Goal: Task Accomplishment & Management: Manage account settings

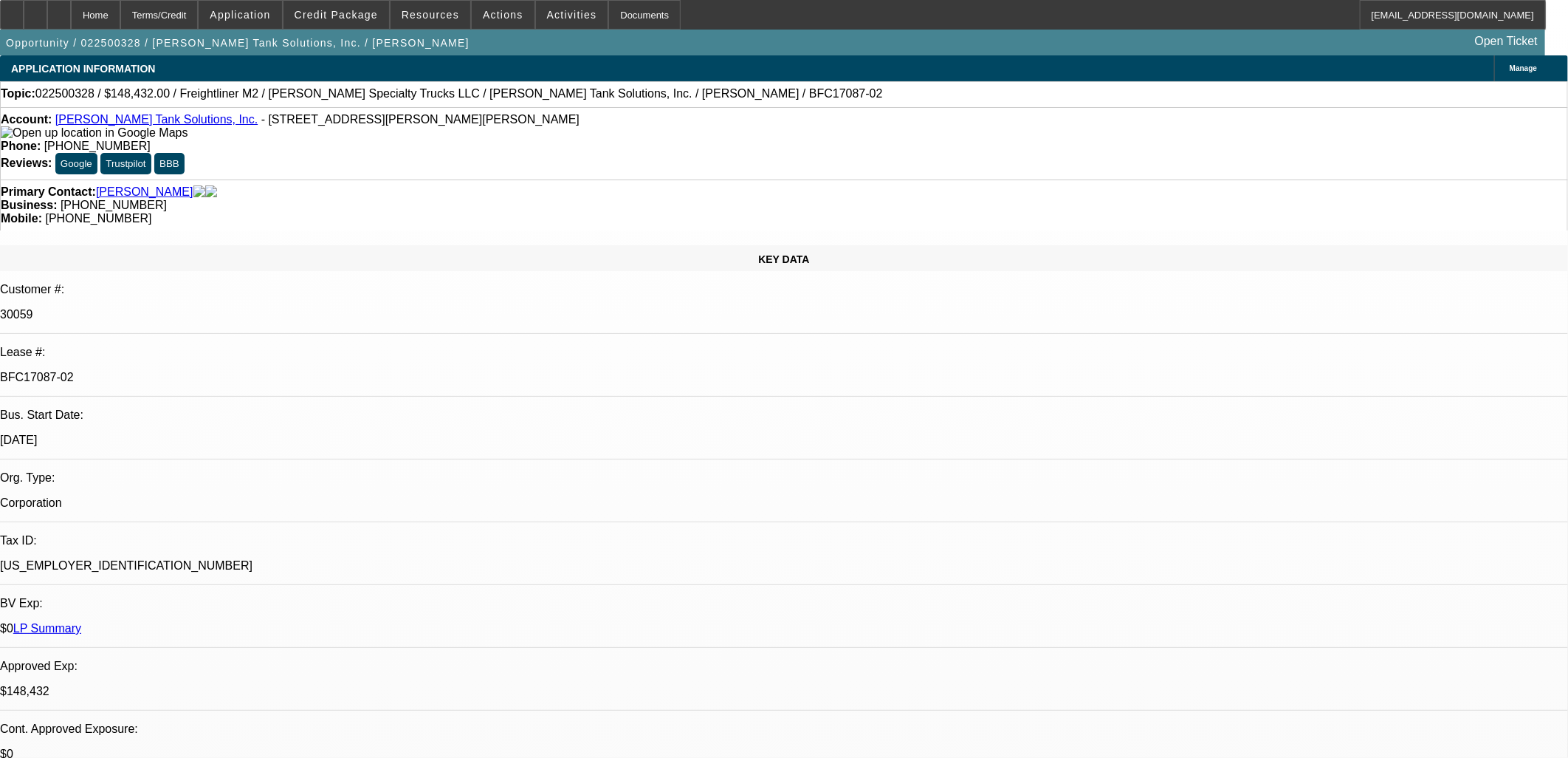
select select "0"
select select "2"
select select "0"
select select "6"
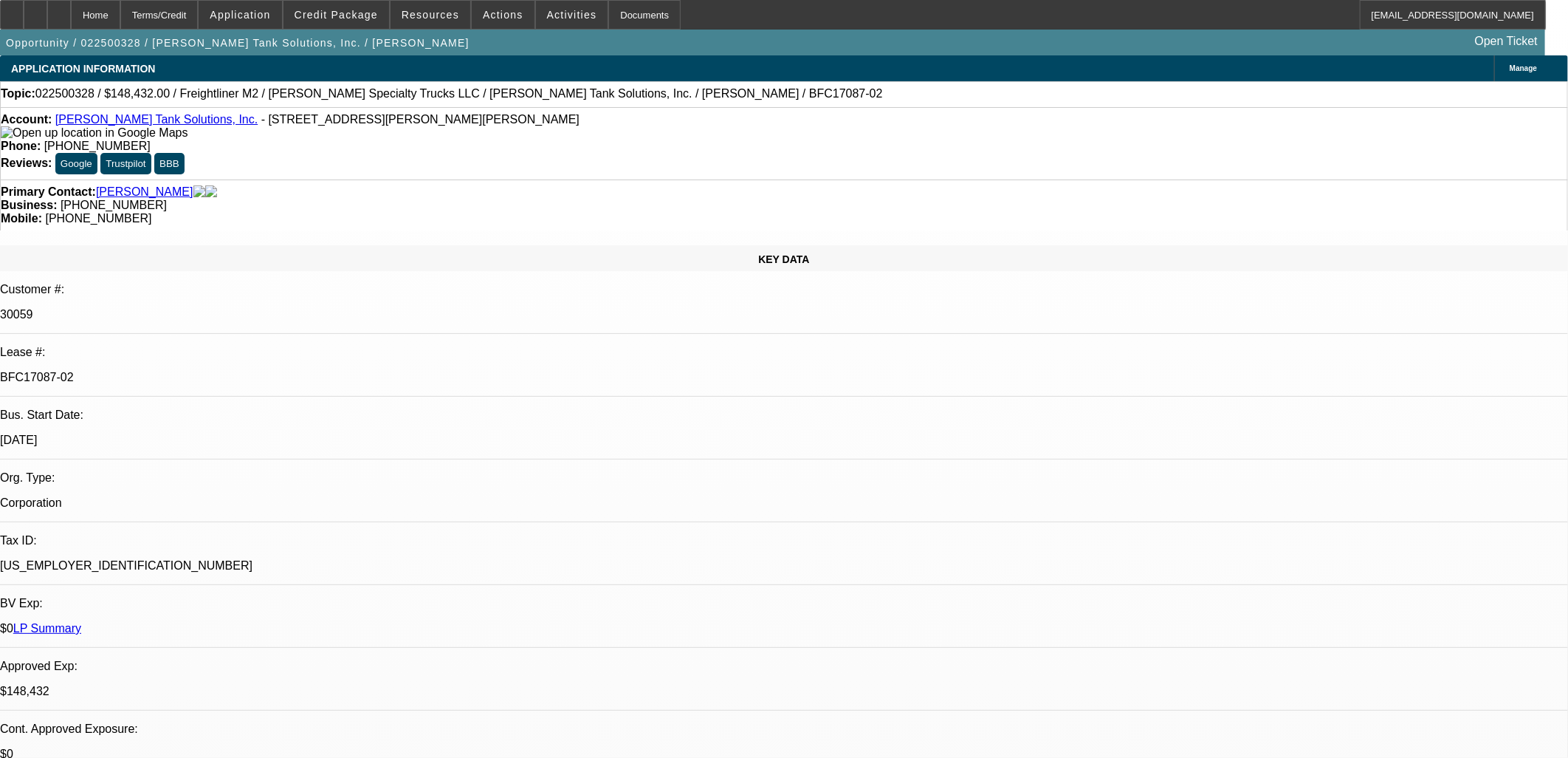
select select "0"
select select "2"
select select "0"
select select "6"
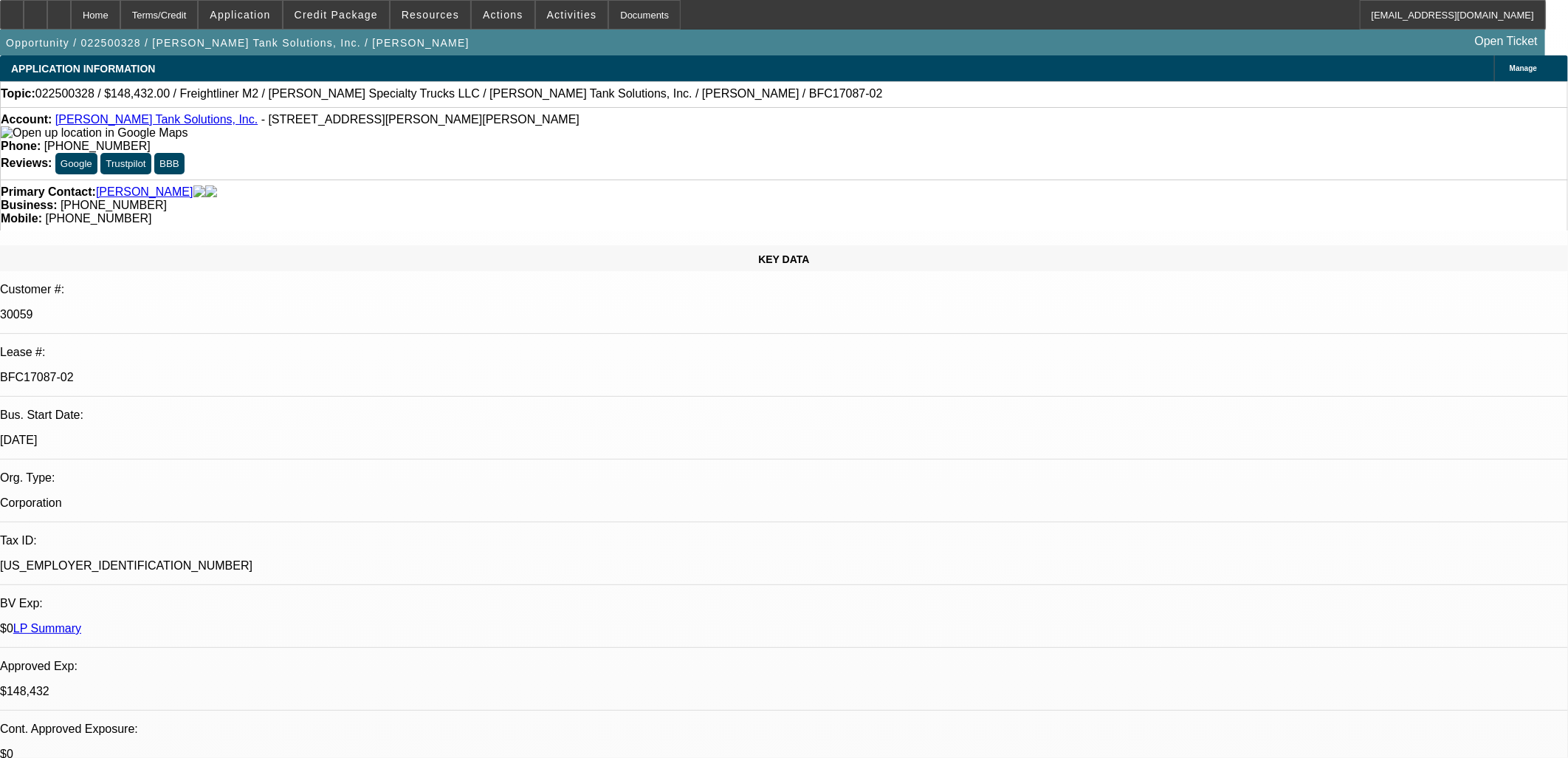
select select "0"
select select "2"
select select "0"
select select "6"
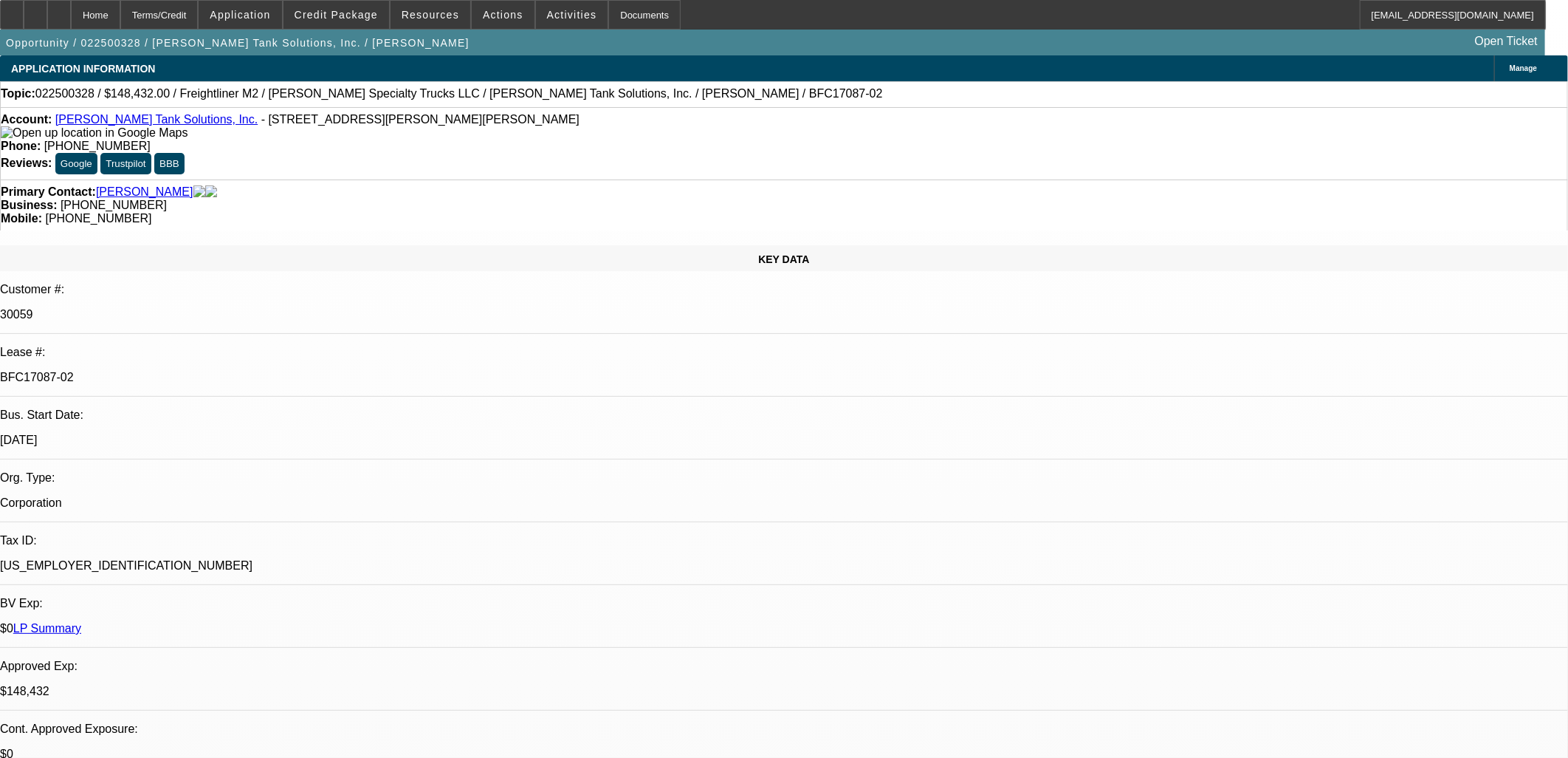
select select "0"
select select "2"
select select "0"
select select "6"
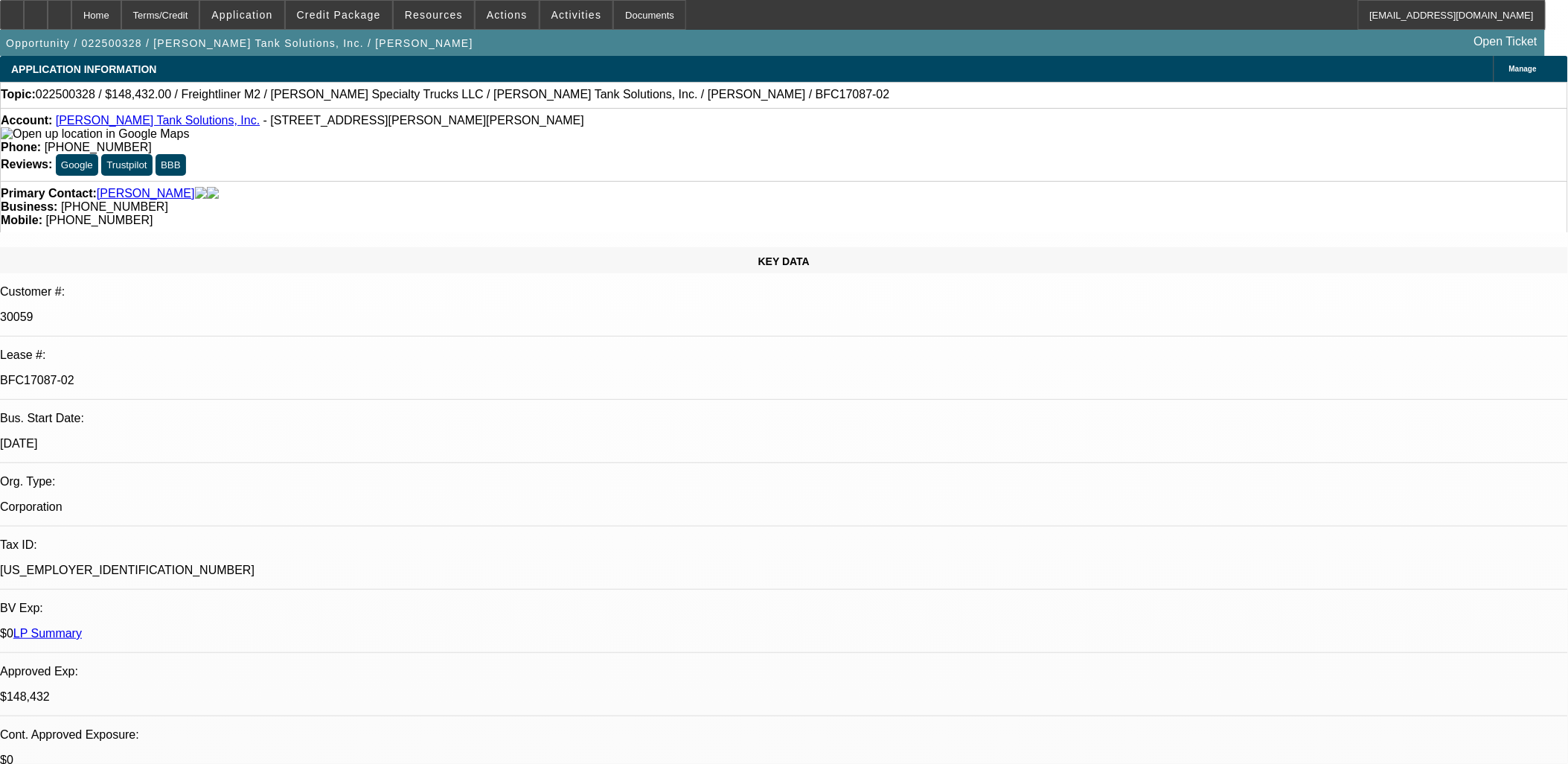
scroll to position [4549, 0]
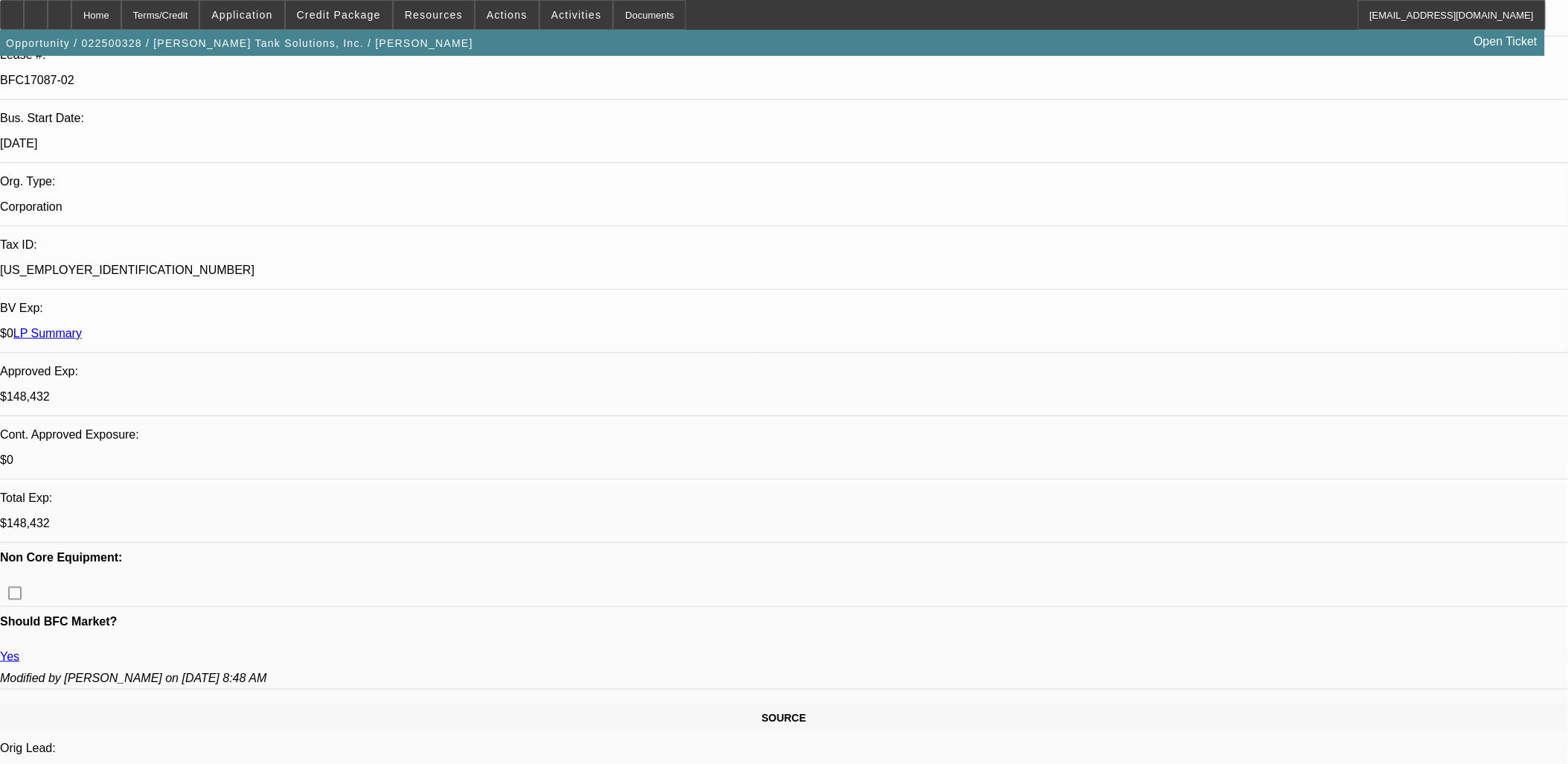
scroll to position [0, 0]
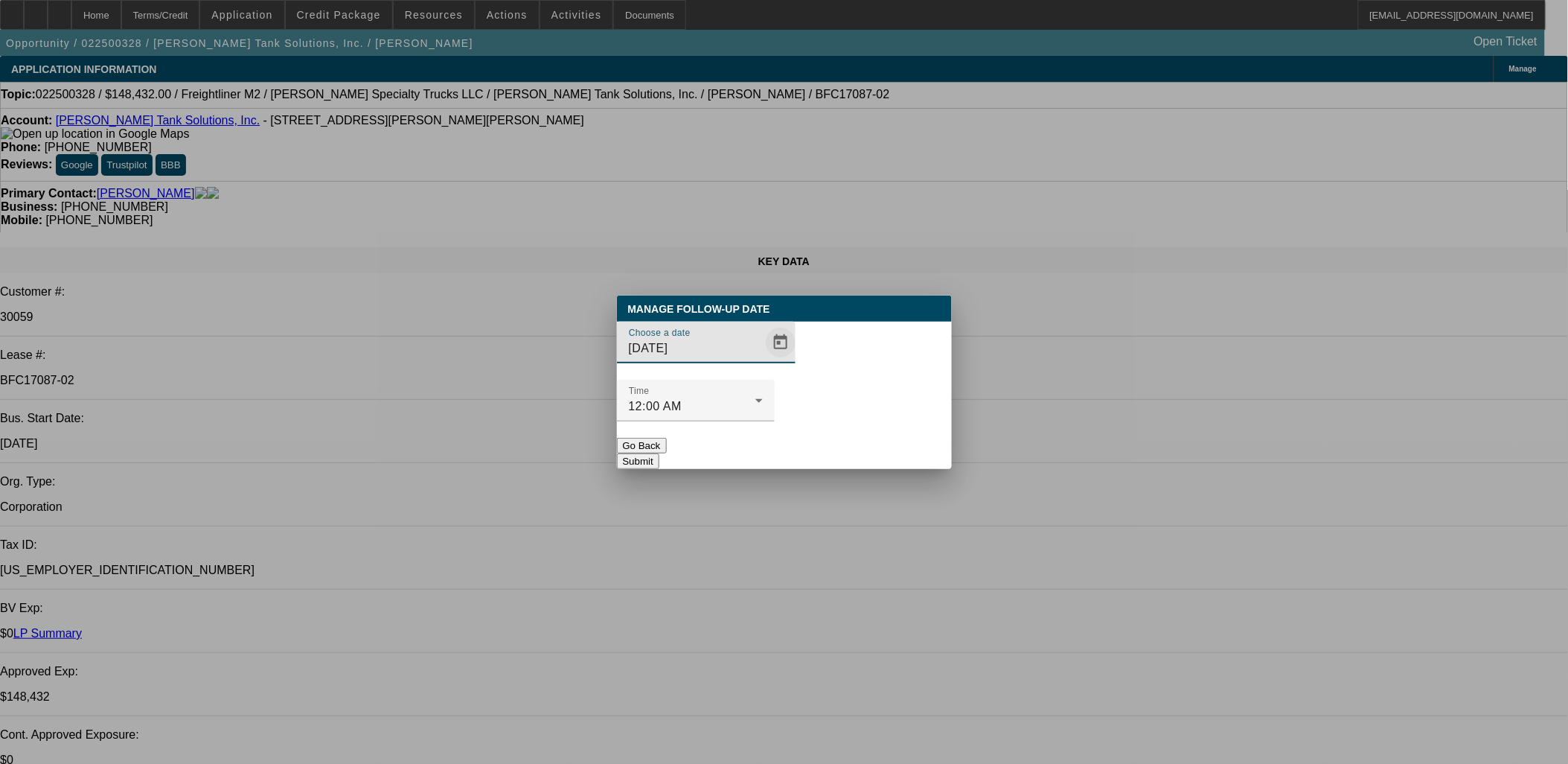
click at [763, 360] on span "Open calendar" at bounding box center [780, 342] width 35 height 35
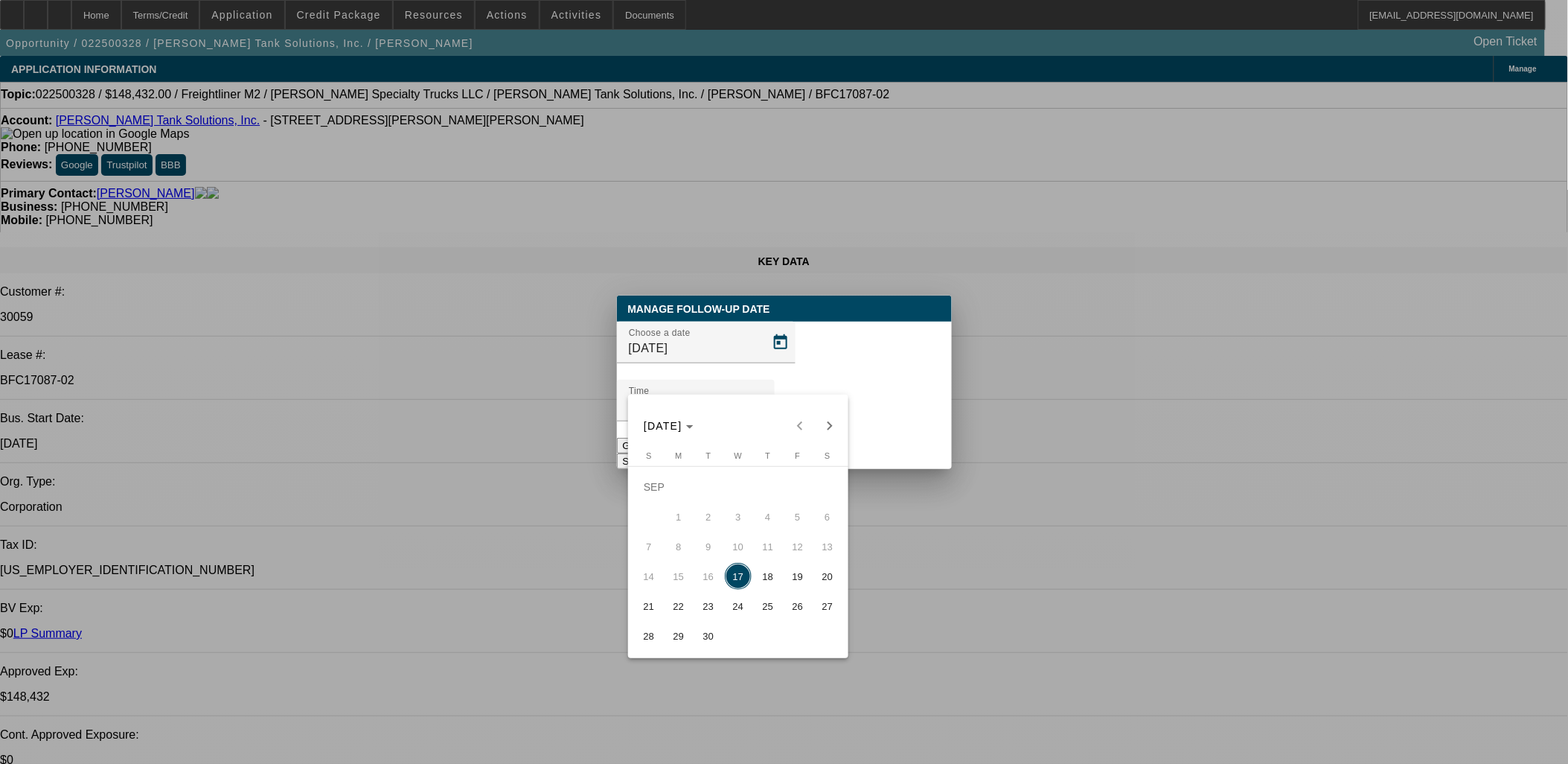
click at [682, 614] on span "22" at bounding box center [679, 606] width 27 height 27
type input "9/22/2025"
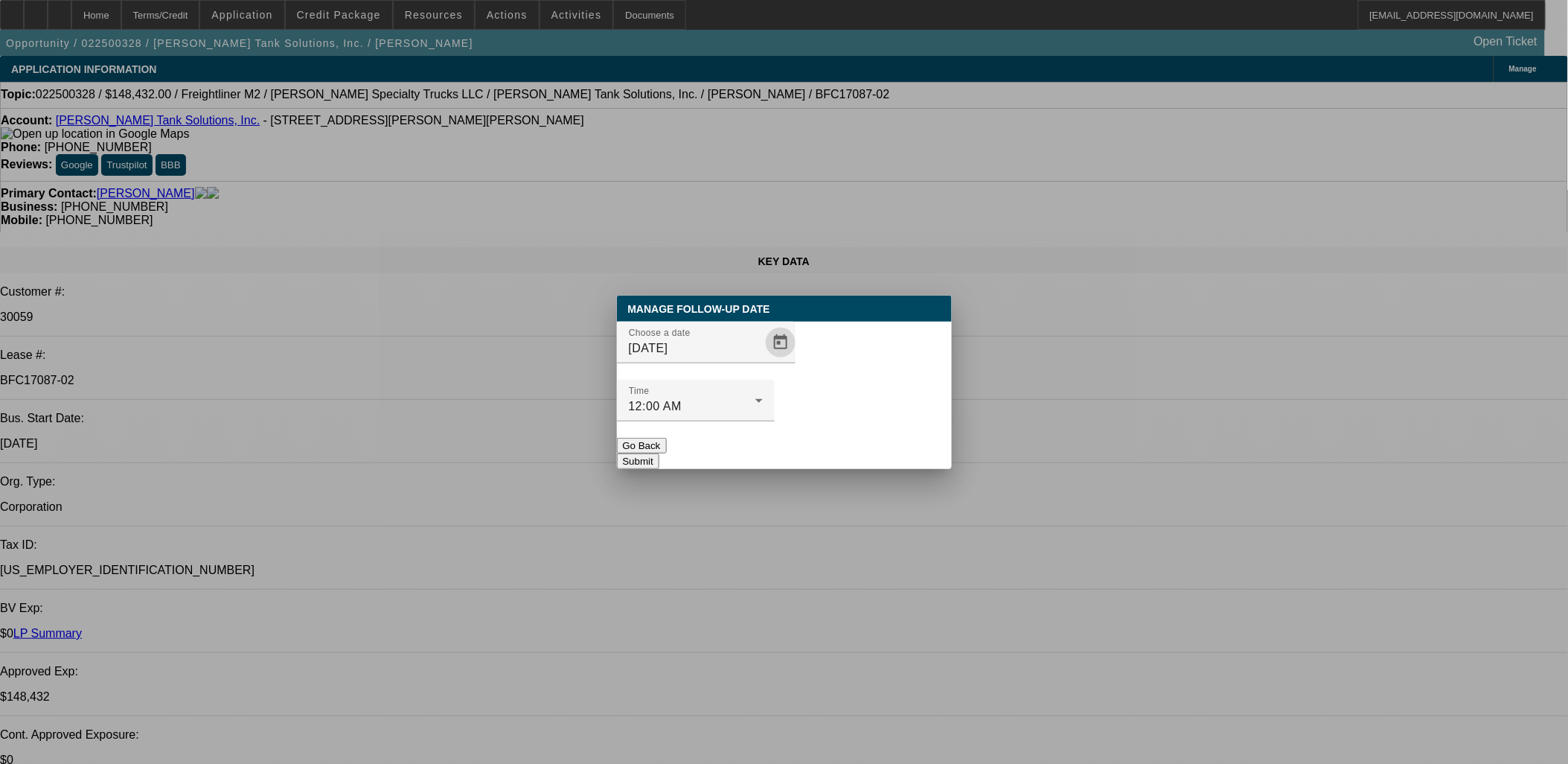
click at [659, 453] on button "Submit" at bounding box center [638, 461] width 42 height 15
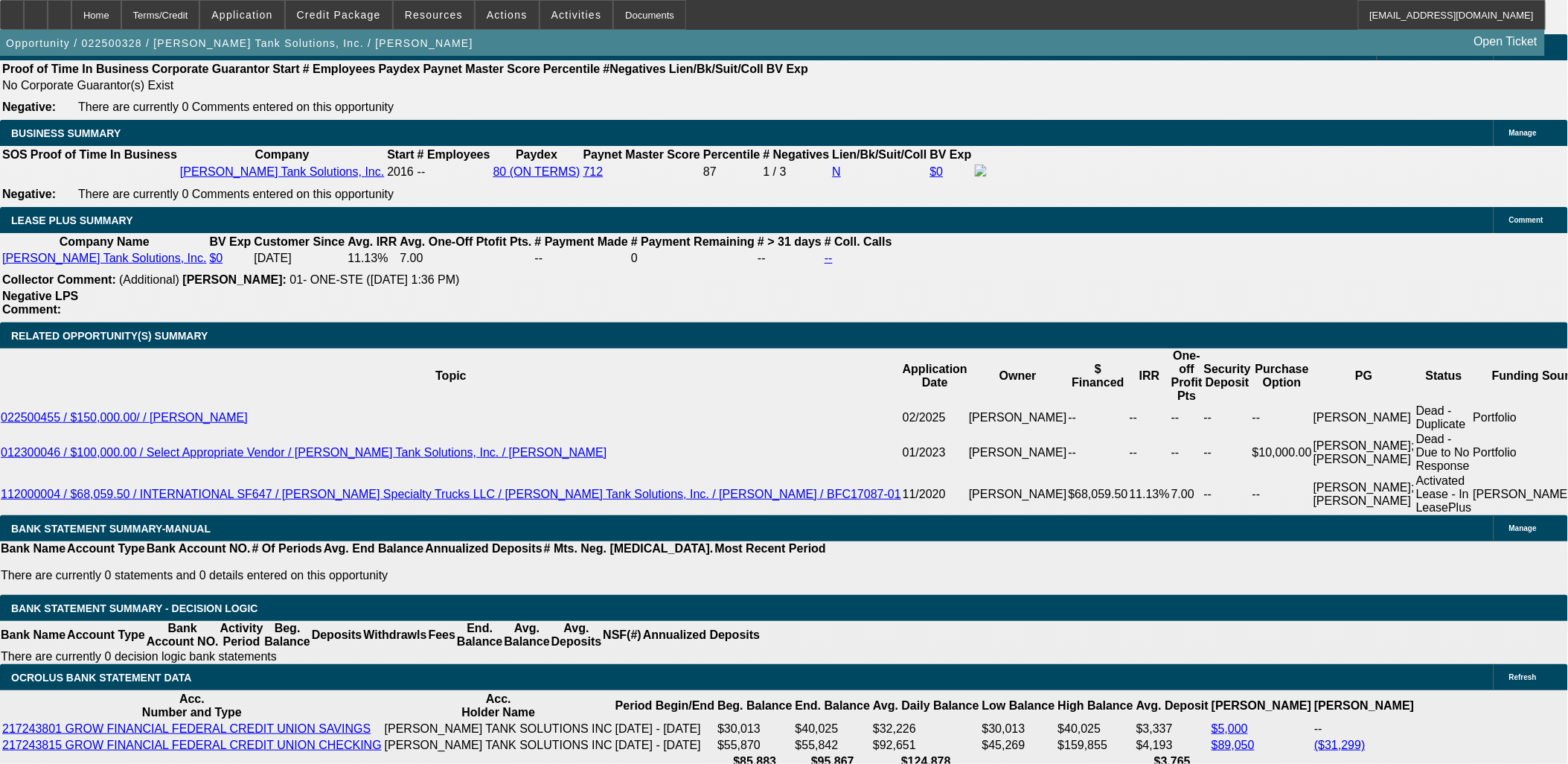
scroll to position [2646, 0]
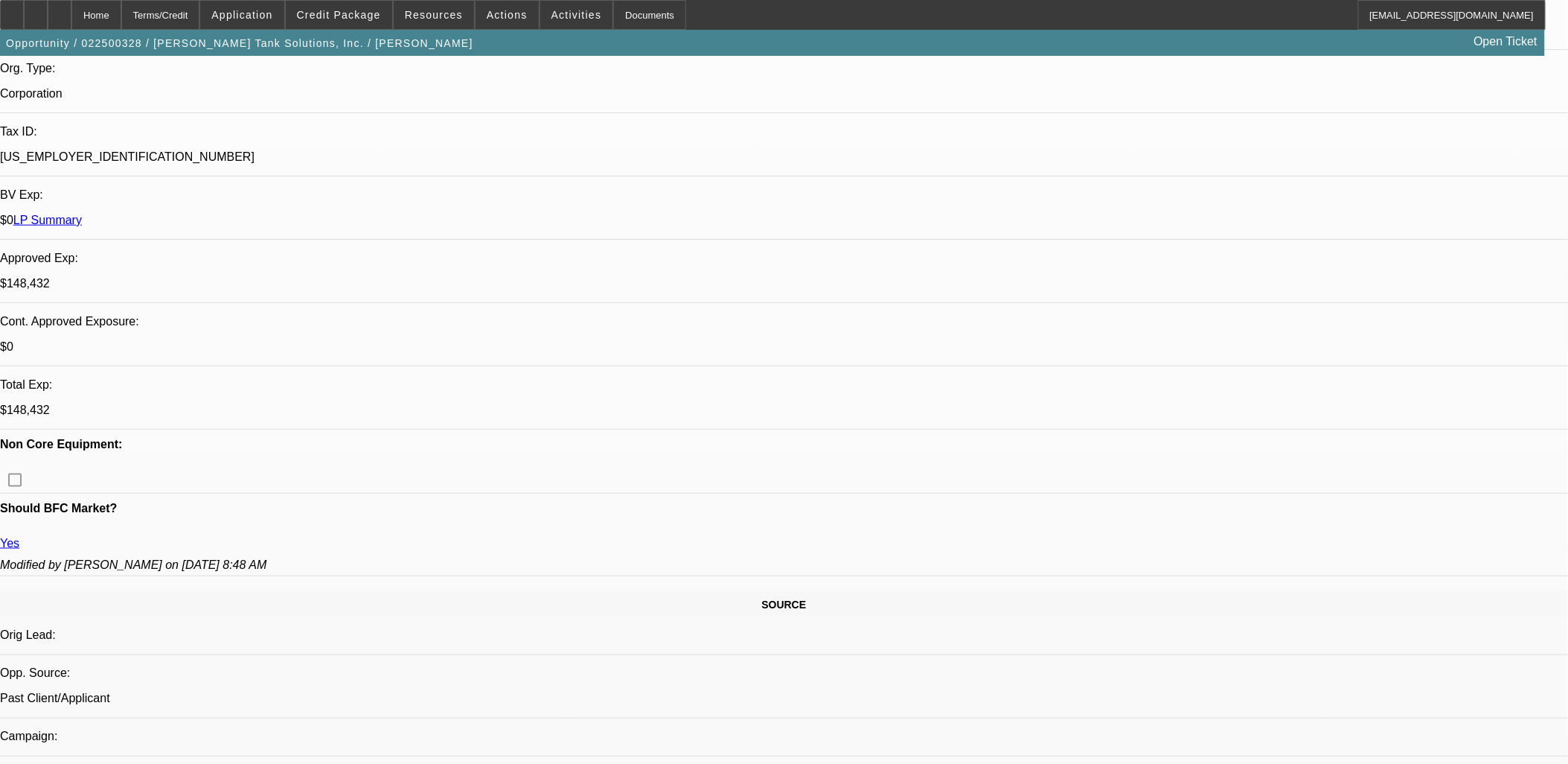
scroll to position [0, 0]
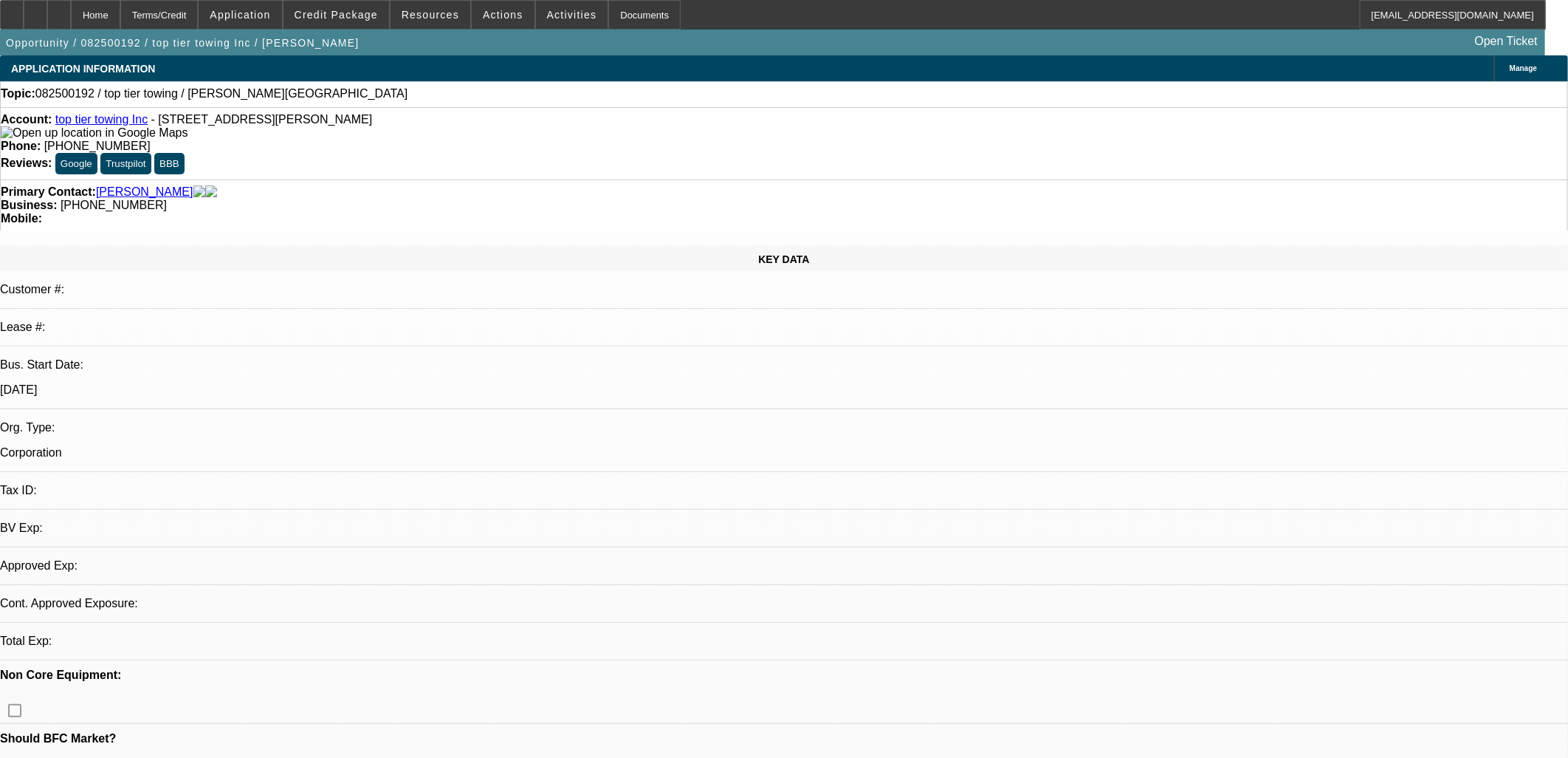
select select "0"
select select "2"
select select "0.1"
select select "4"
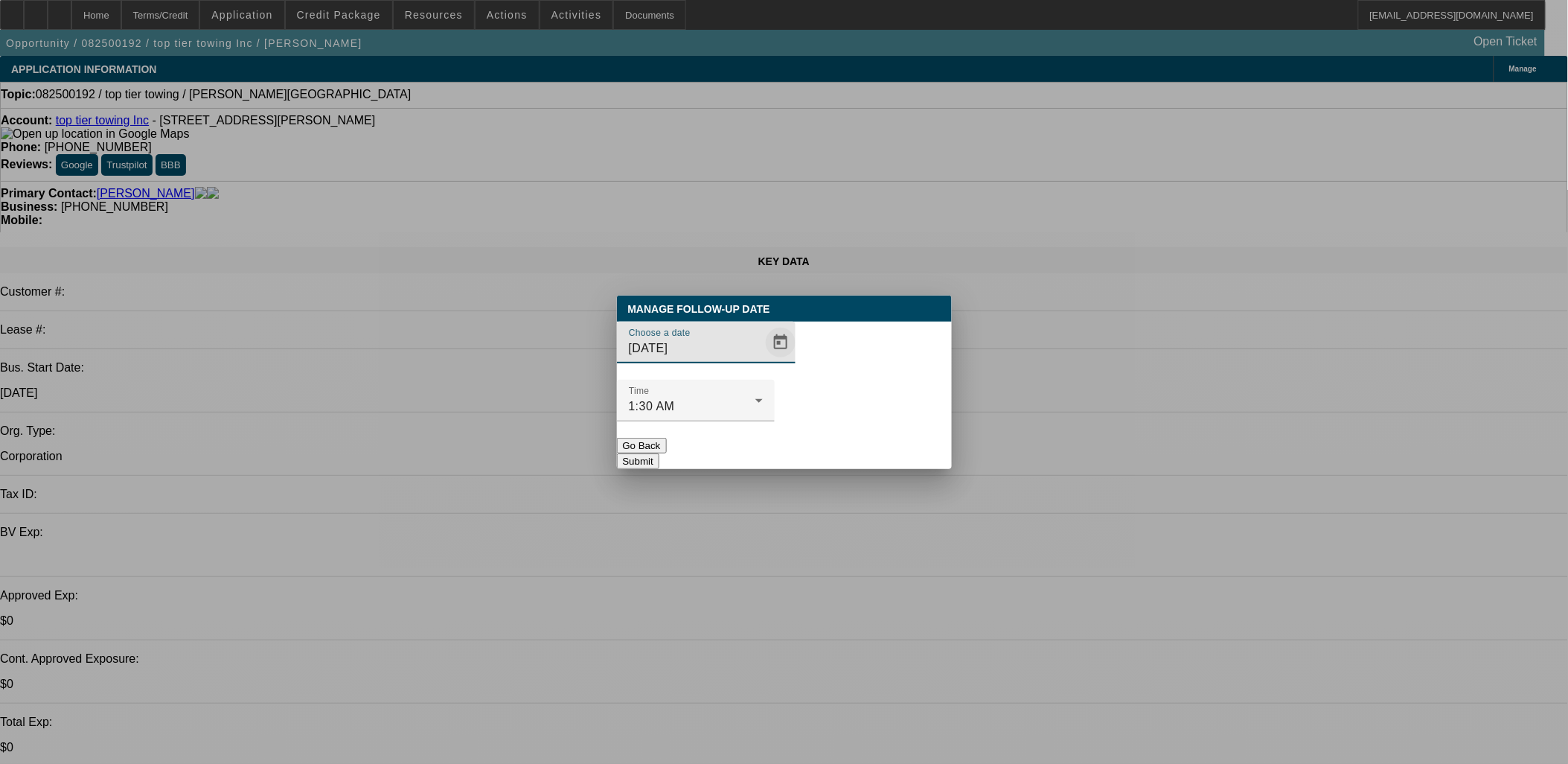
click at [763, 360] on span "Open calendar" at bounding box center [780, 342] width 35 height 35
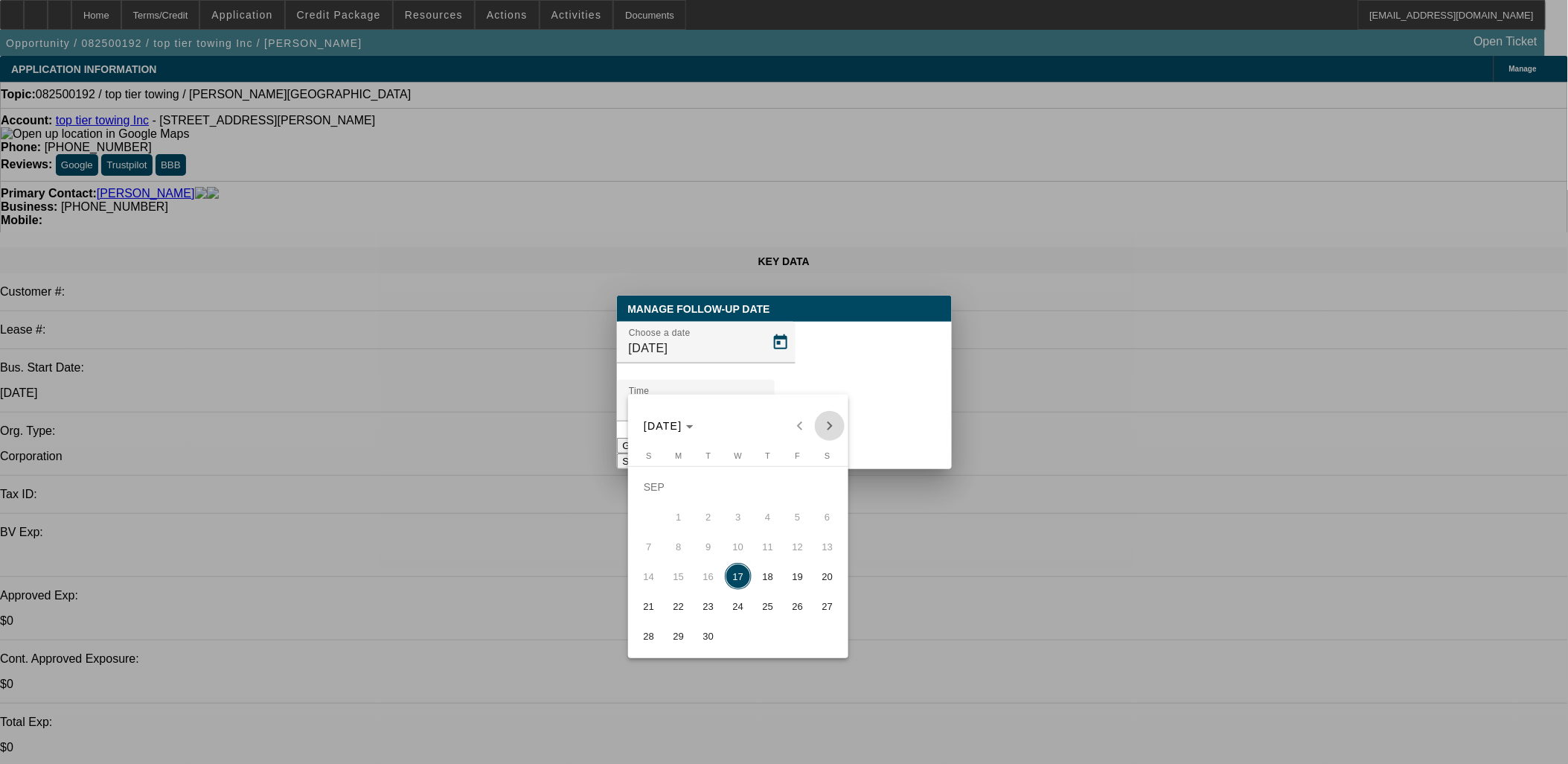
click at [819, 421] on span "Next month" at bounding box center [829, 426] width 30 height 30
click at [744, 500] on span "1" at bounding box center [738, 487] width 27 height 27
type input "10/1/2025"
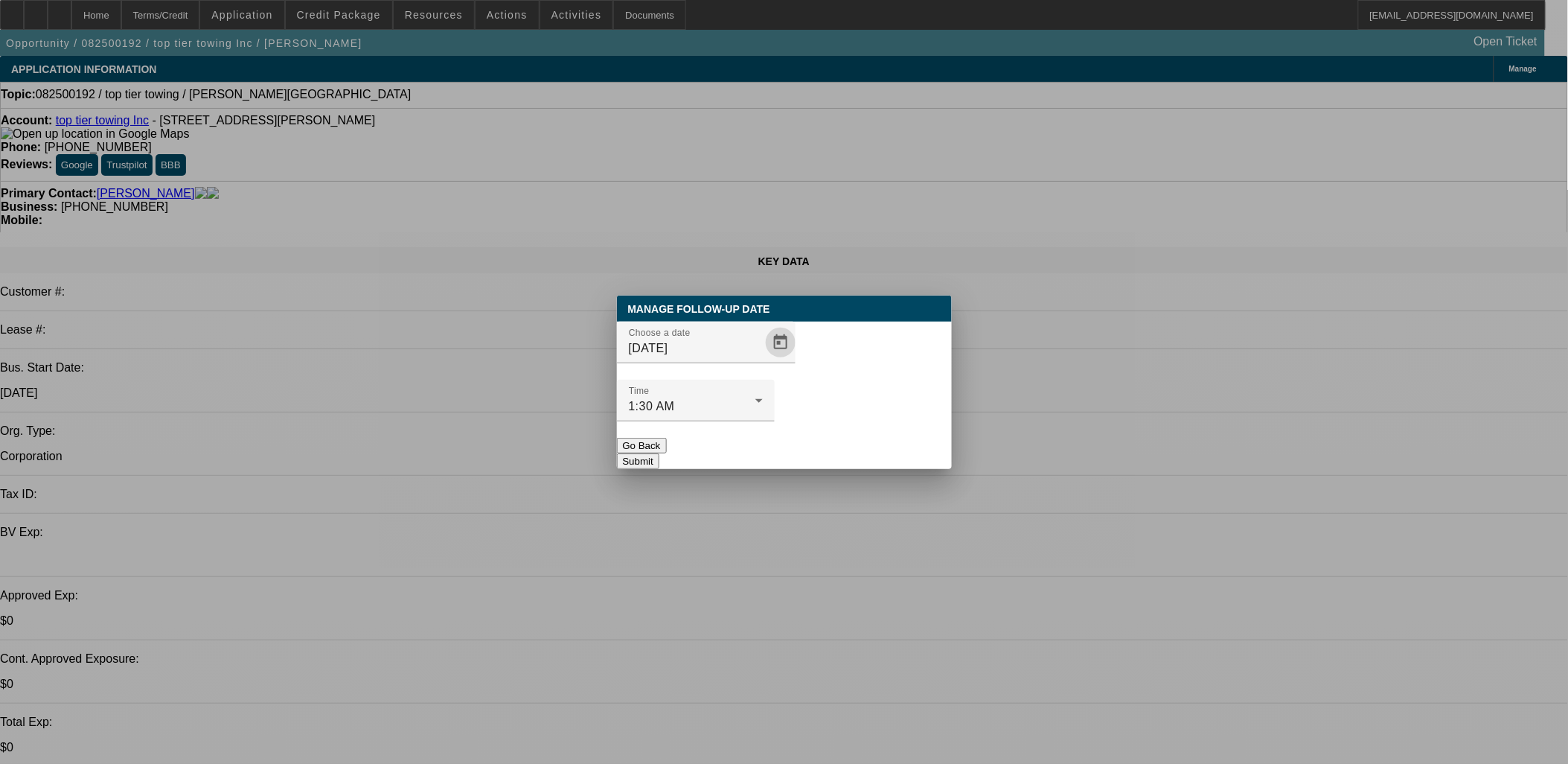
click at [659, 453] on button "Submit" at bounding box center [638, 461] width 42 height 15
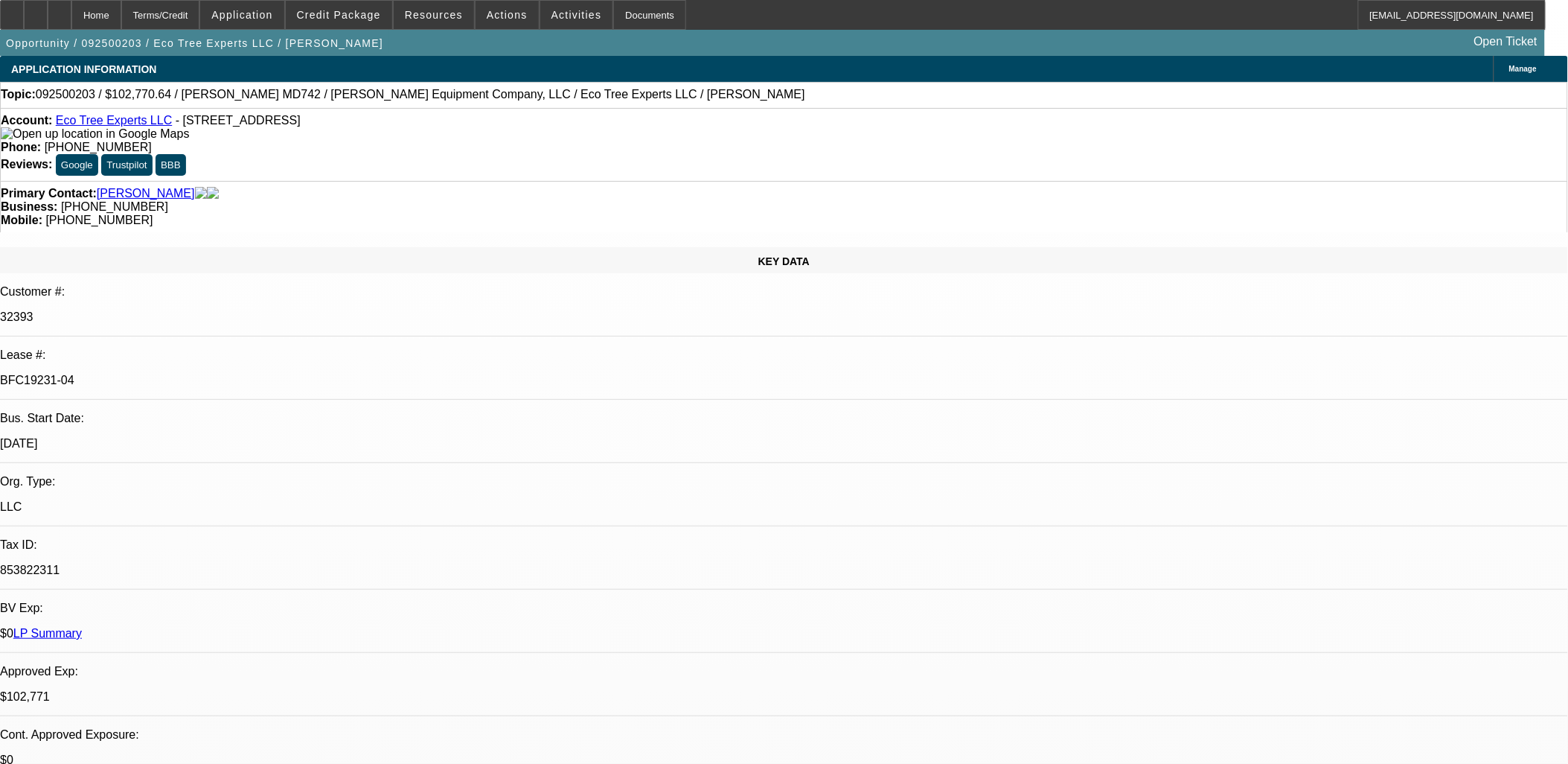
select select "0"
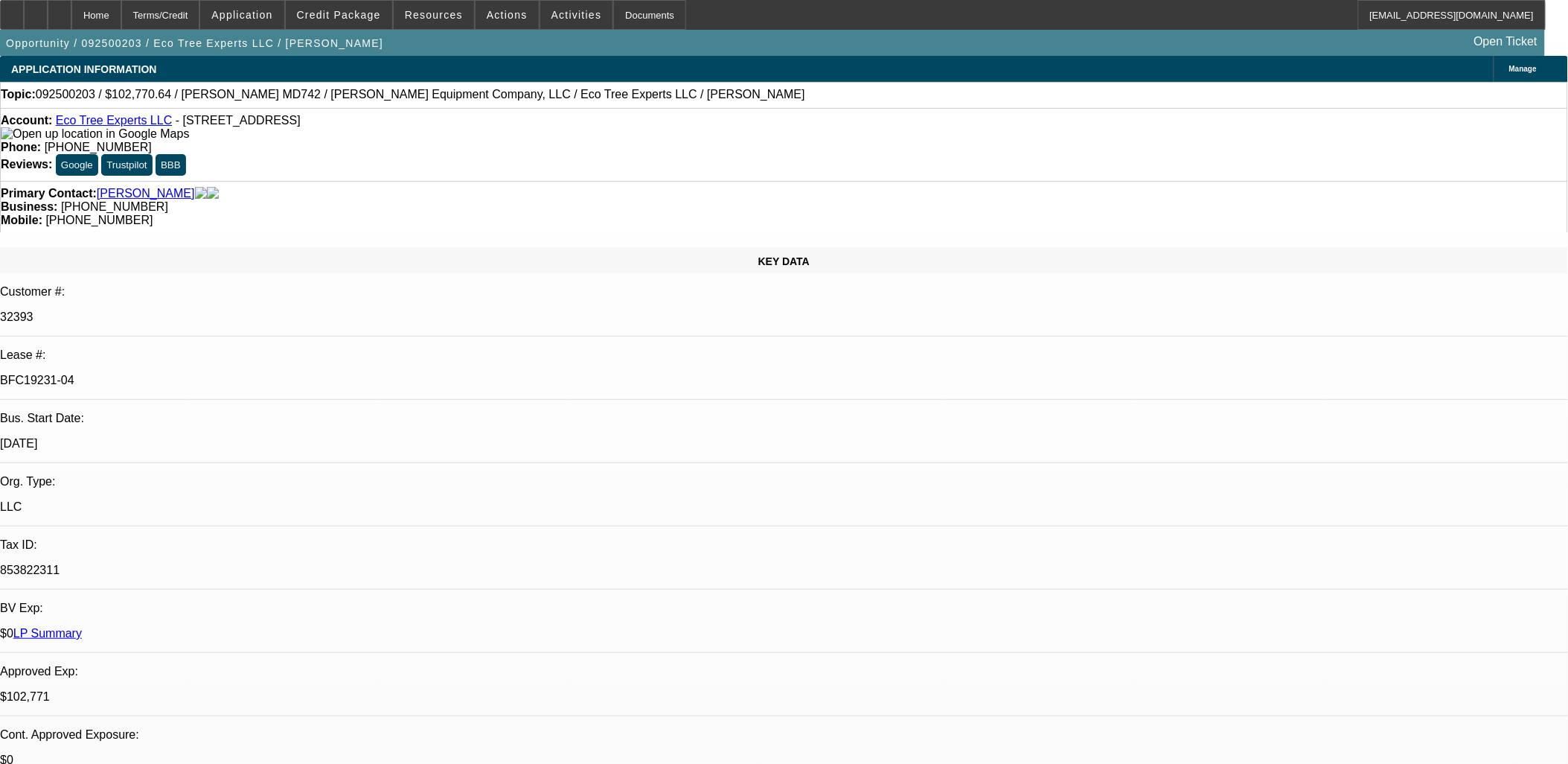
select select "0"
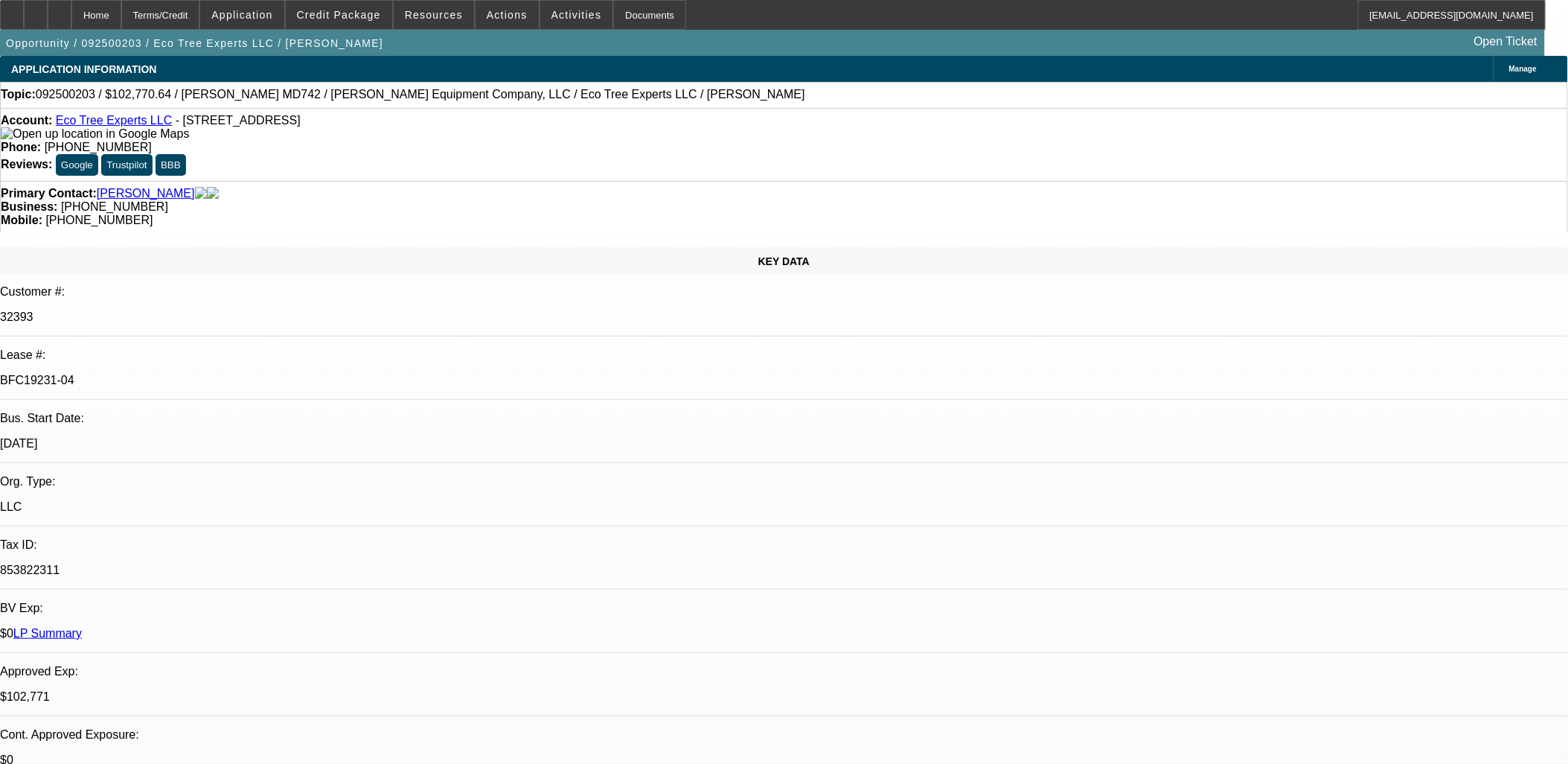
select select "0"
select select "1"
select select "6"
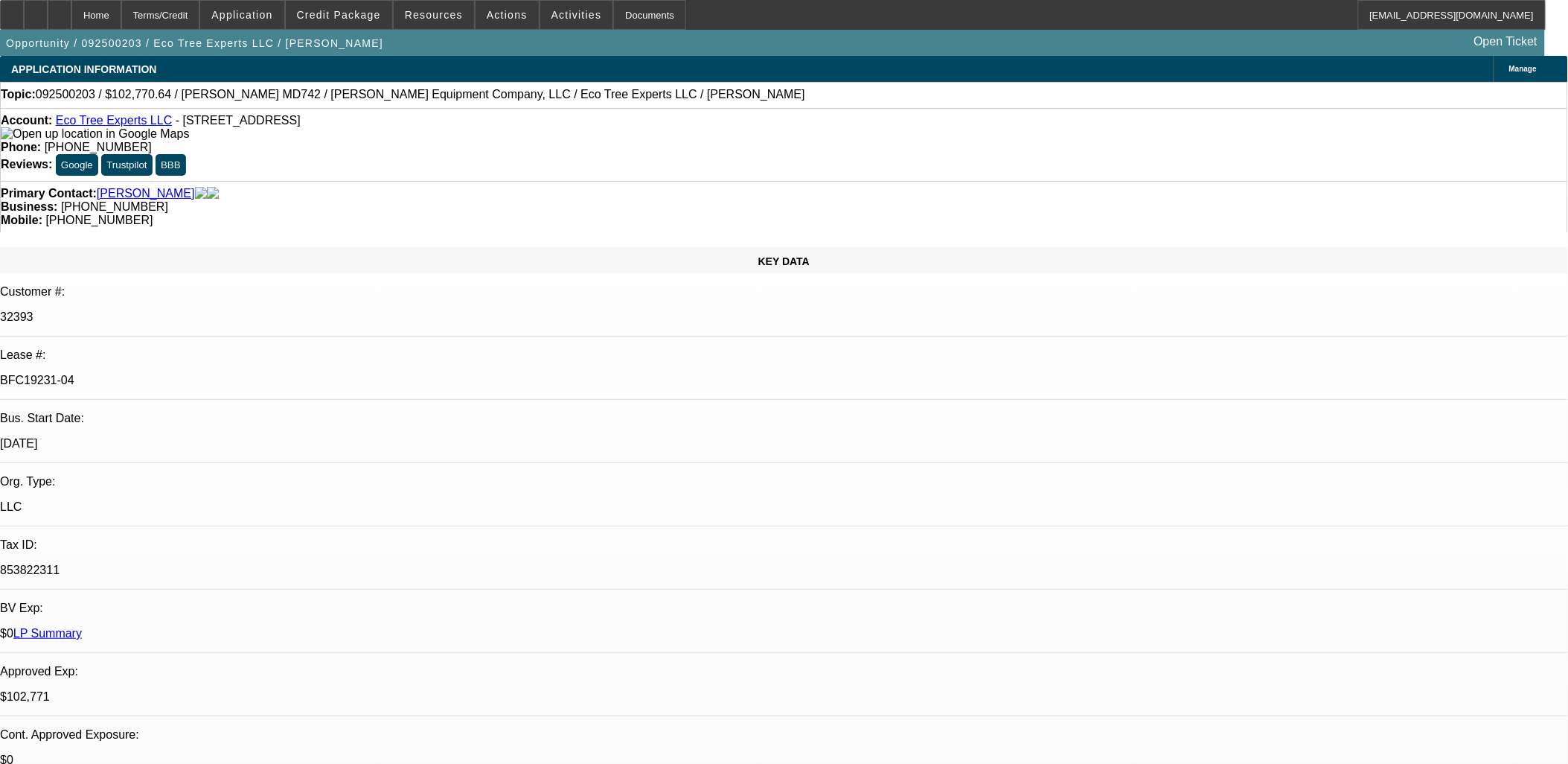
select select "1"
select select "6"
select select "1"
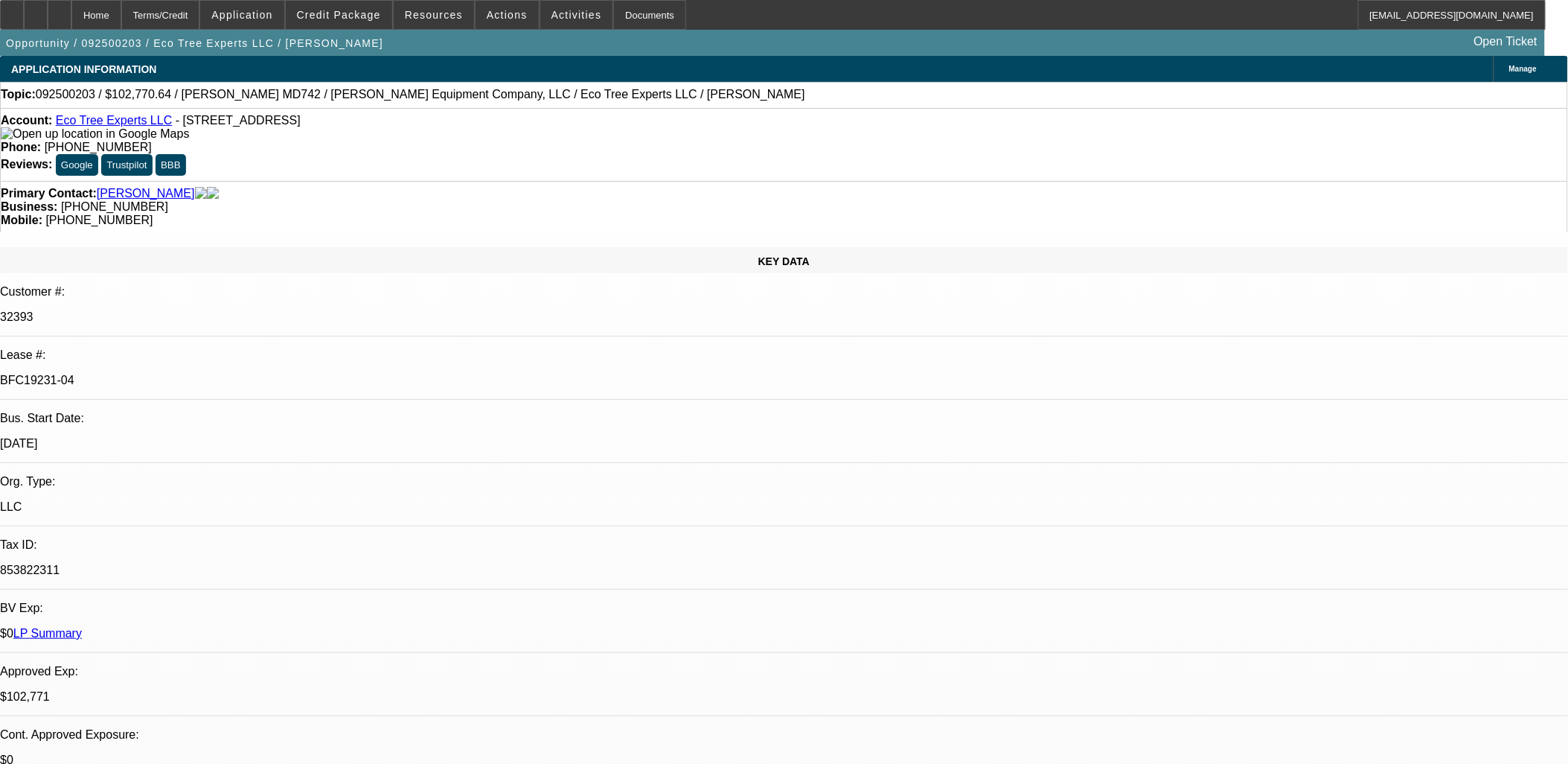
select select "6"
select select "1"
select select "6"
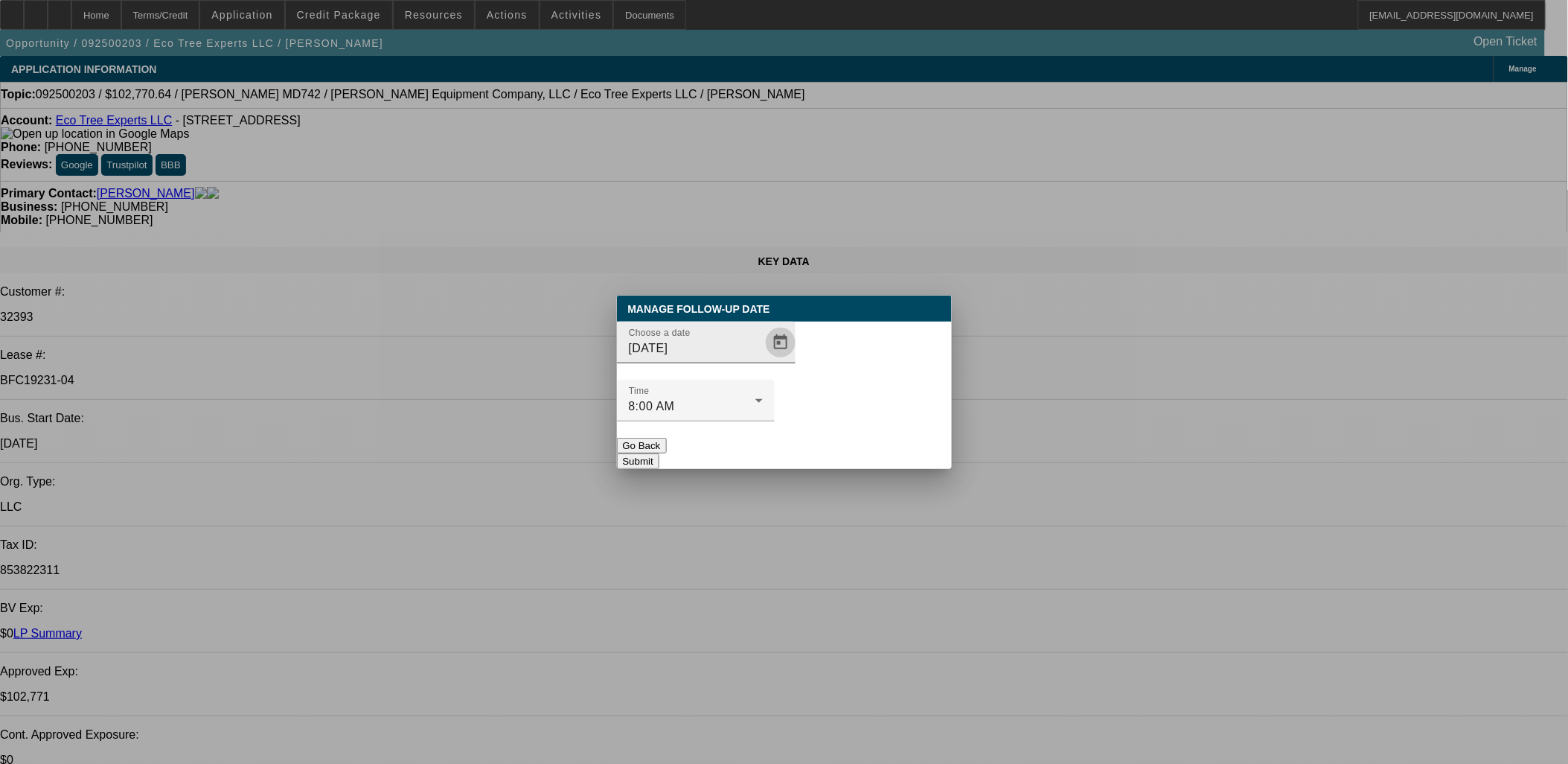
click at [763, 360] on span "Open calendar" at bounding box center [780, 342] width 35 height 35
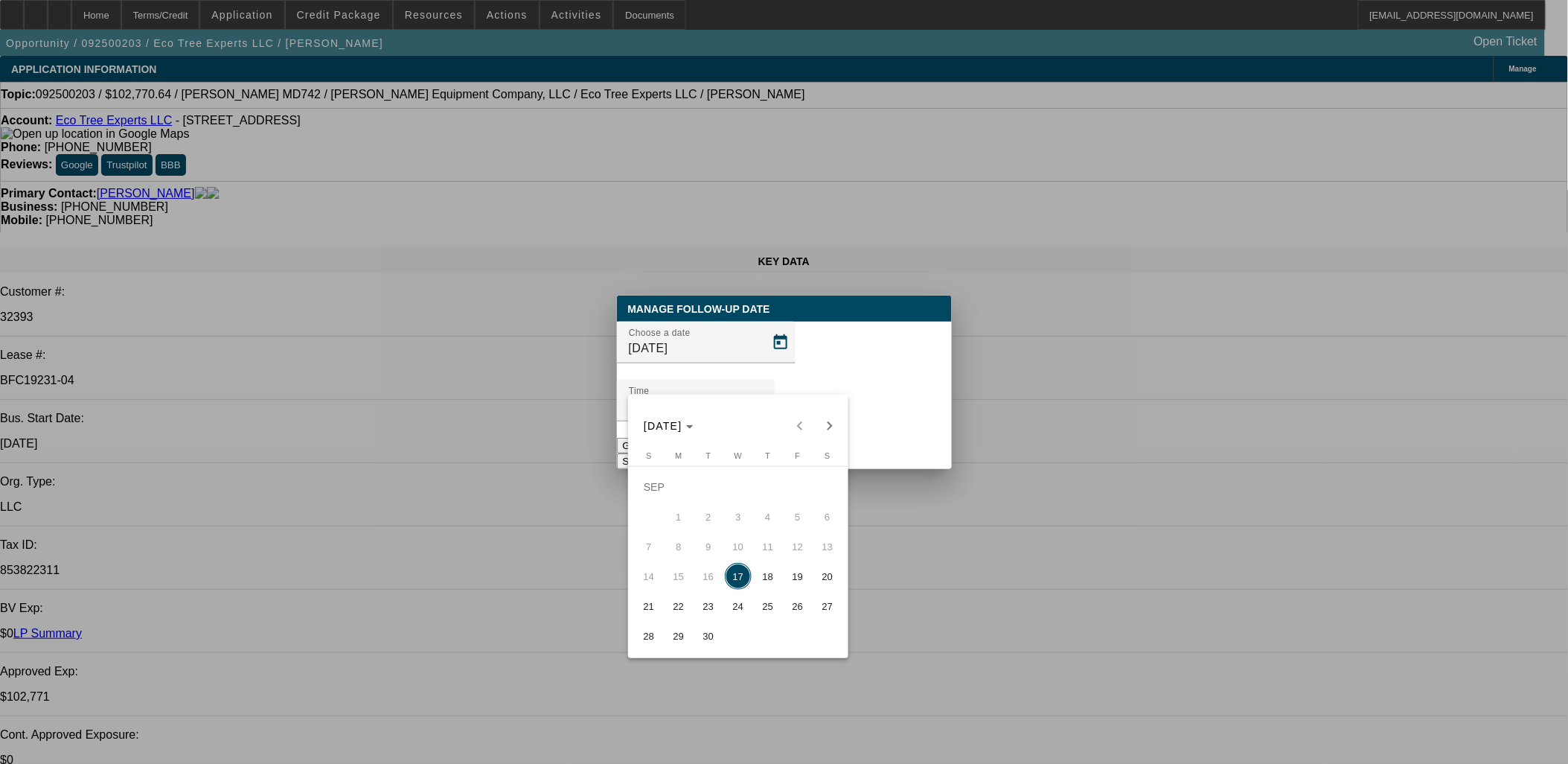
click at [783, 584] on button "19" at bounding box center [797, 575] width 30 height 30
type input "9/19/2025"
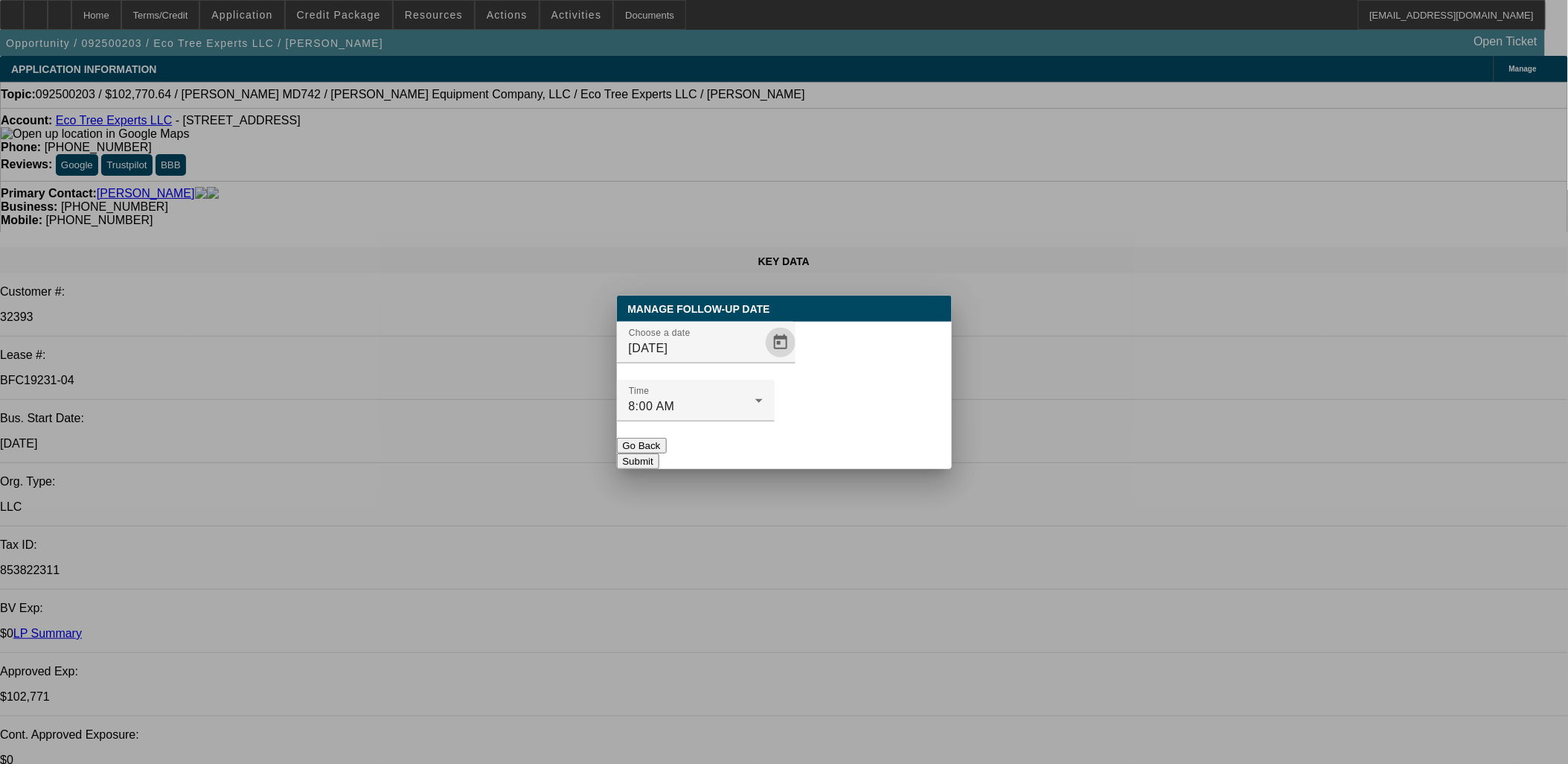
drag, startPoint x: 806, startPoint y: 406, endPoint x: 814, endPoint y: 414, distance: 11.3
click at [812, 412] on div "Manage Follow-Up Date Choose a date 9/19/2025 Time 8:00 AM Go Back Submit" at bounding box center [784, 382] width 334 height 174
click at [659, 453] on button "Submit" at bounding box center [638, 461] width 42 height 15
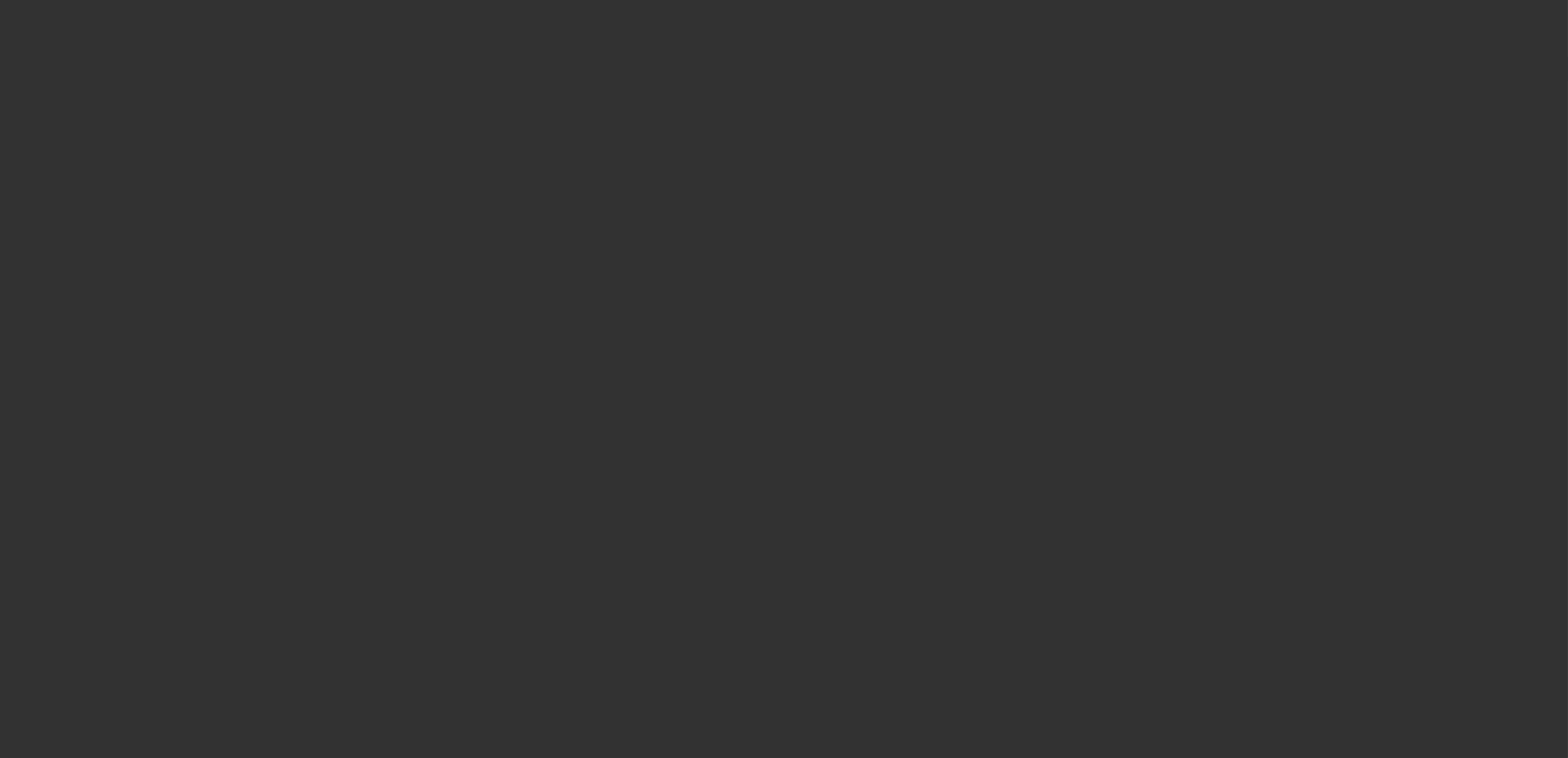
select select "0"
select select "2"
select select "0.1"
select select "1"
select select "2"
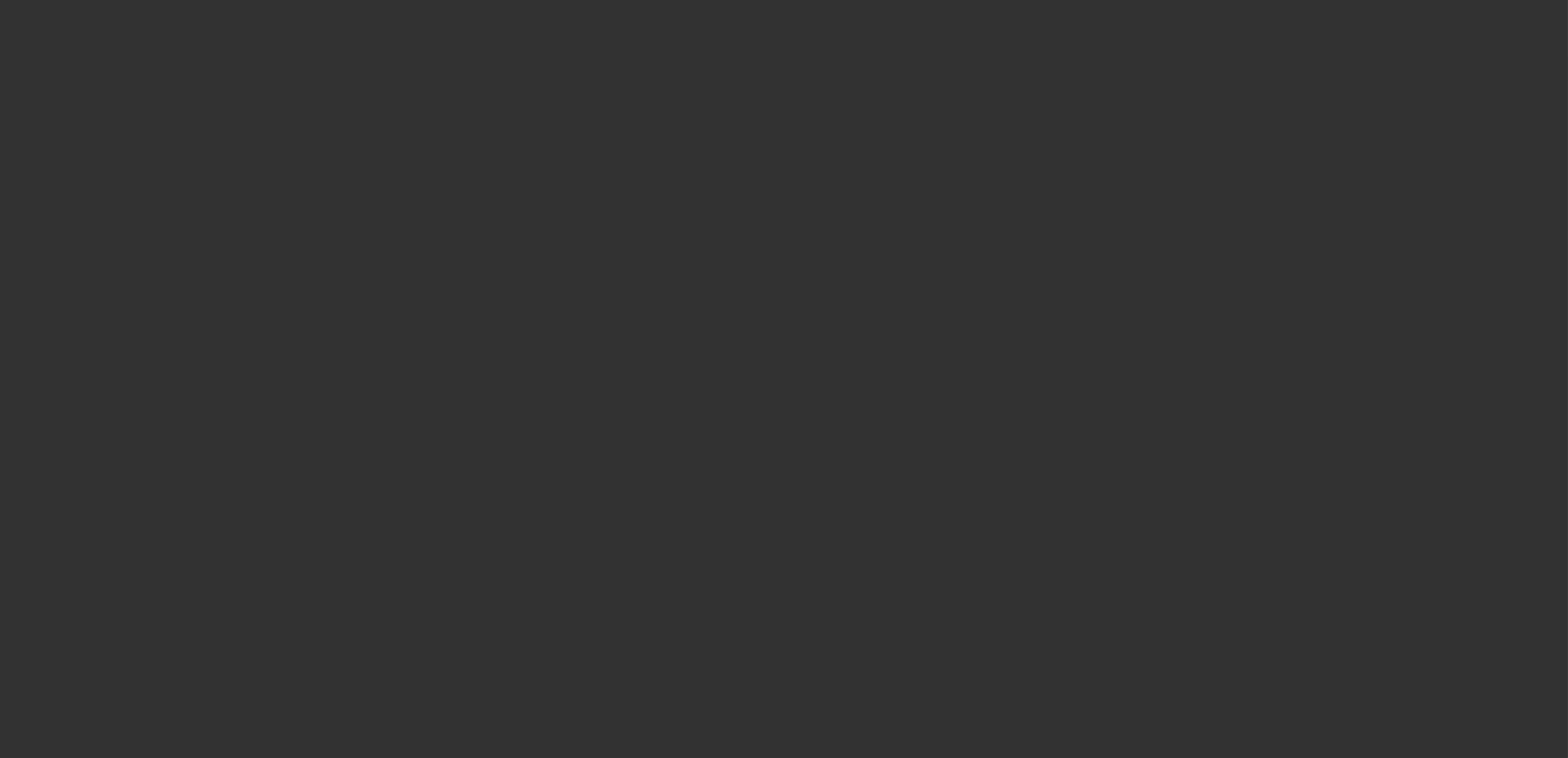
select select "4"
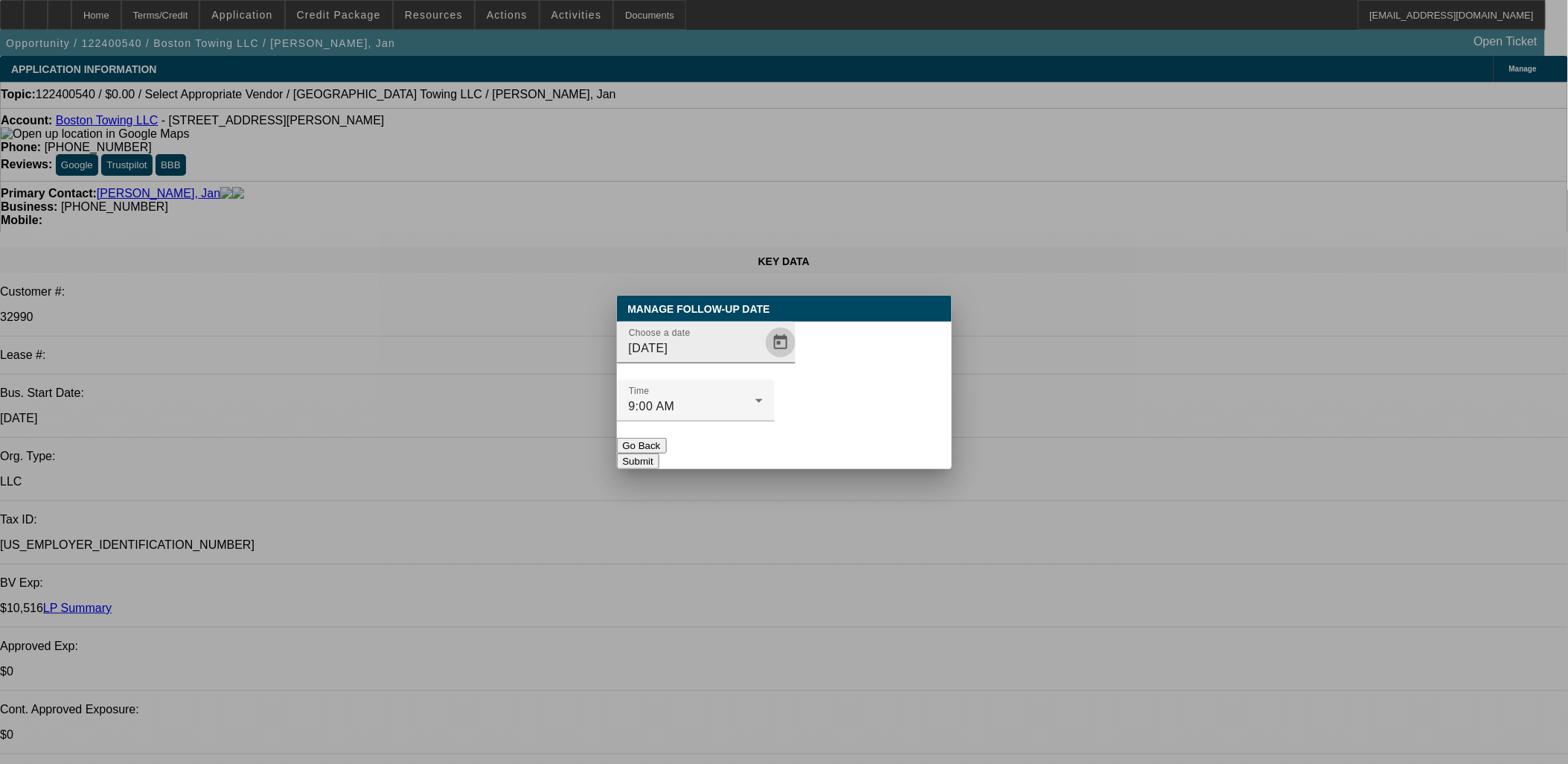
click at [763, 360] on span "Open calendar" at bounding box center [780, 342] width 35 height 35
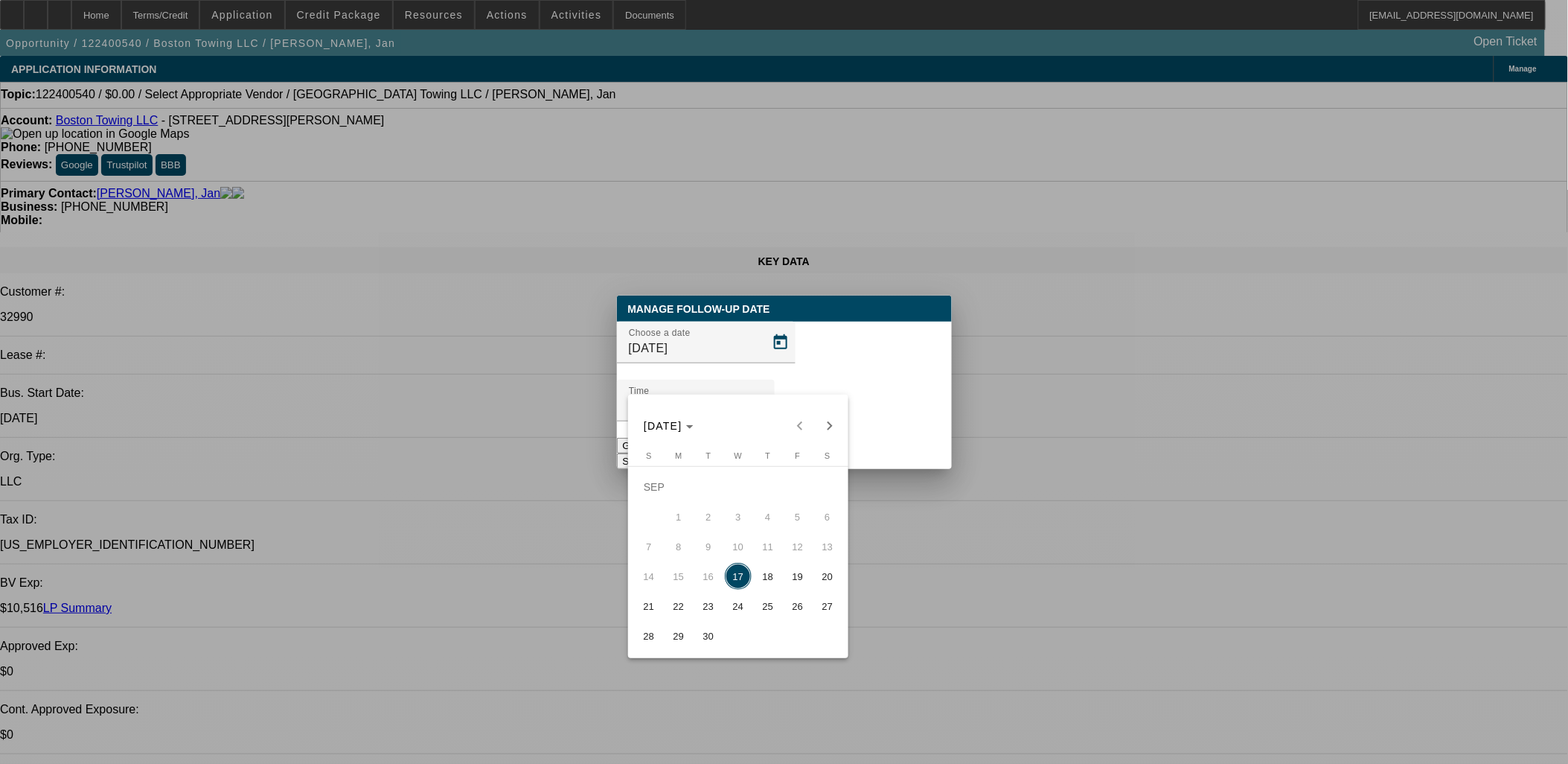
click at [703, 637] on span "30" at bounding box center [708, 636] width 27 height 27
type input "9/30/2025"
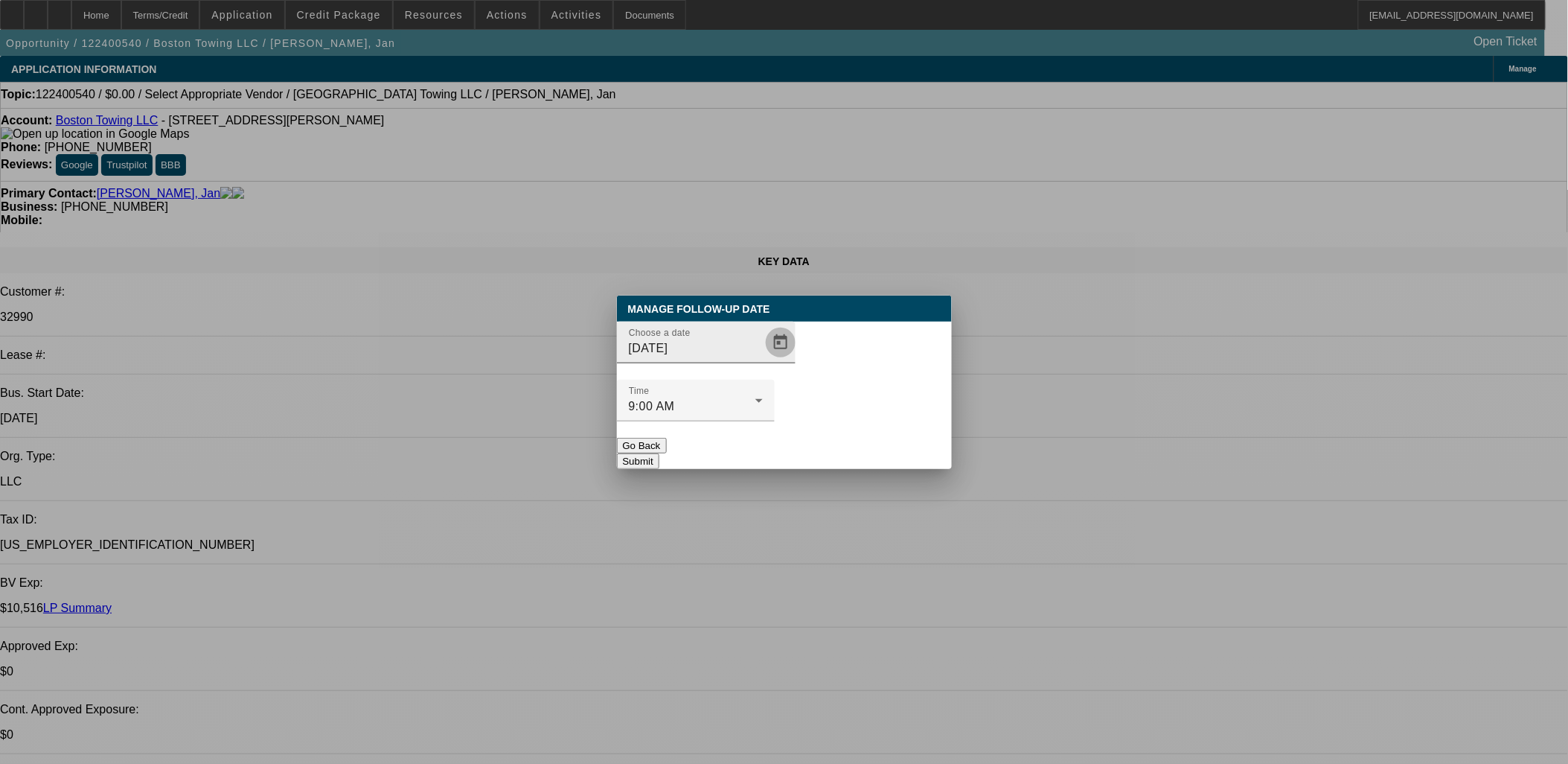
click at [763, 360] on span "Open calendar" at bounding box center [780, 342] width 35 height 35
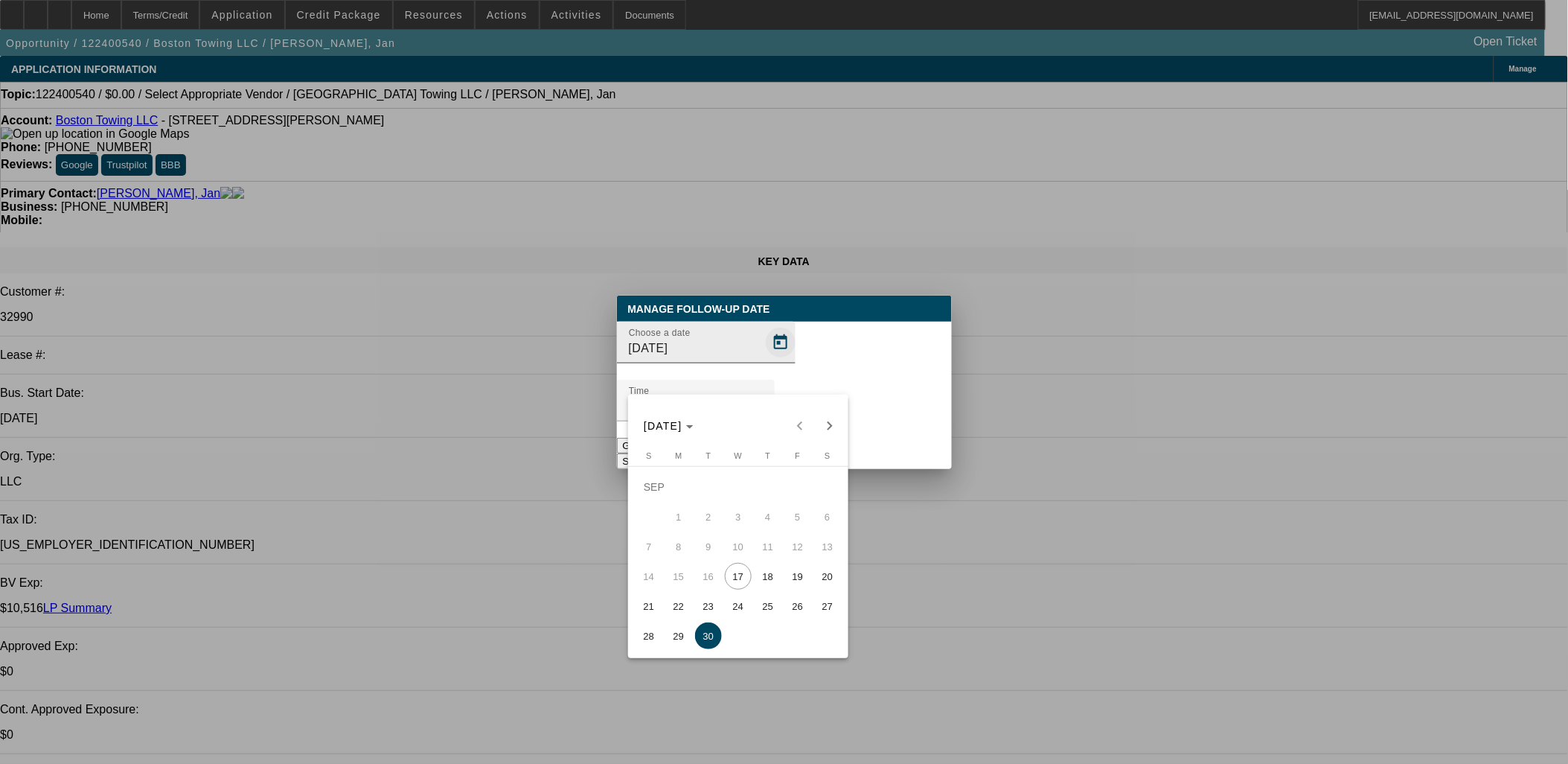
click at [756, 373] on div at bounding box center [784, 382] width 1568 height 764
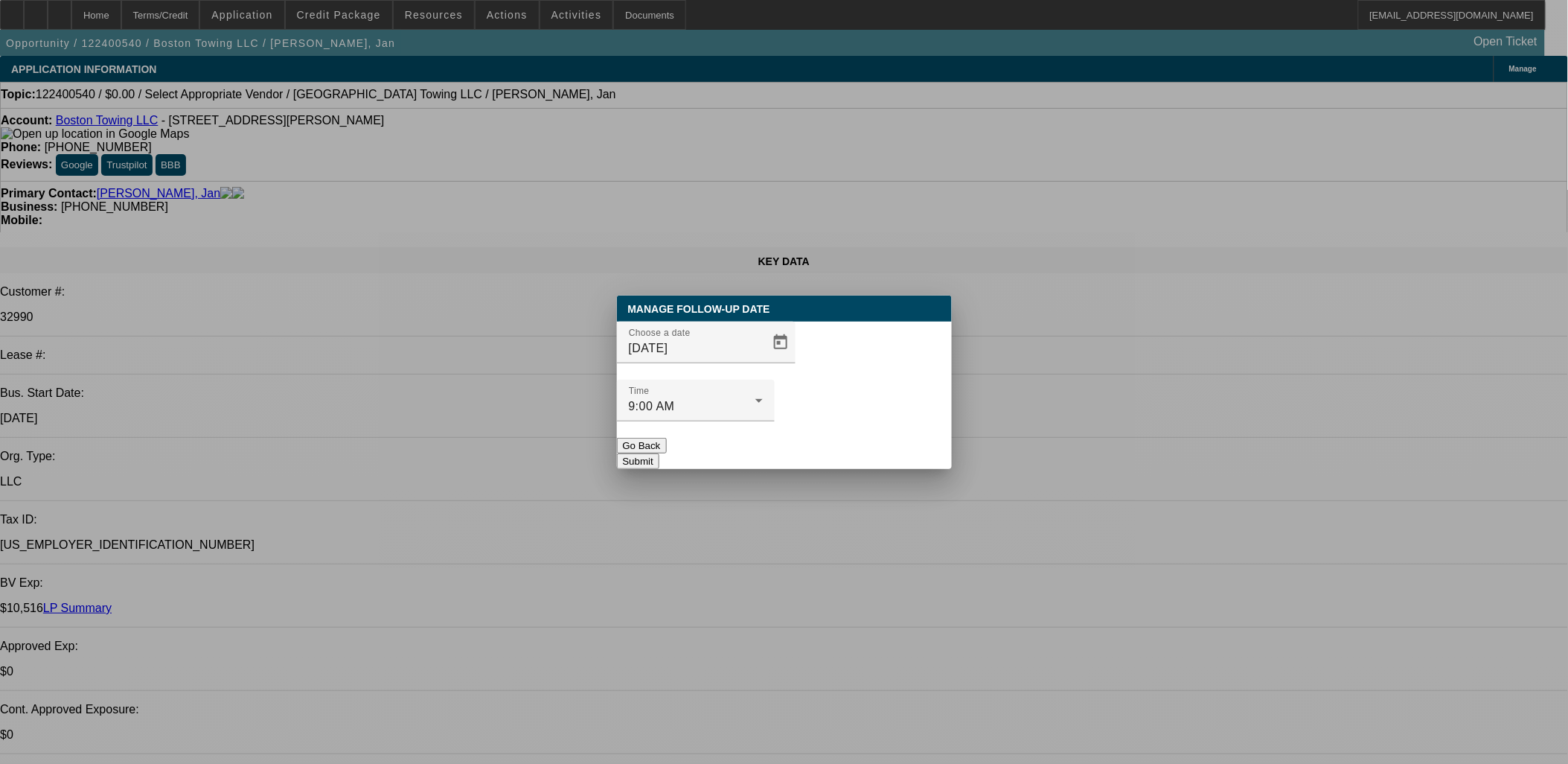
click at [659, 453] on button "Submit" at bounding box center [638, 461] width 42 height 15
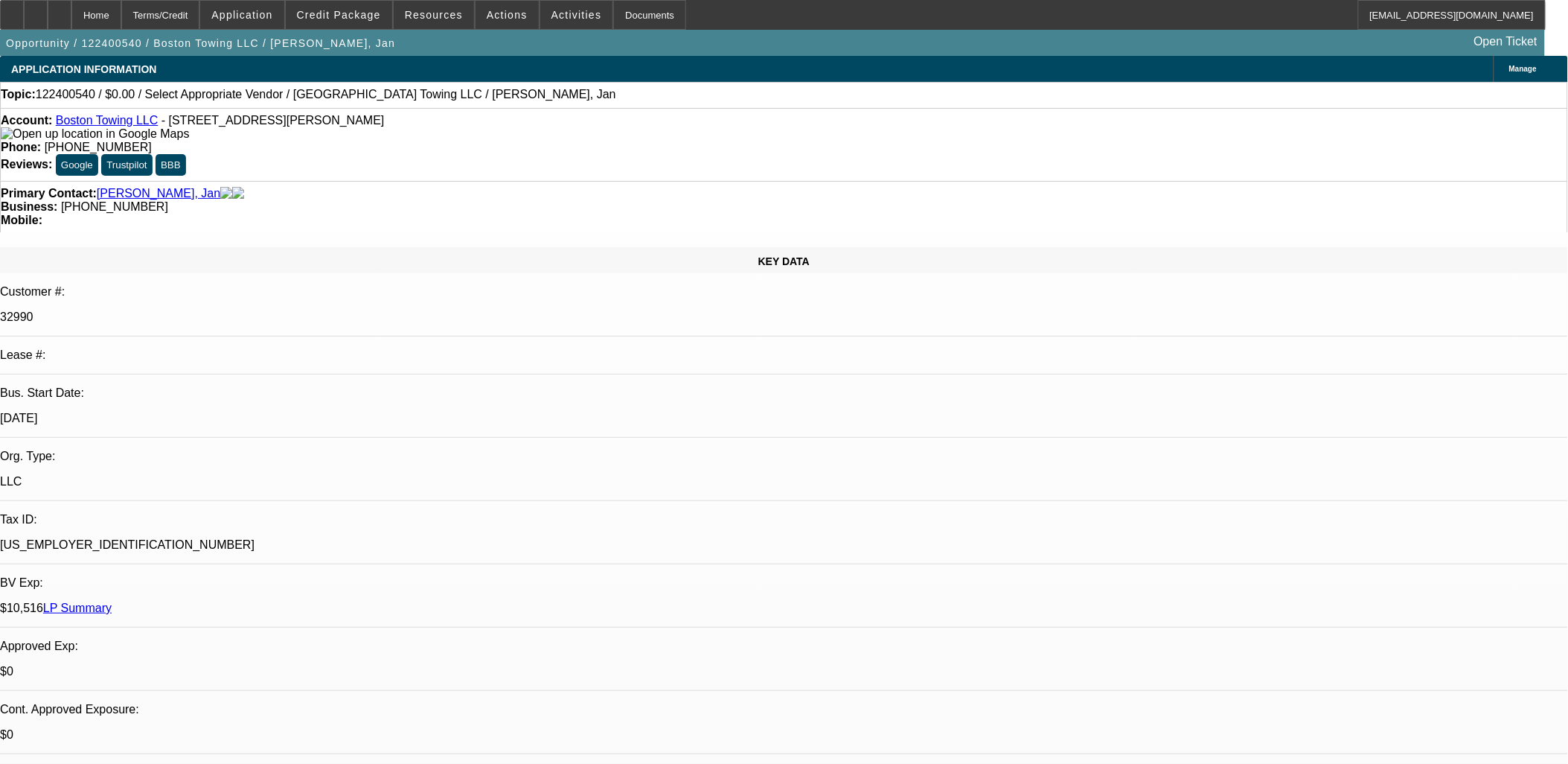
drag, startPoint x: 1163, startPoint y: 255, endPoint x: 1165, endPoint y: 241, distance: 14.1
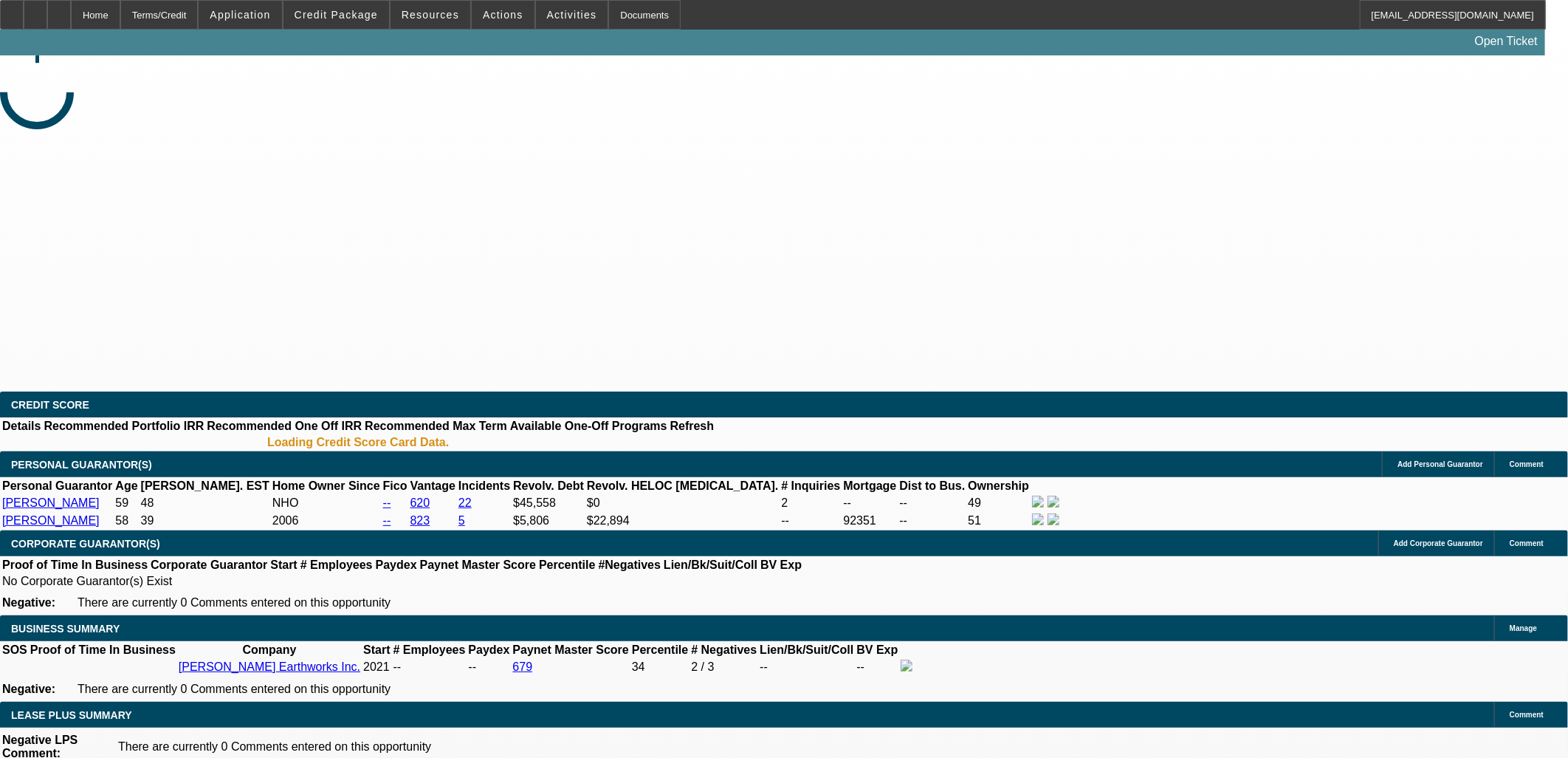
select select "0"
select select "0.1"
select select "0"
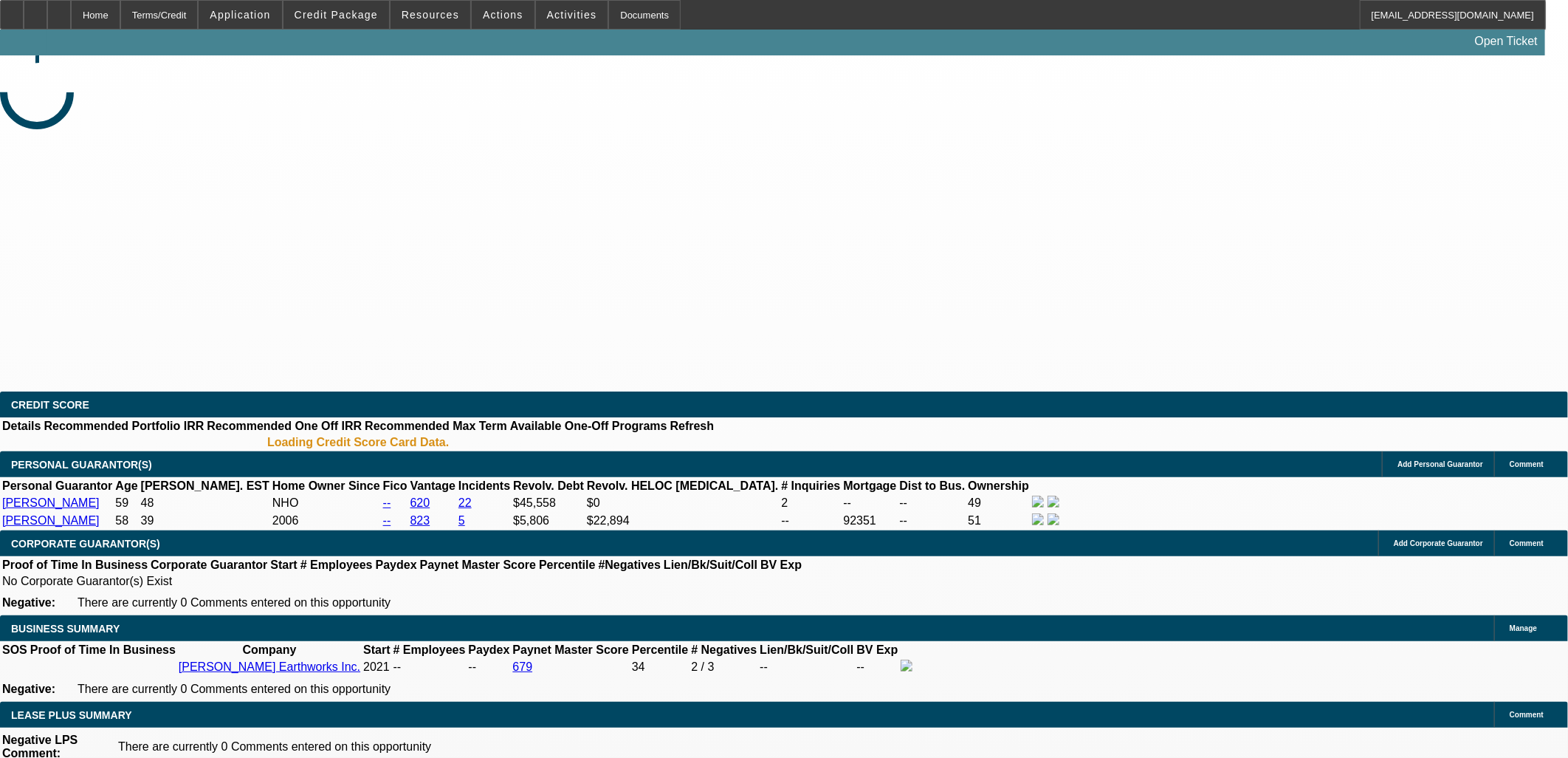
select select "0.1"
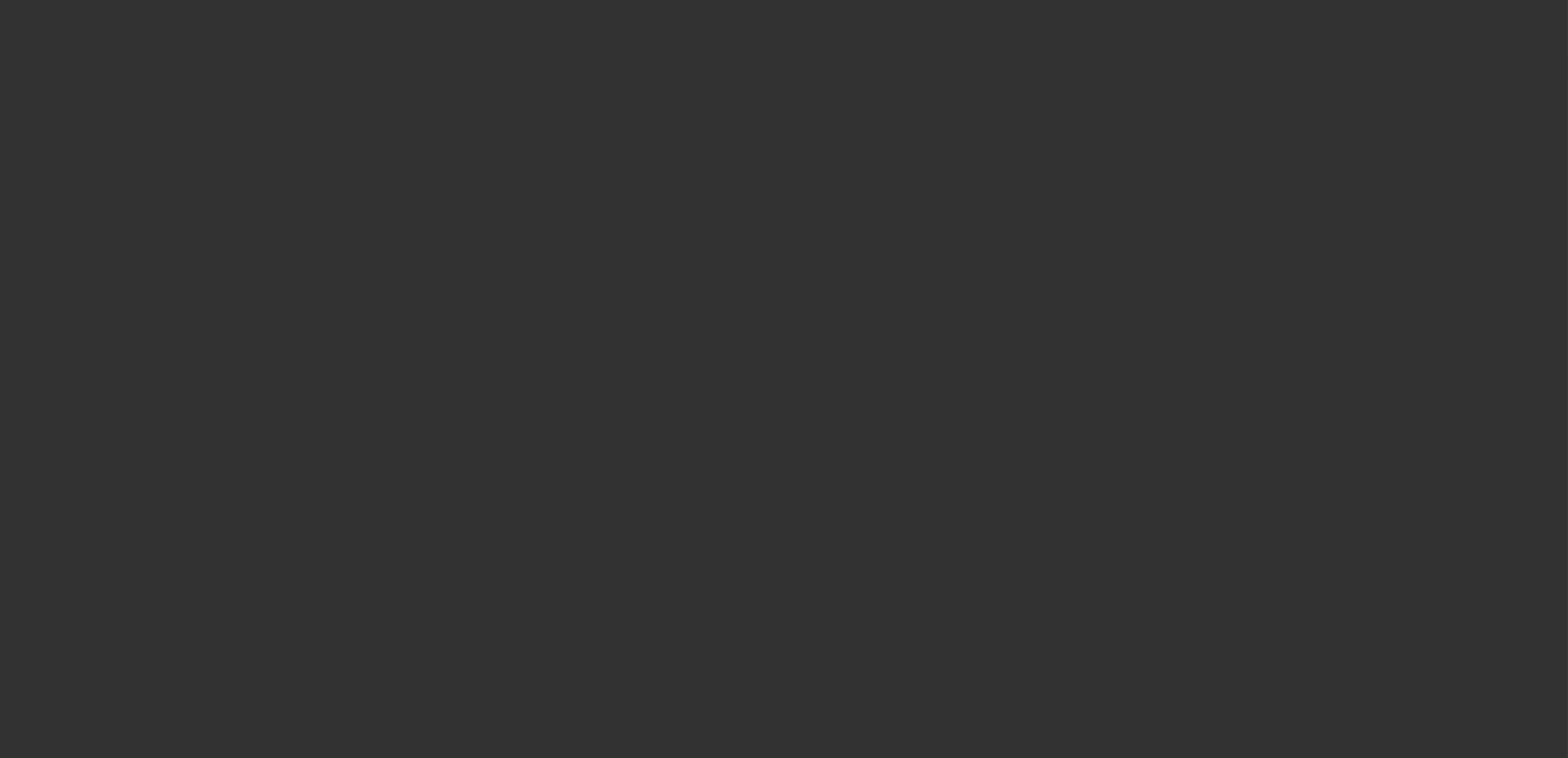
select select "1"
select select "4"
select select "1"
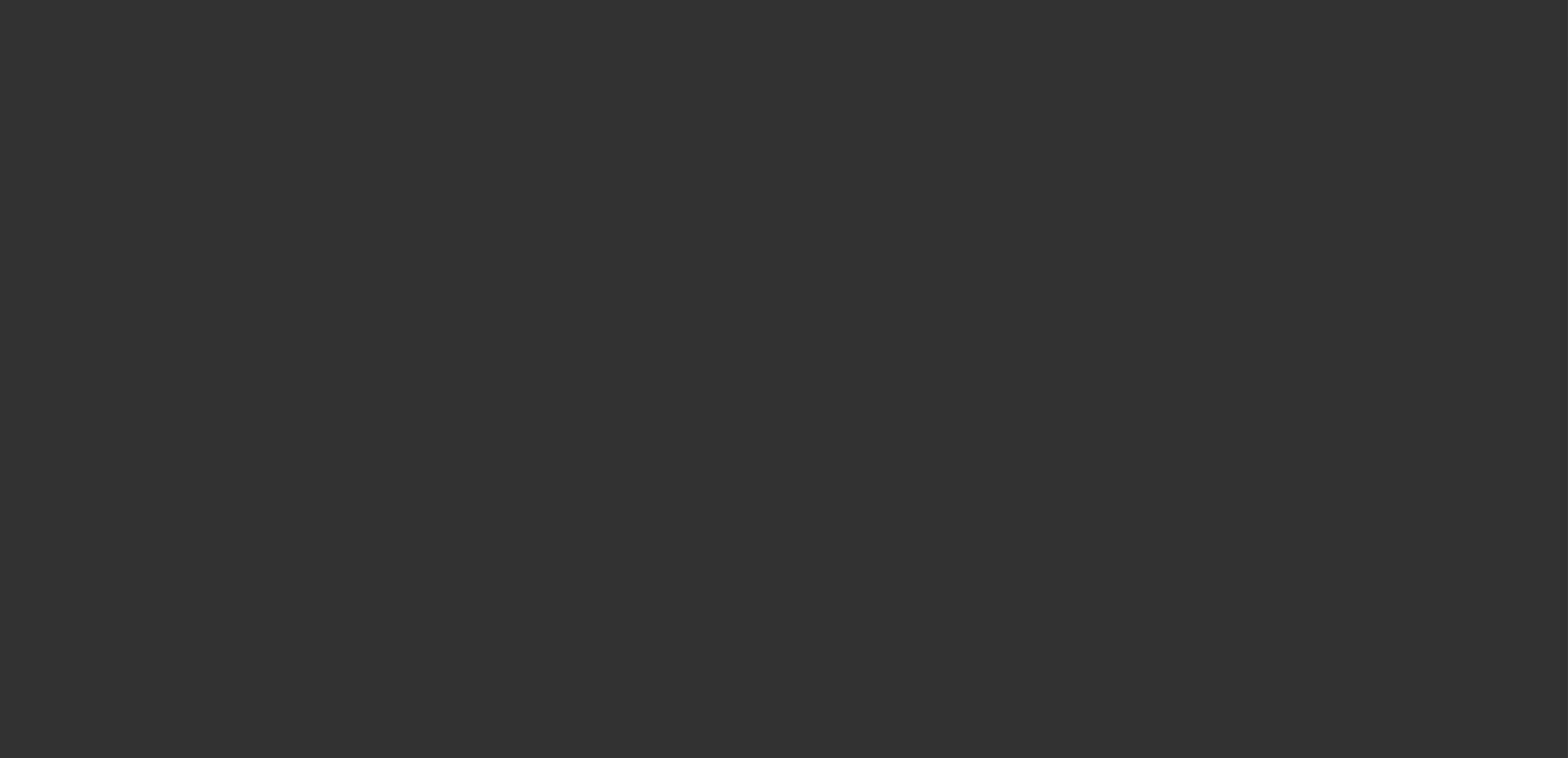
select select "4"
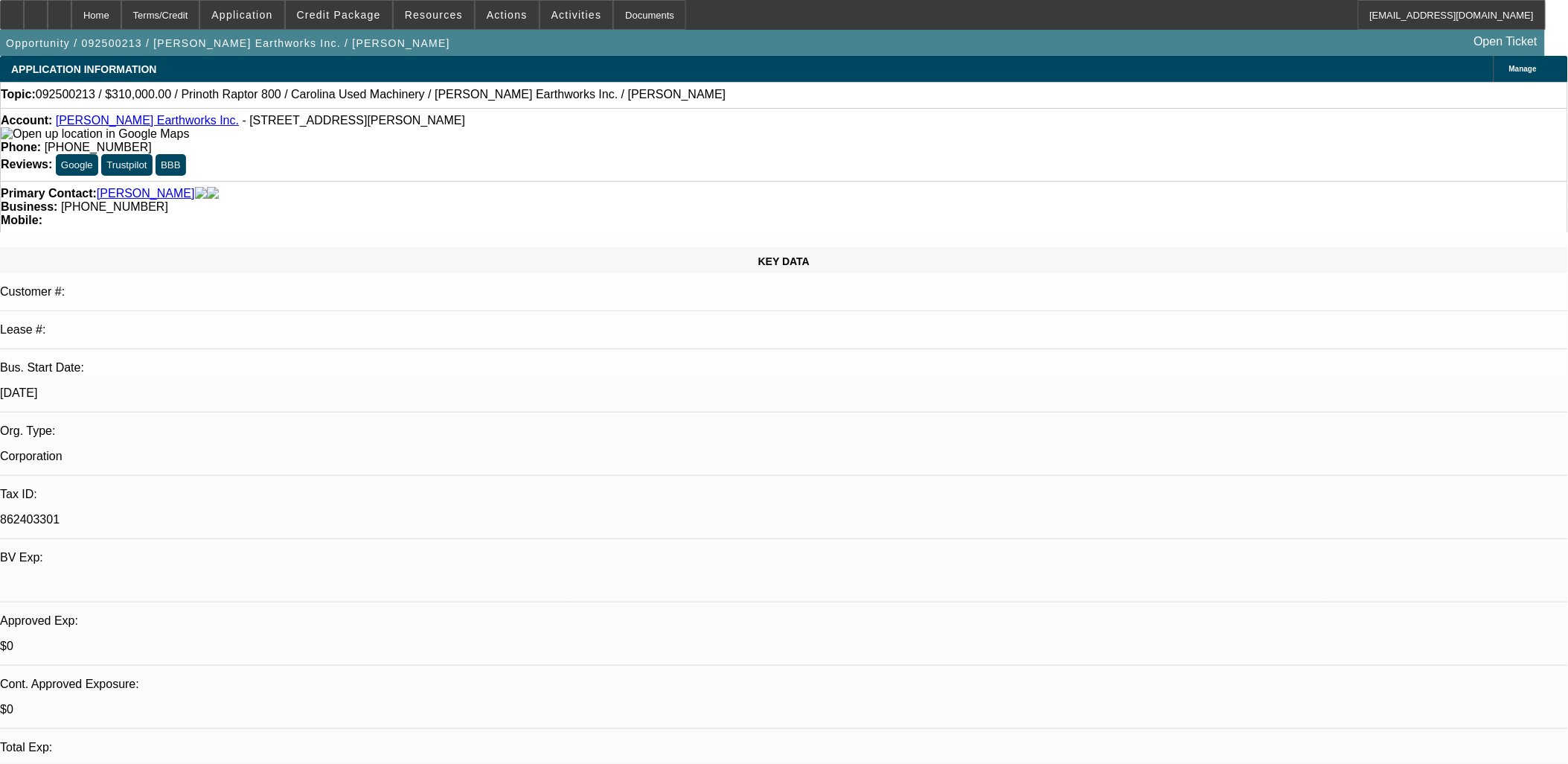
scroll to position [154, 0]
drag, startPoint x: 854, startPoint y: 410, endPoint x: 827, endPoint y: 418, distance: 28.2
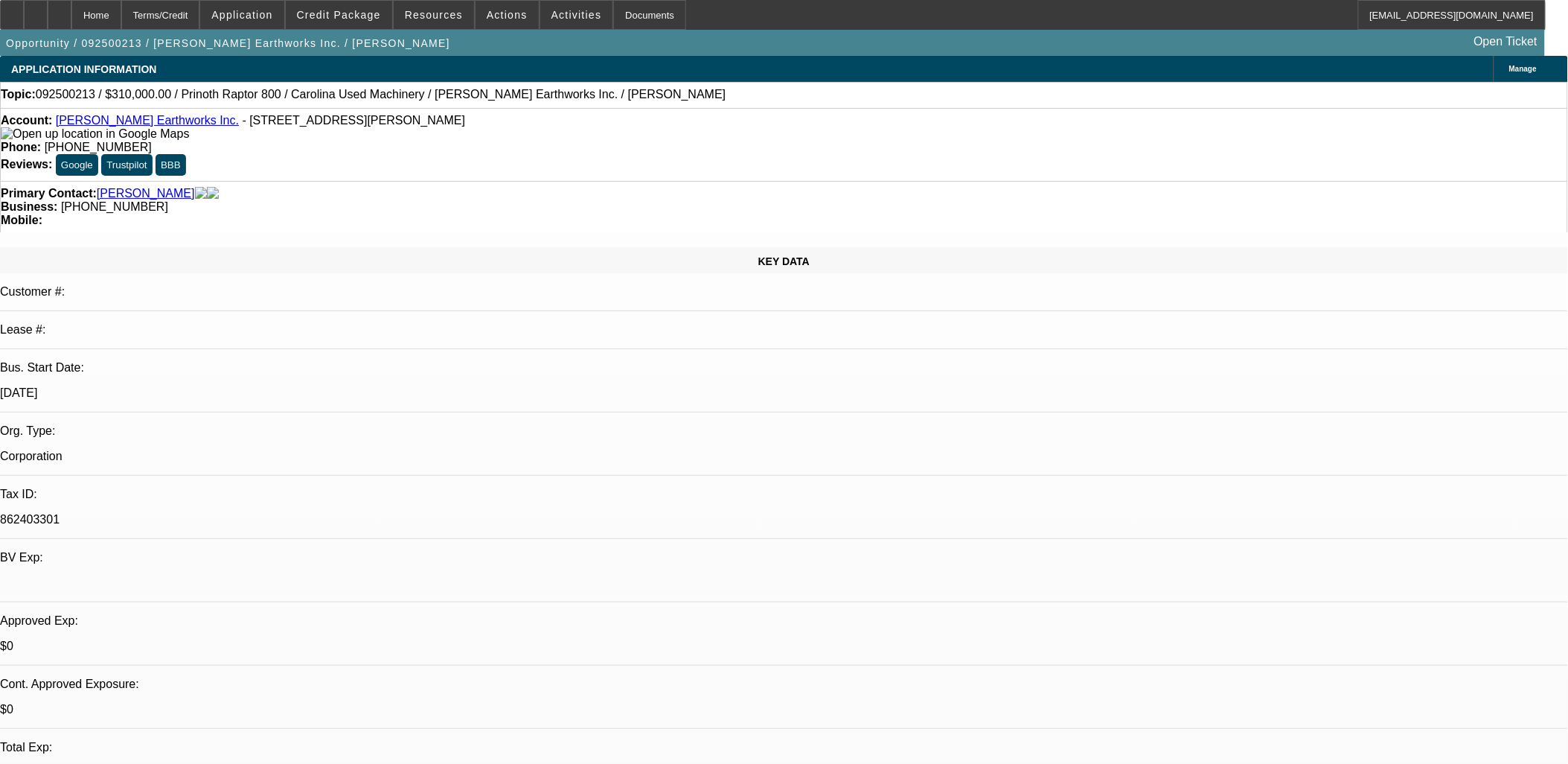
drag, startPoint x: 814, startPoint y: 420, endPoint x: 611, endPoint y: 414, distance: 203.1
drag, startPoint x: 604, startPoint y: 413, endPoint x: 579, endPoint y: 411, distance: 25.1
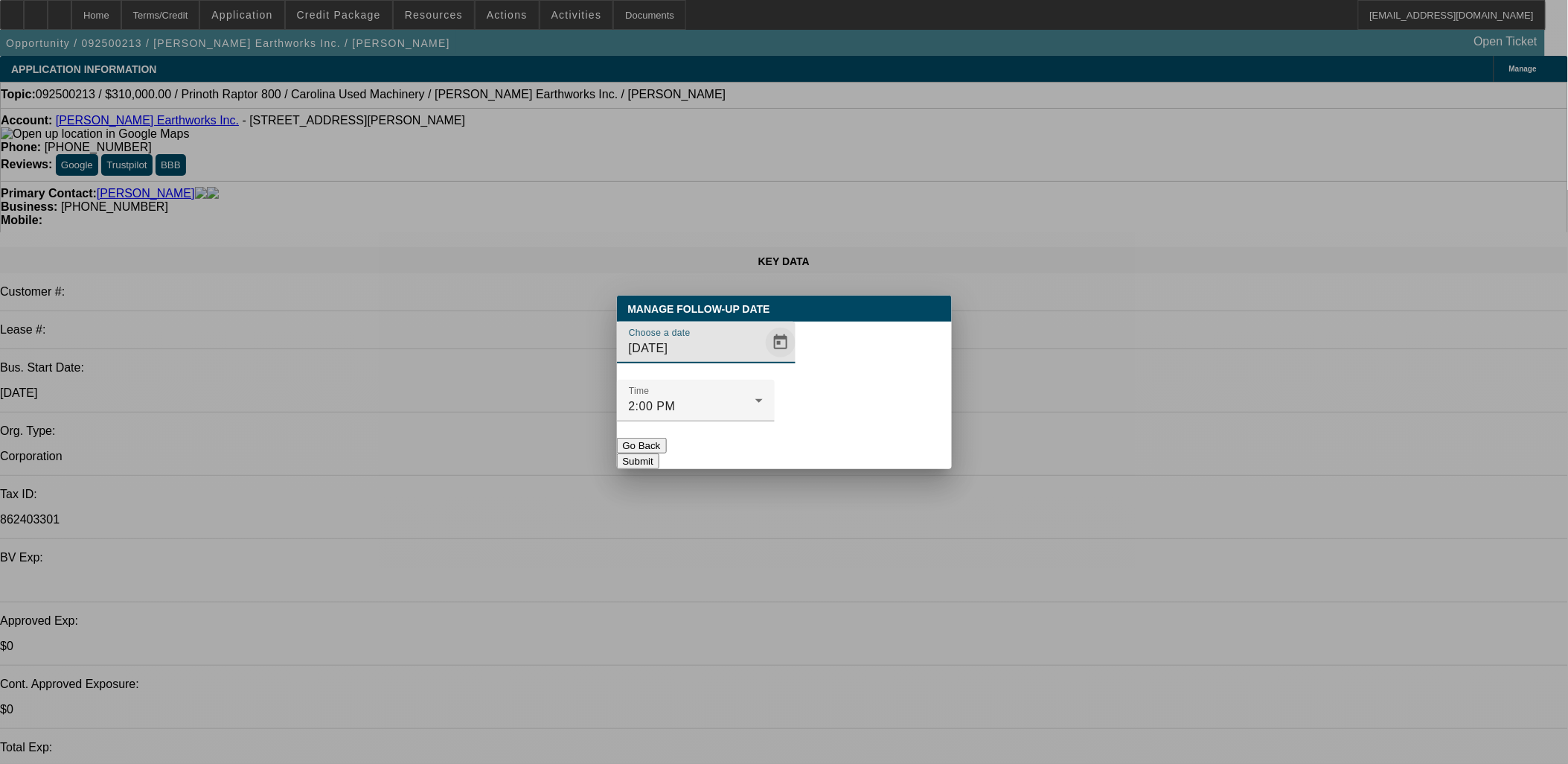
click at [770, 360] on span "Open calendar" at bounding box center [780, 342] width 35 height 35
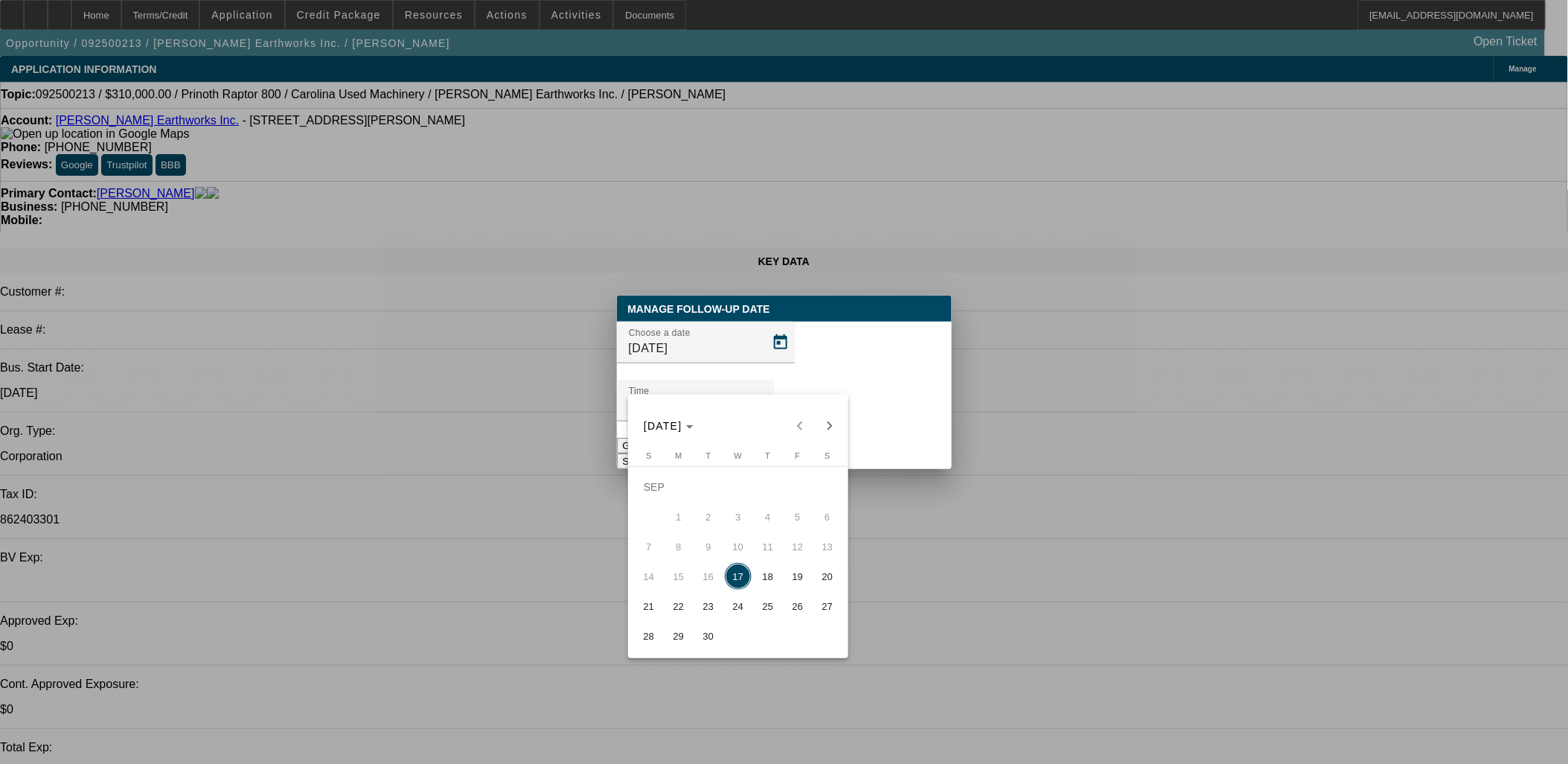
click at [701, 603] on span "23" at bounding box center [708, 606] width 27 height 27
type input "9/23/2025"
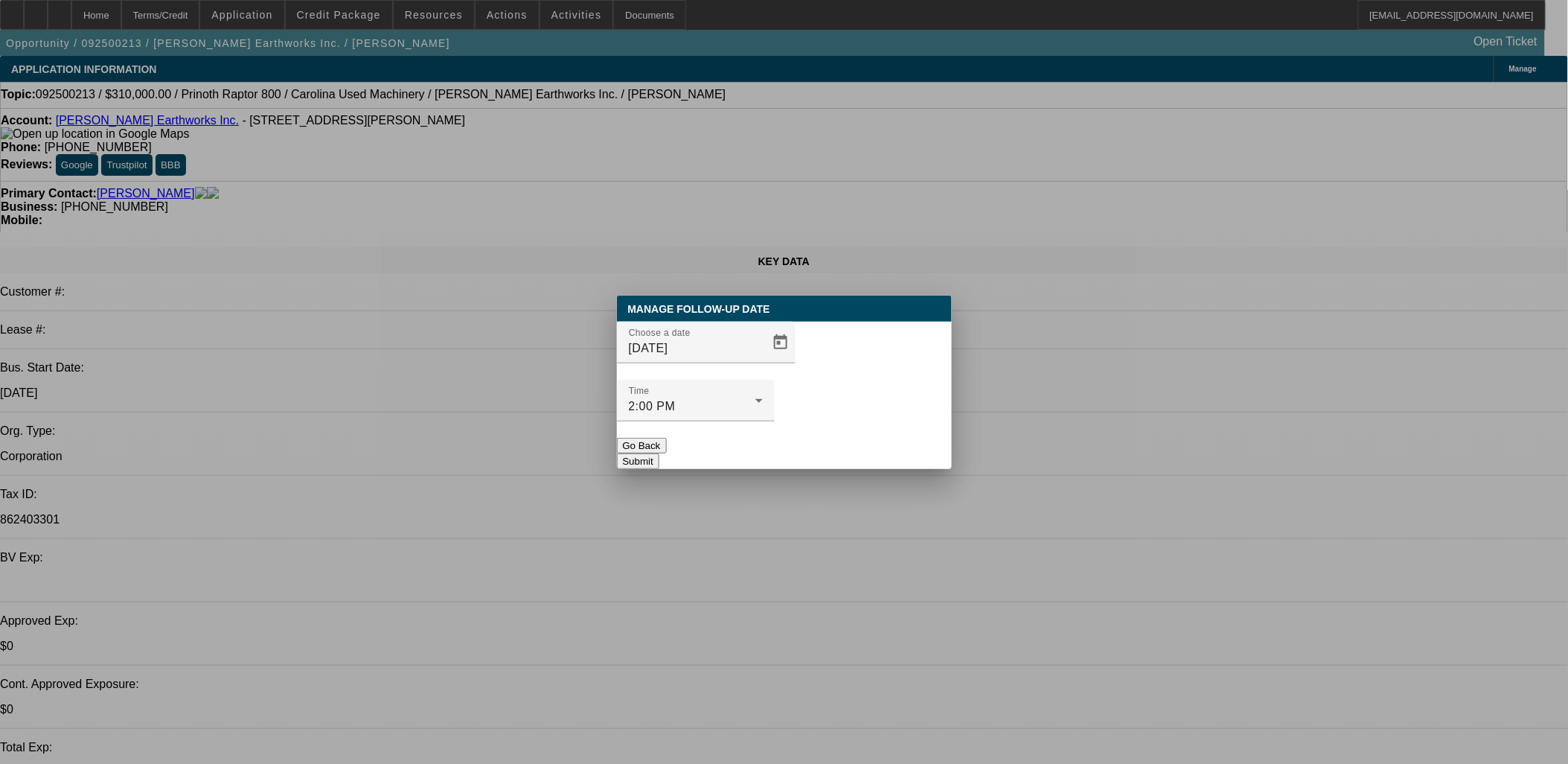
click at [659, 453] on button "Submit" at bounding box center [638, 461] width 42 height 15
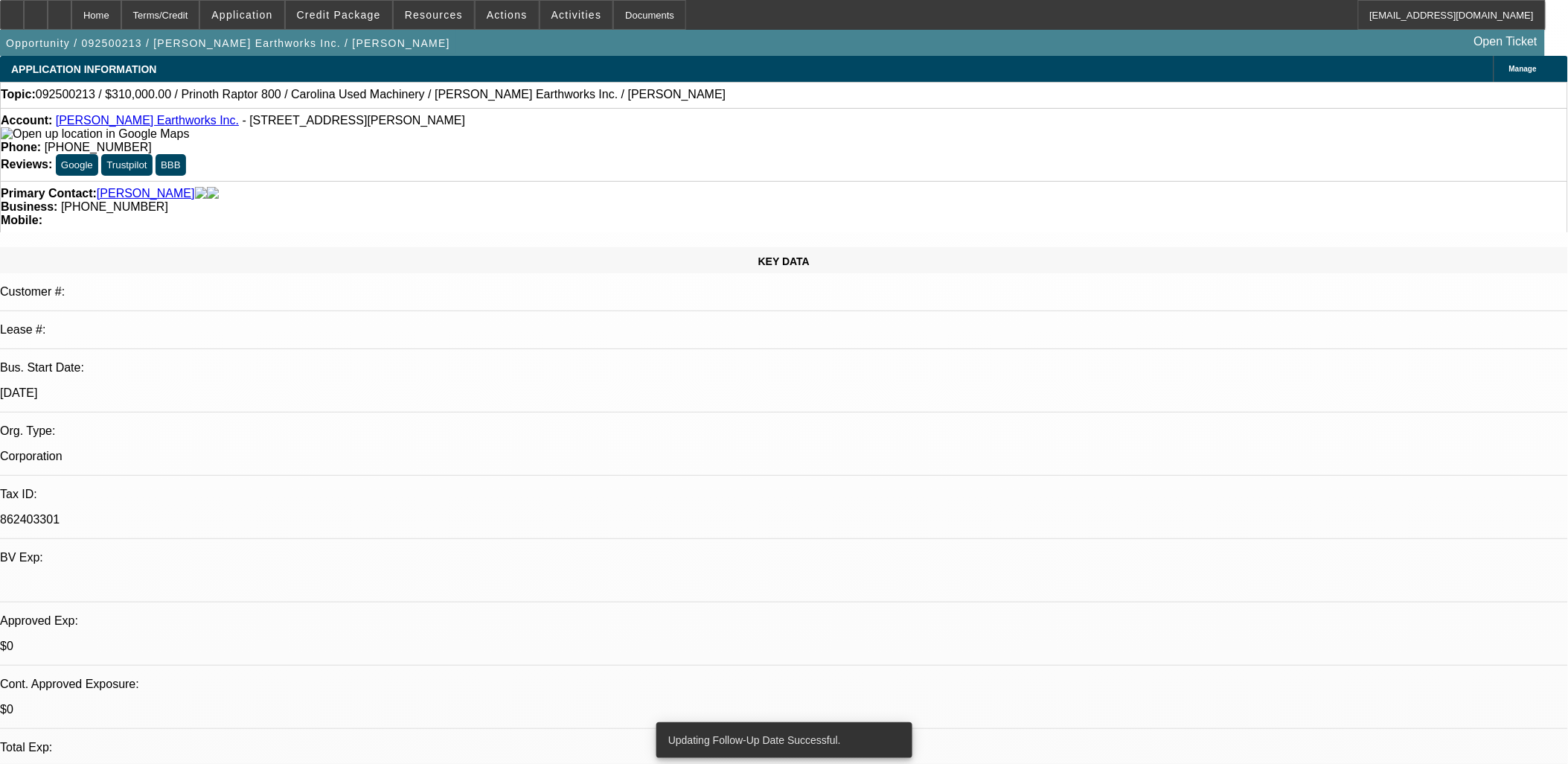
scroll to position [0, 0]
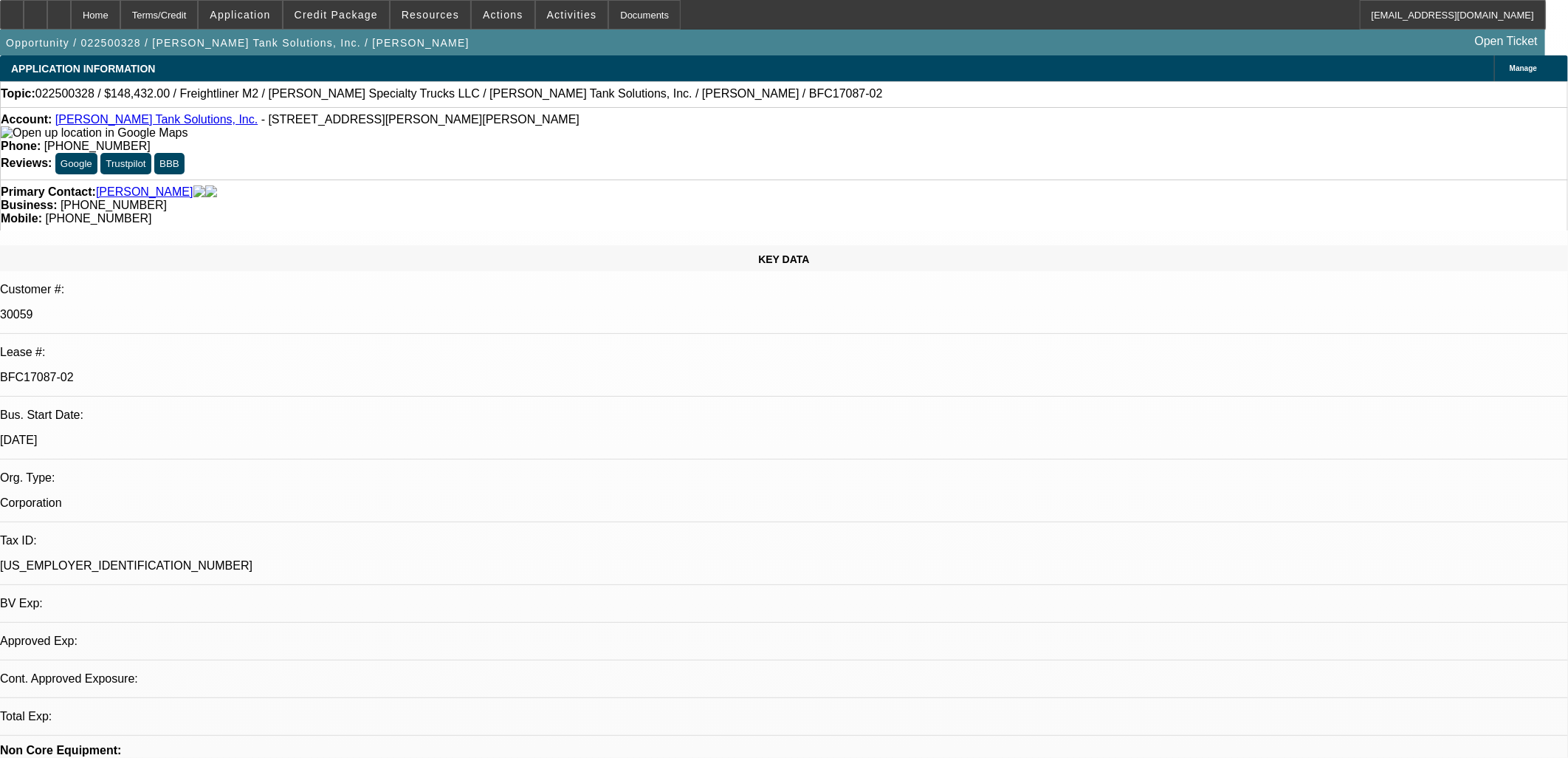
select select "0"
select select "2"
select select "0"
select select "6"
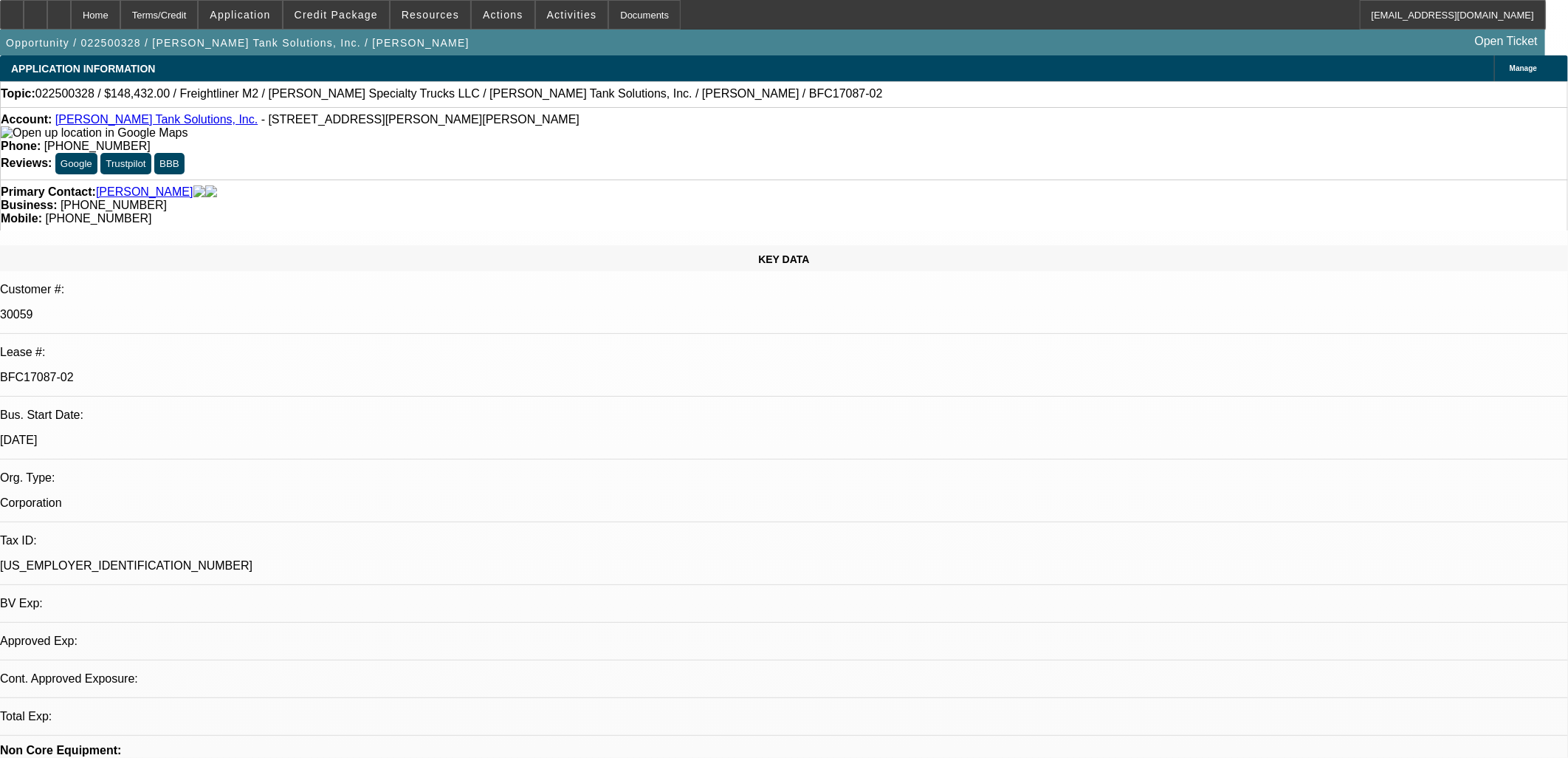
select select "0"
select select "2"
select select "0"
select select "6"
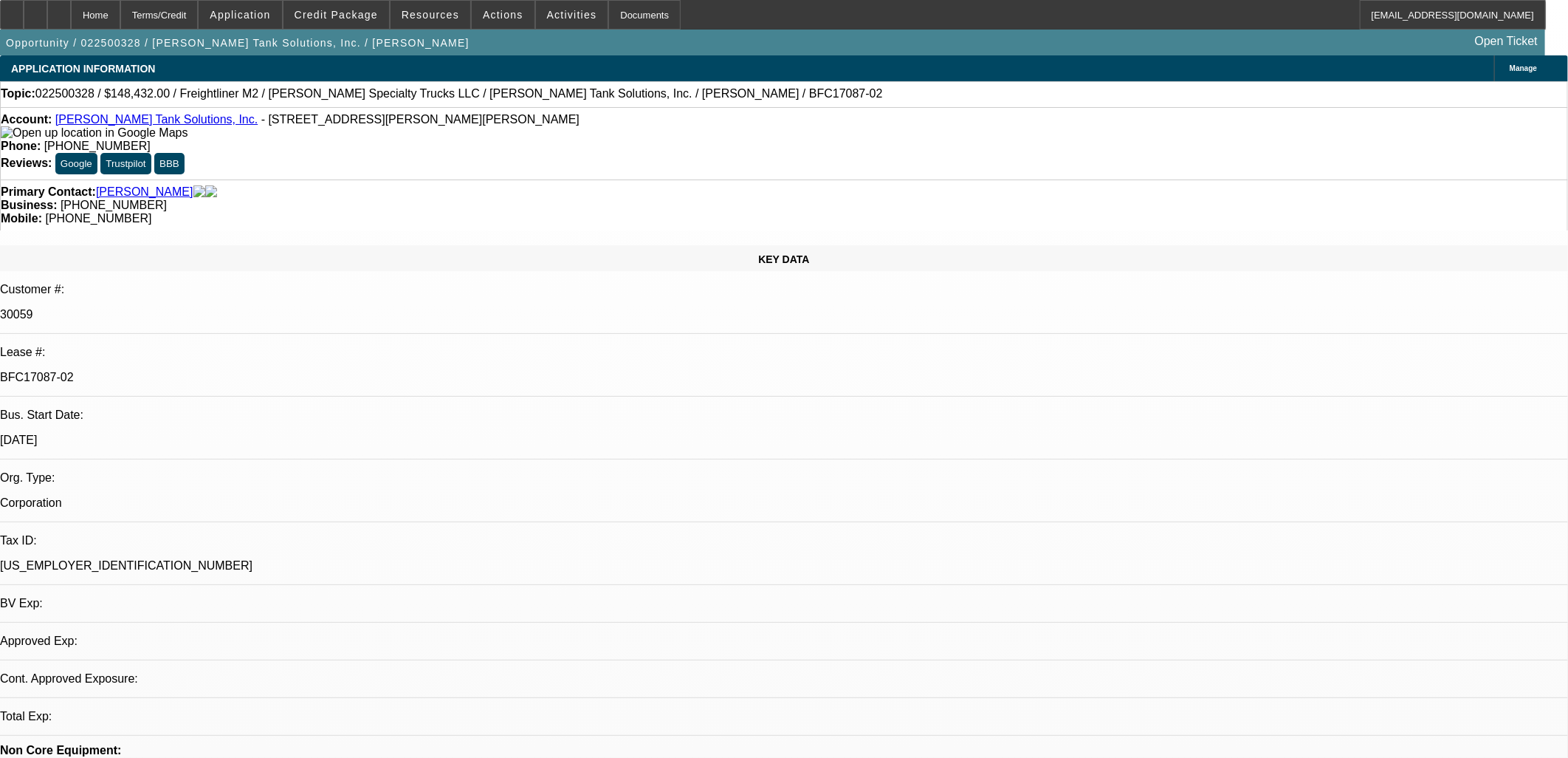
select select "0"
select select "2"
select select "0"
select select "6"
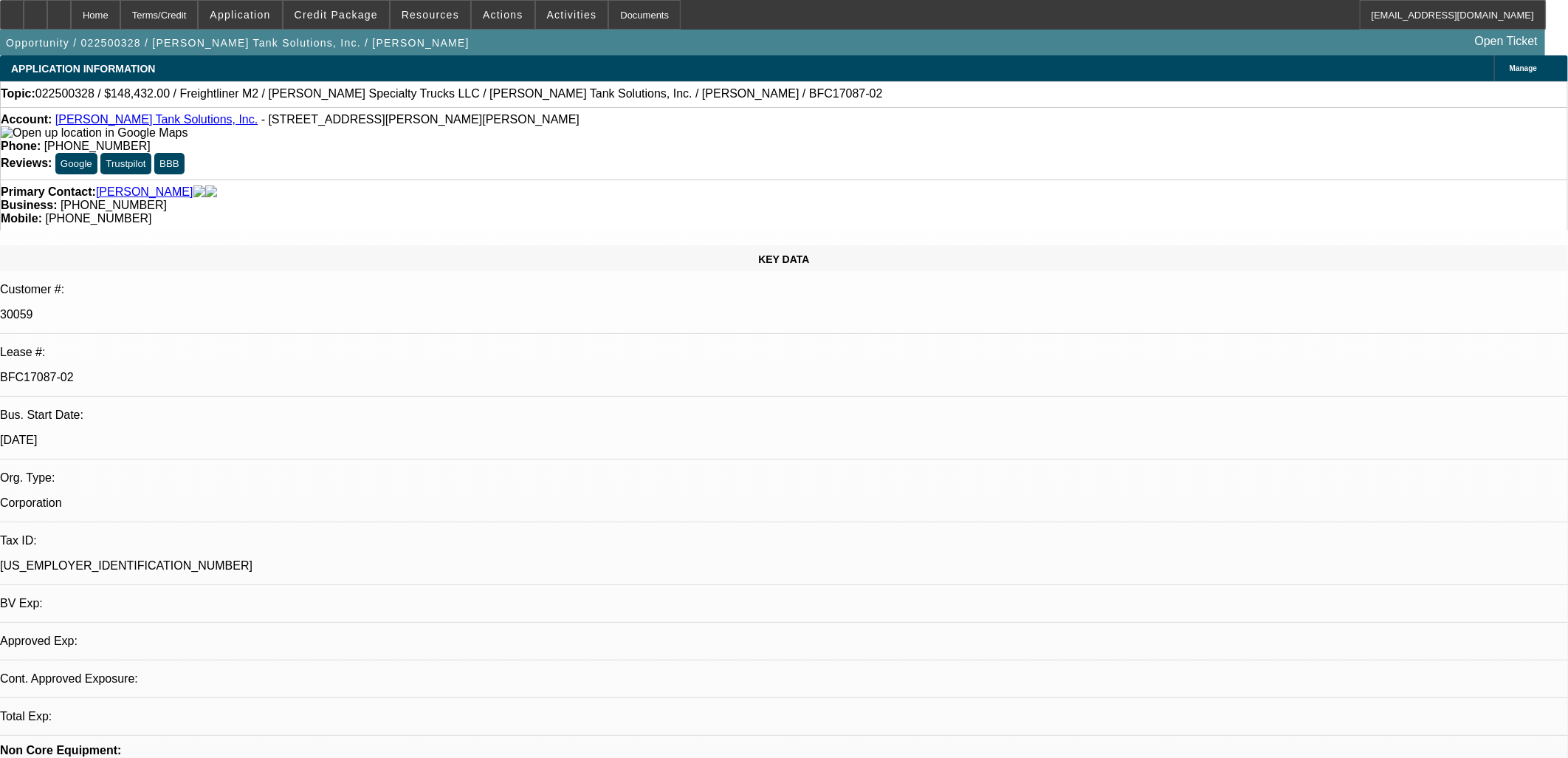
select select "0"
select select "2"
select select "0"
select select "6"
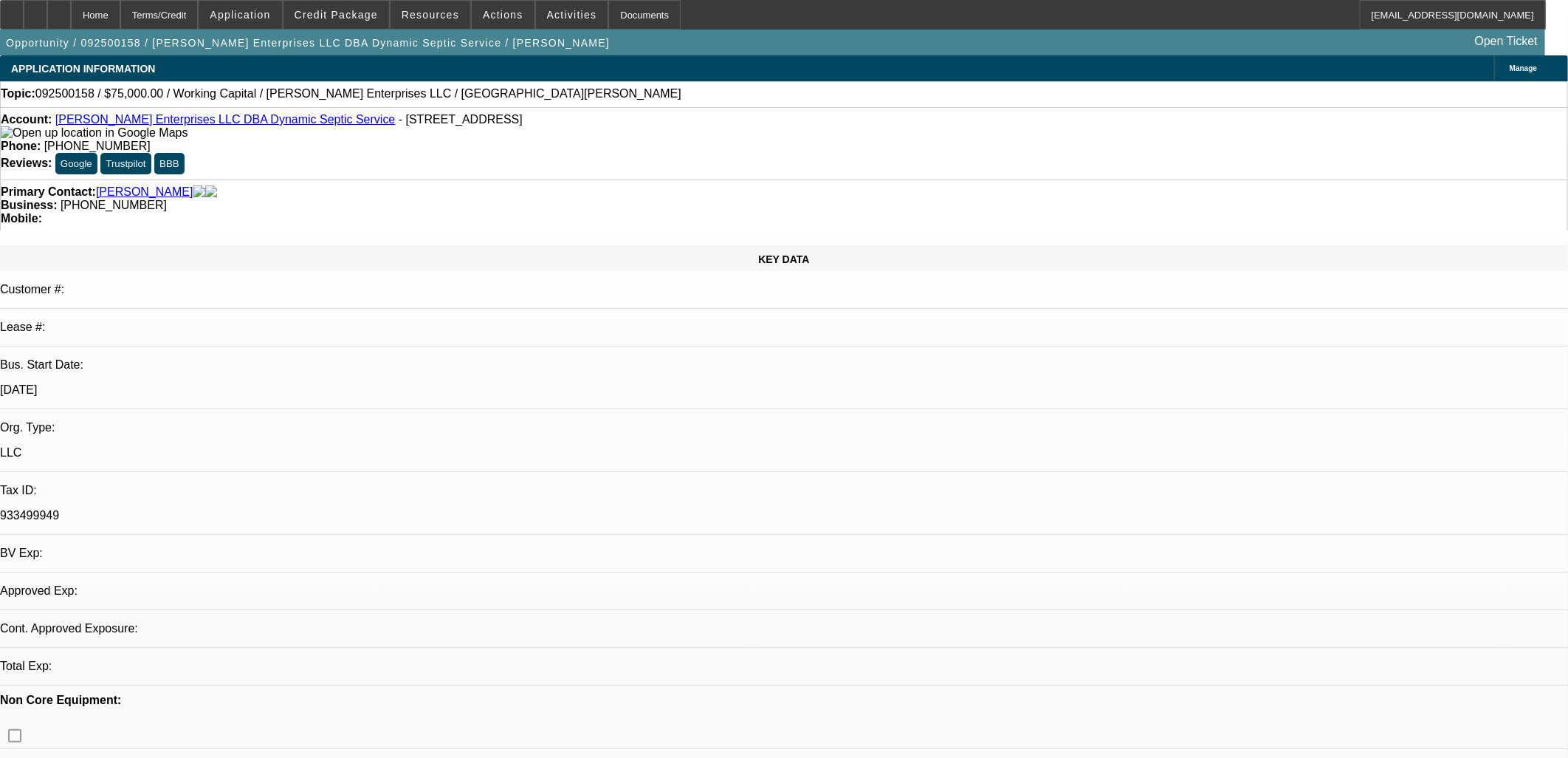
select select "0"
select select "2"
select select "0"
select select "6"
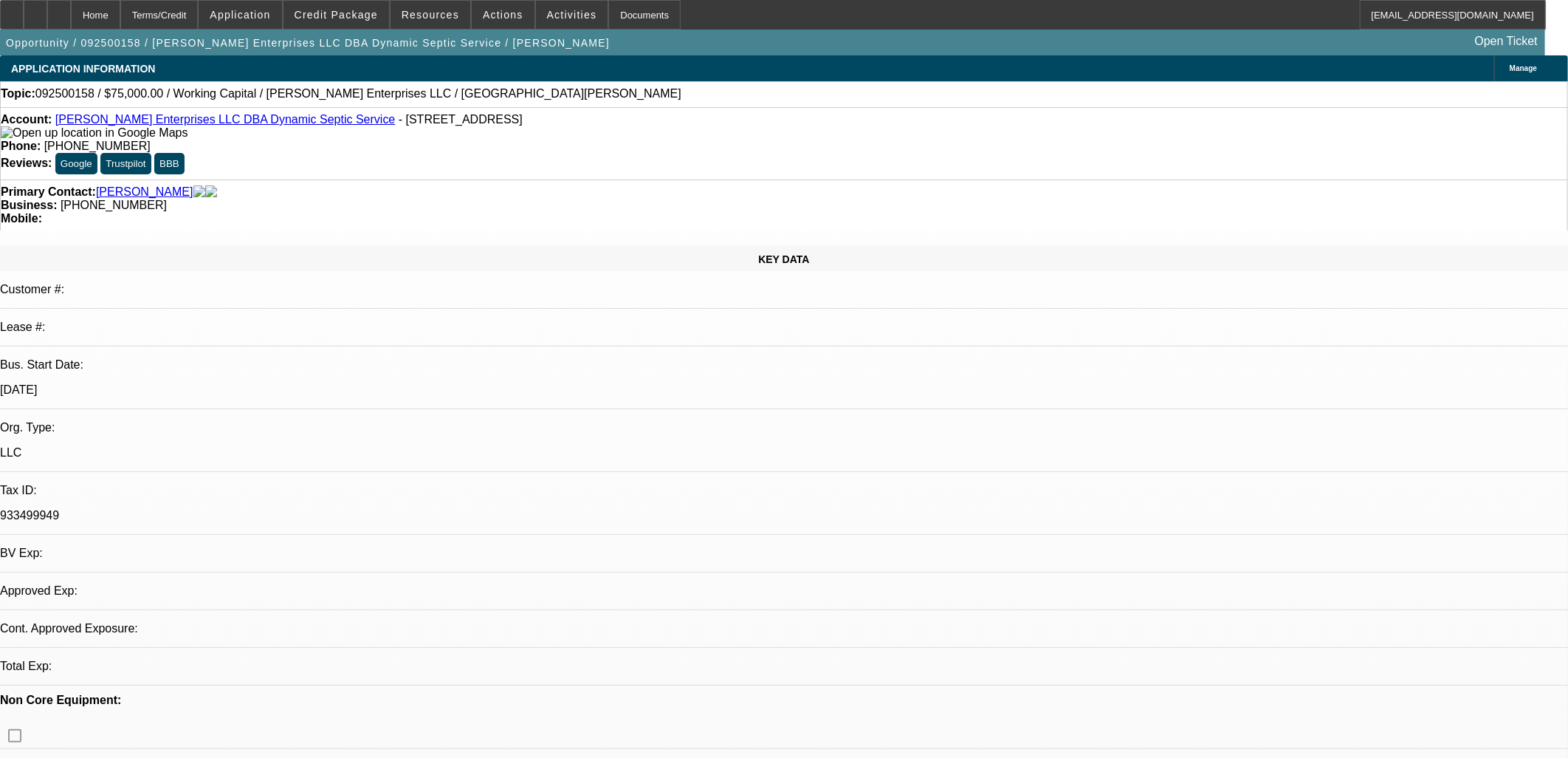
select select "0"
select select "2"
select select "0"
select select "6"
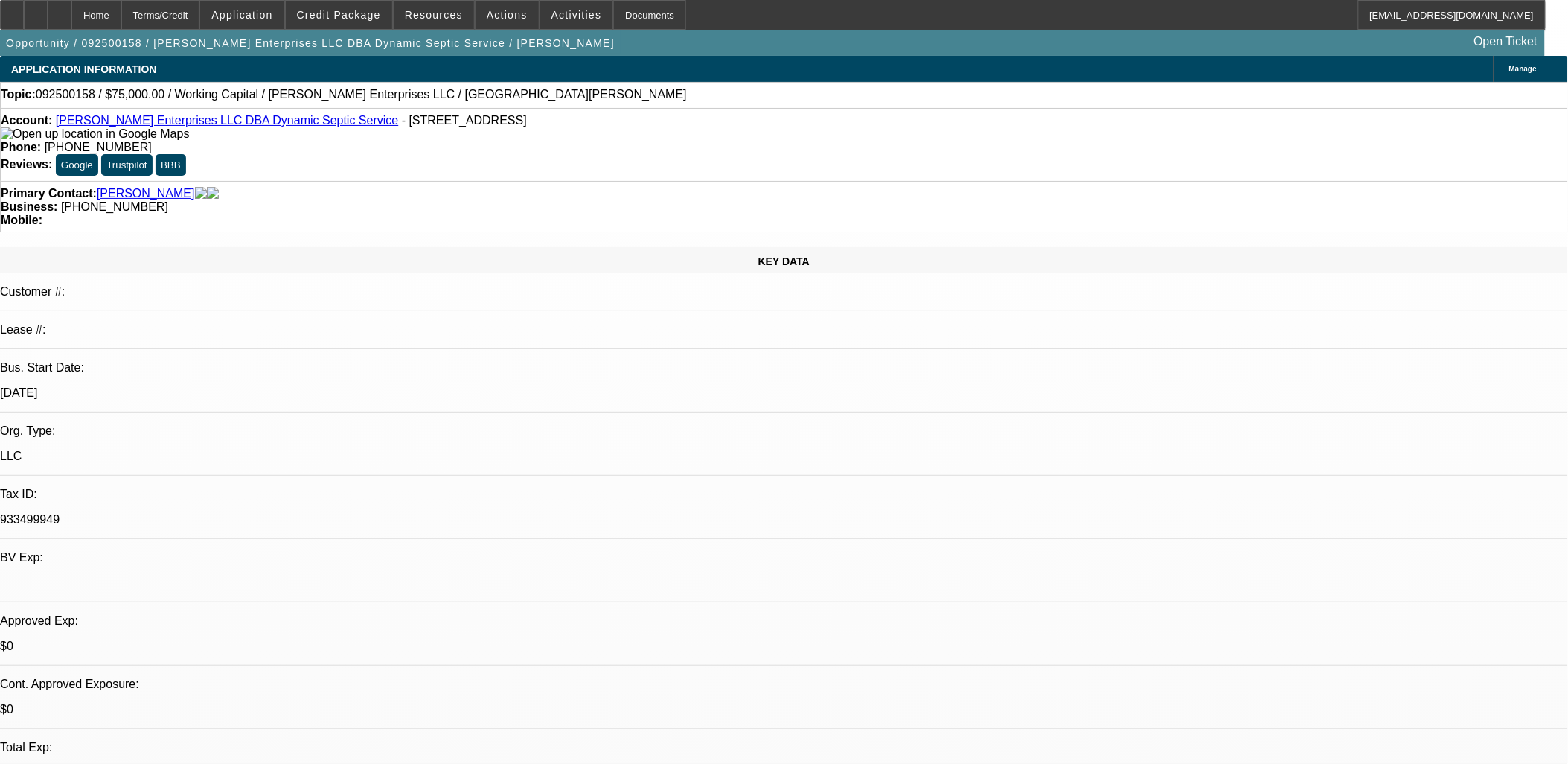
drag, startPoint x: 1299, startPoint y: 542, endPoint x: 930, endPoint y: 454, distance: 379.3
drag, startPoint x: 930, startPoint y: 454, endPoint x: 1235, endPoint y: 534, distance: 315.3
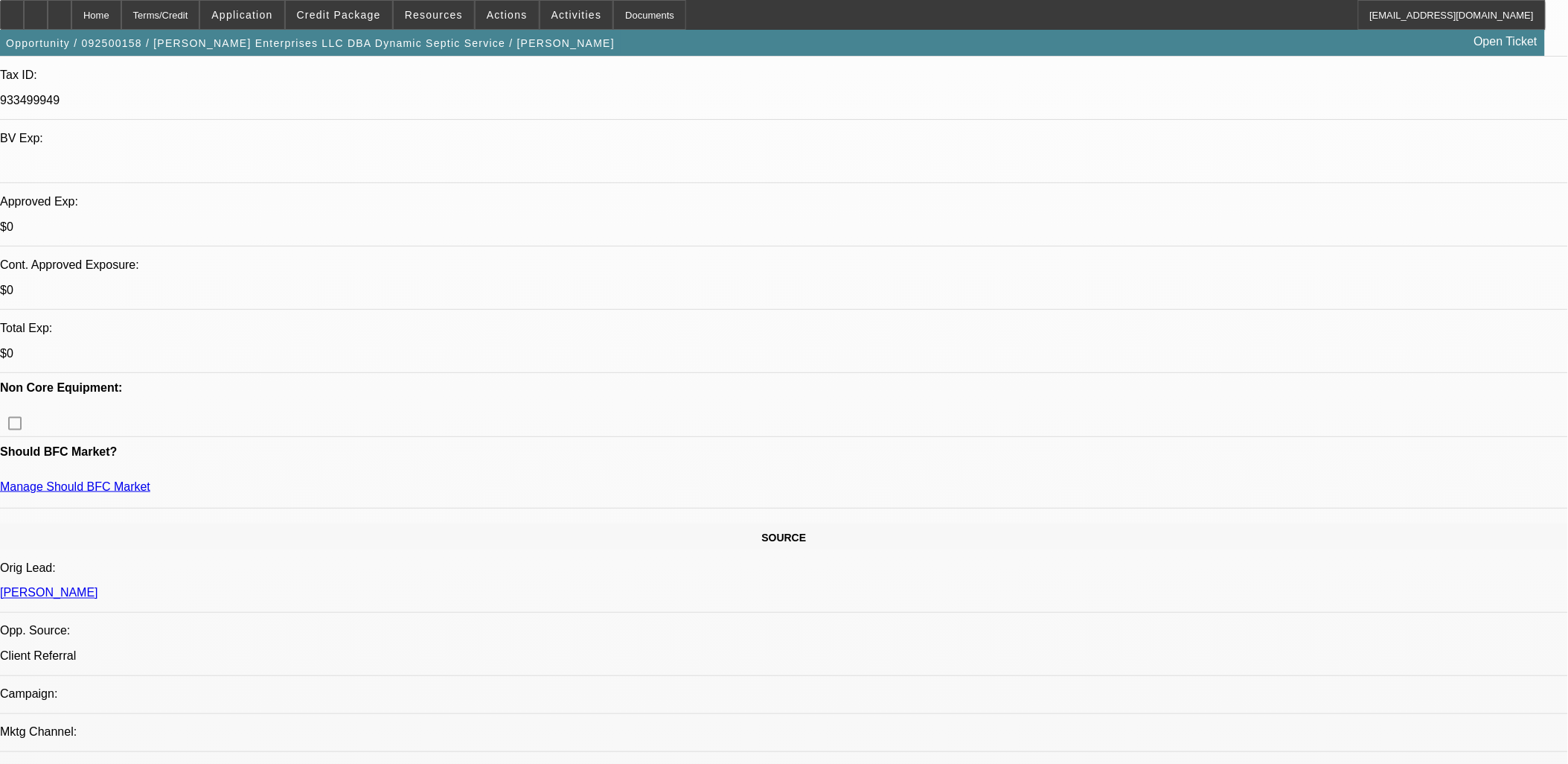
scroll to position [0, 0]
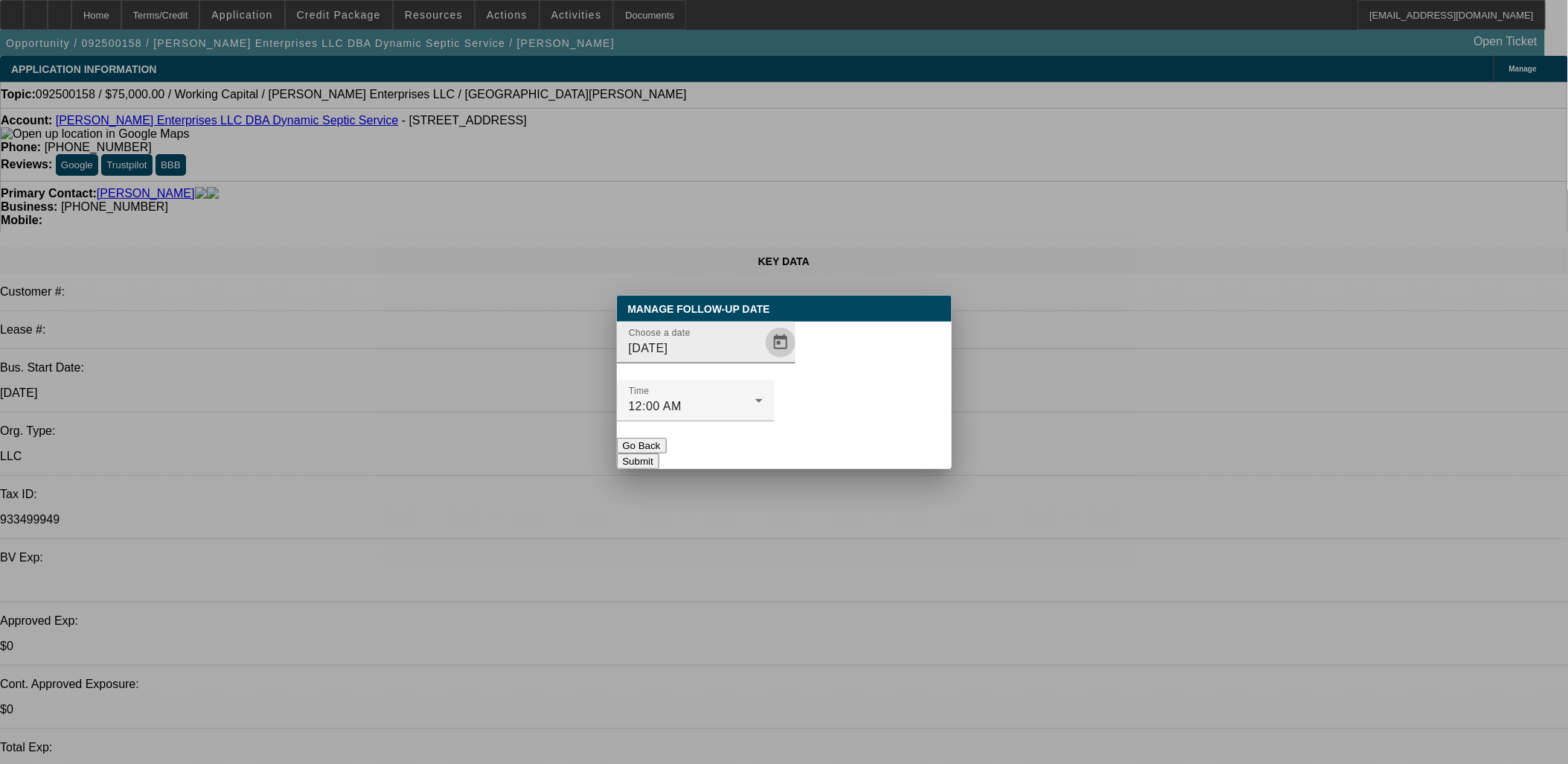
click at [763, 360] on span "Open calendar" at bounding box center [780, 342] width 35 height 35
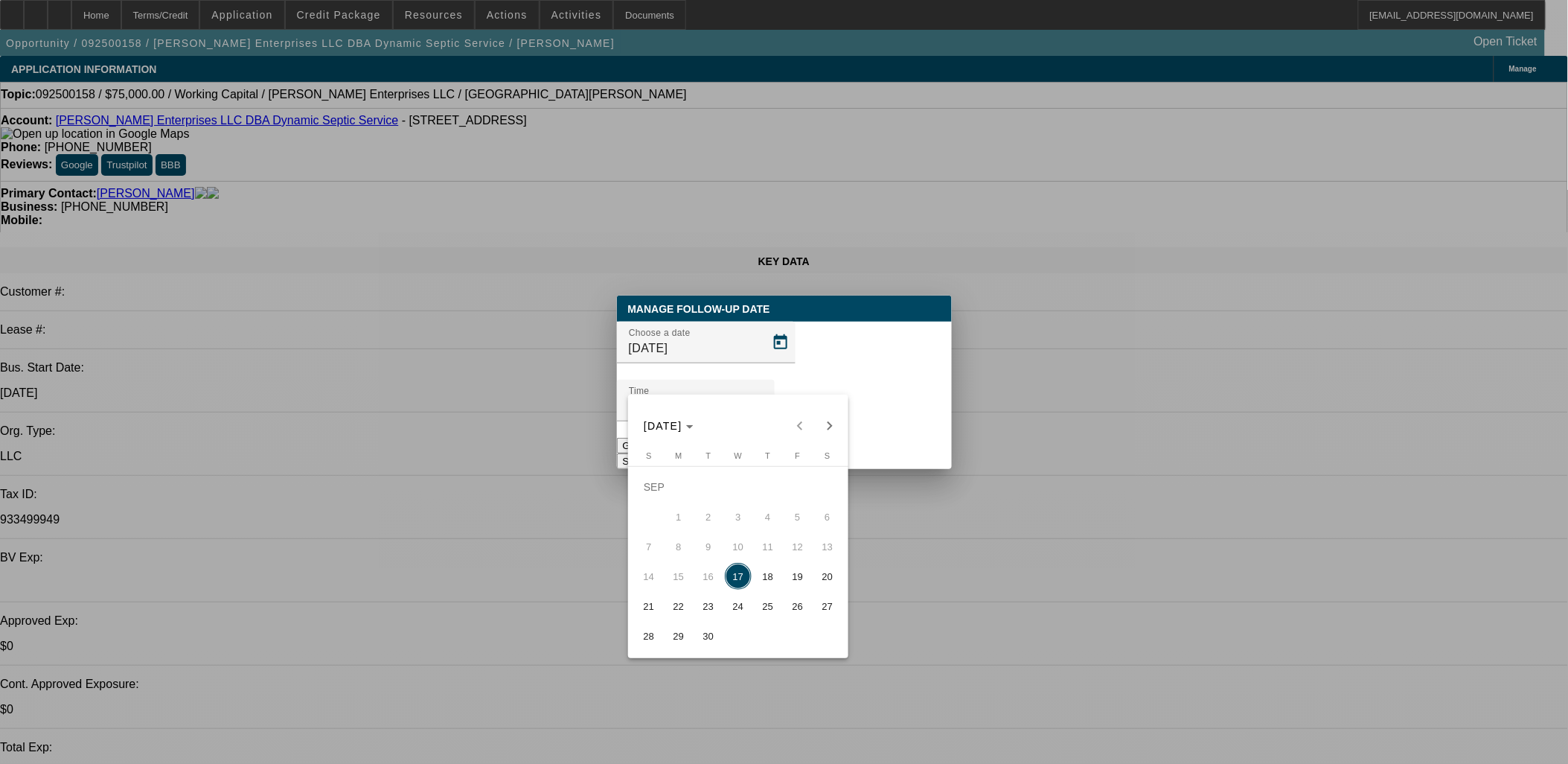
click at [760, 338] on div at bounding box center [784, 382] width 1568 height 764
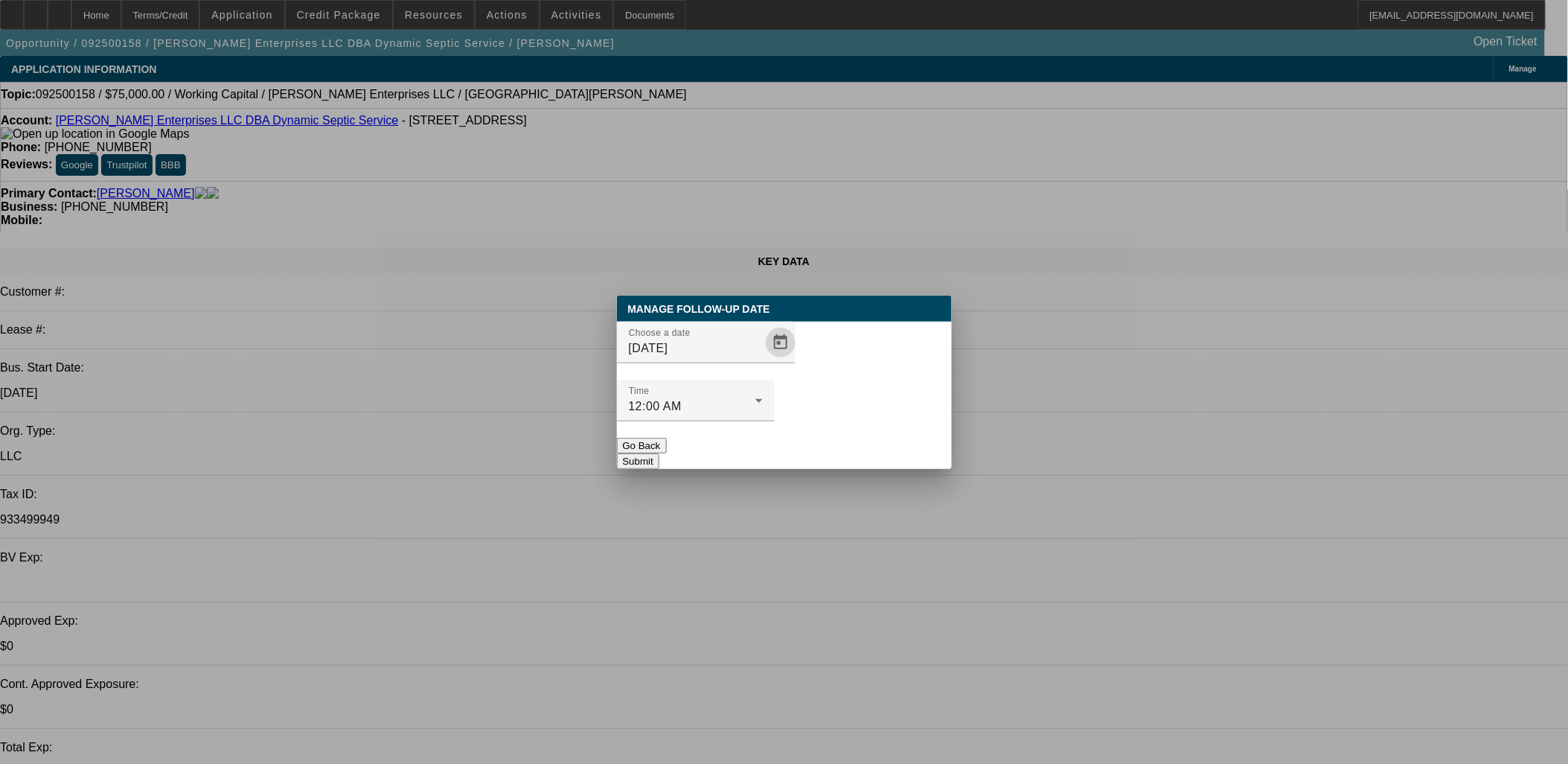
click at [667, 438] on button "Go Back" at bounding box center [642, 446] width 50 height 15
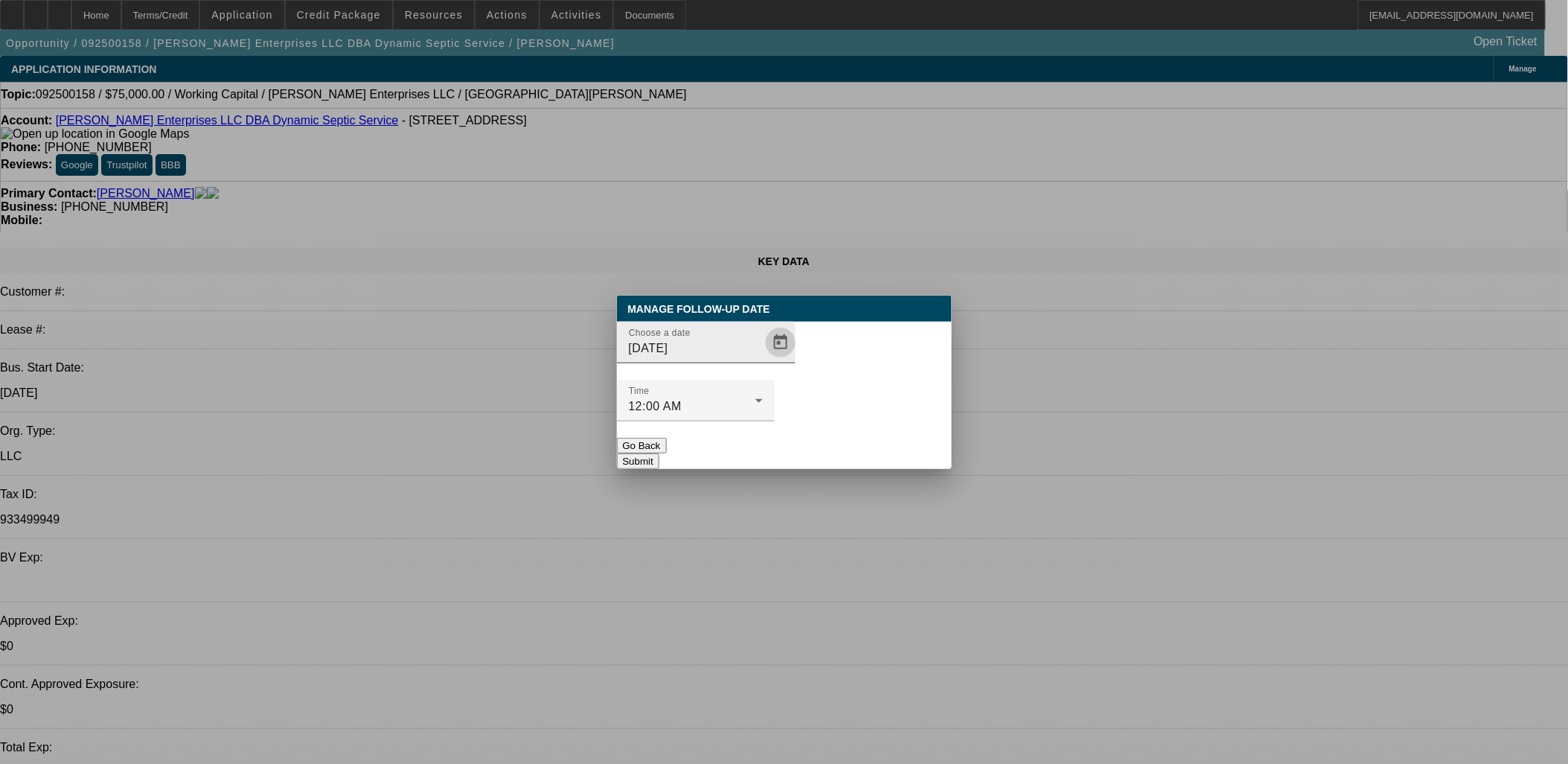
click at [763, 360] on span "Open calendar" at bounding box center [780, 342] width 35 height 35
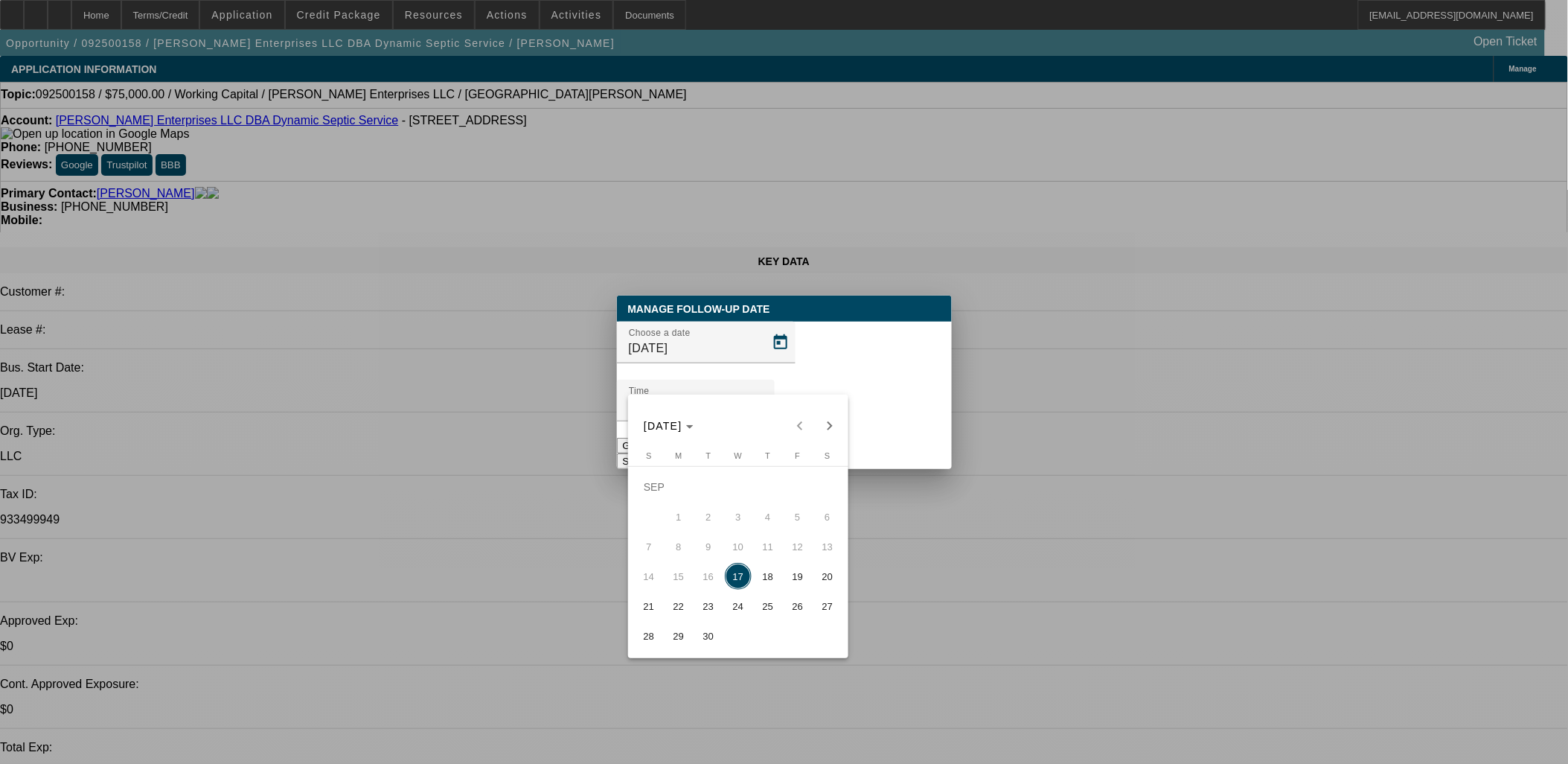
click at [785, 579] on tr "14 15 16 17 18 19 20" at bounding box center [737, 575] width 208 height 30
click at [792, 582] on span "19" at bounding box center [797, 576] width 27 height 27
type input "9/19/2025"
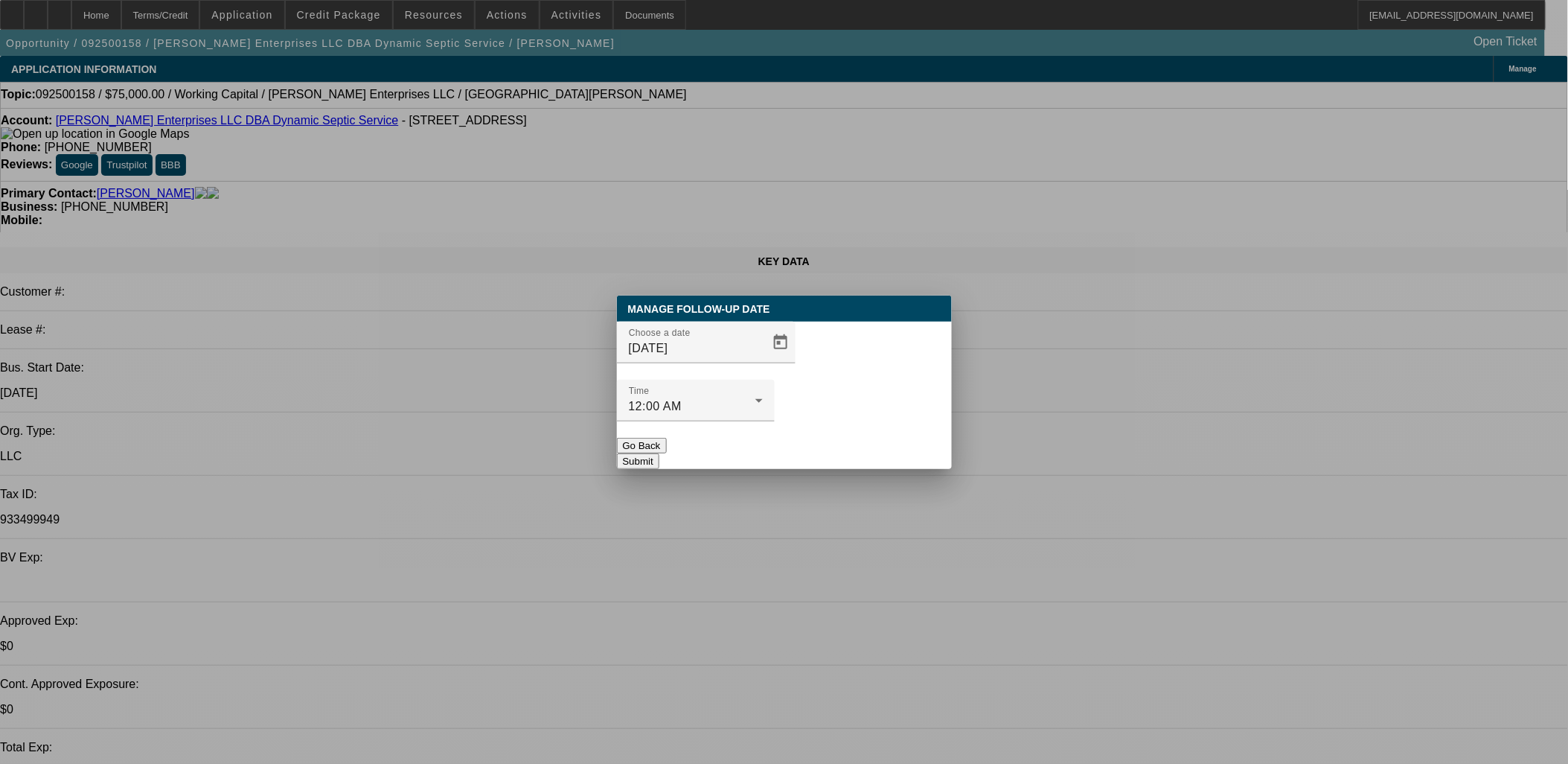
click at [659, 453] on button "Submit" at bounding box center [638, 461] width 42 height 15
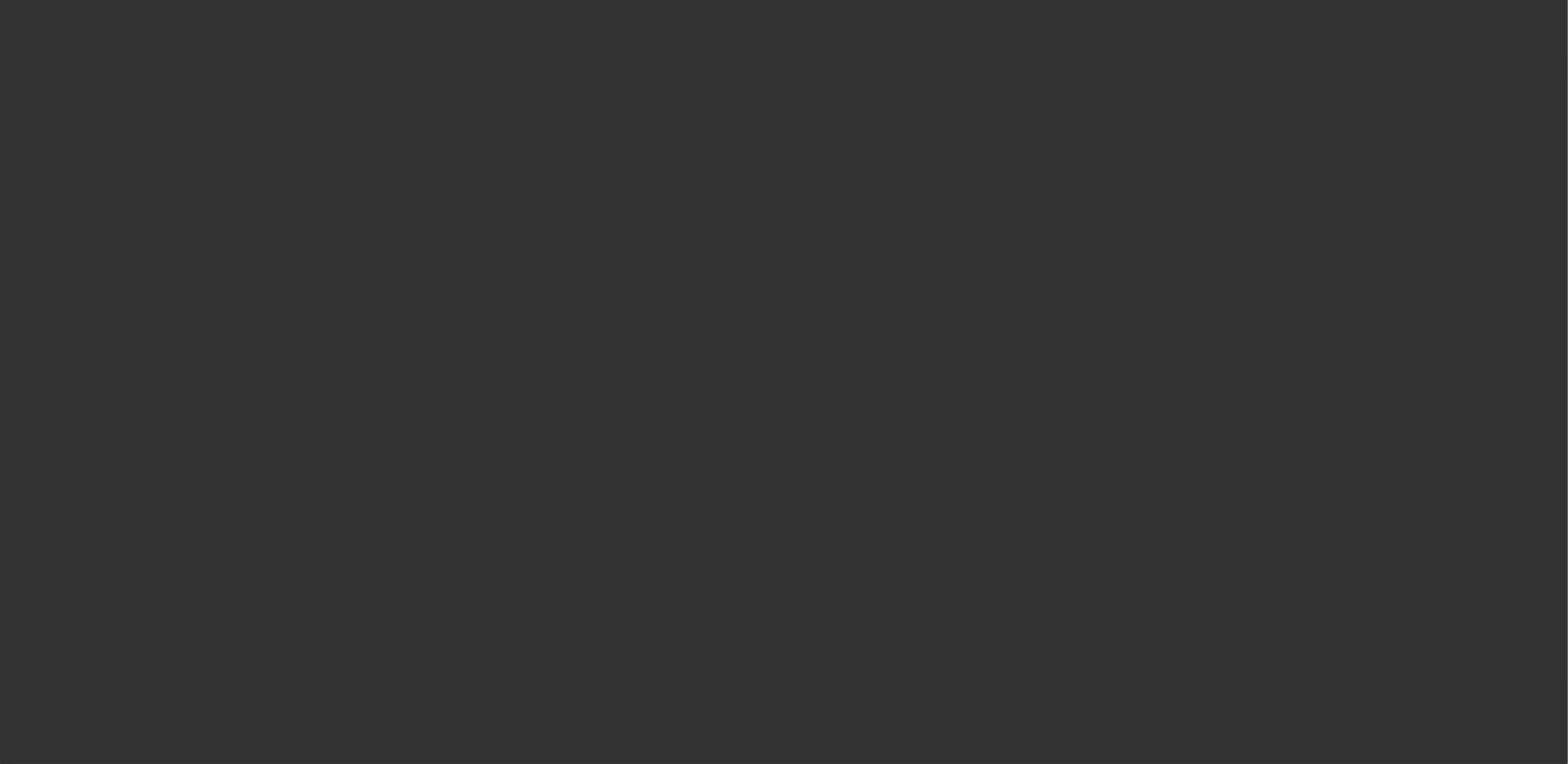
select select "0"
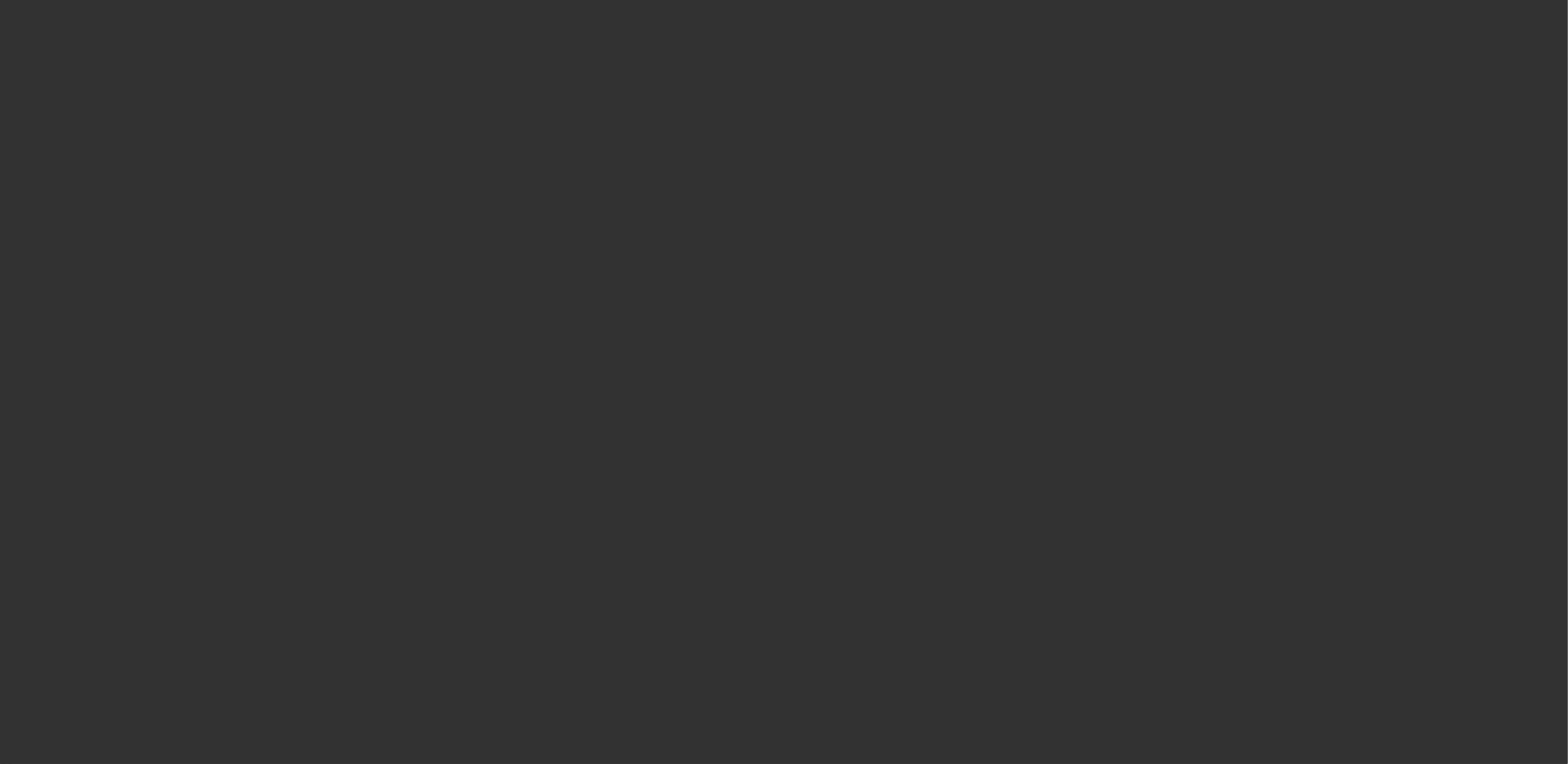
select select "0"
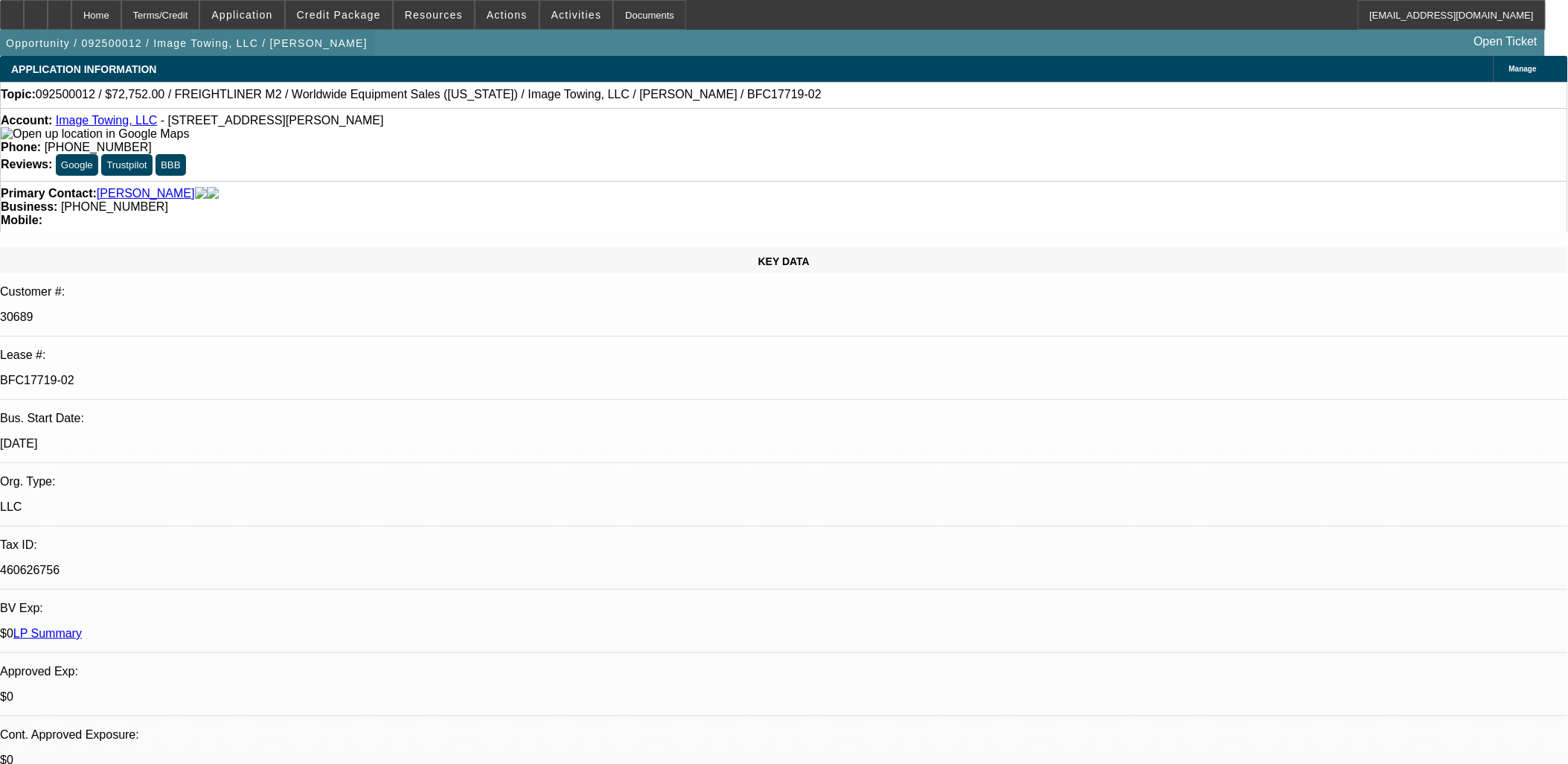
select select "1"
select select "6"
select select "1"
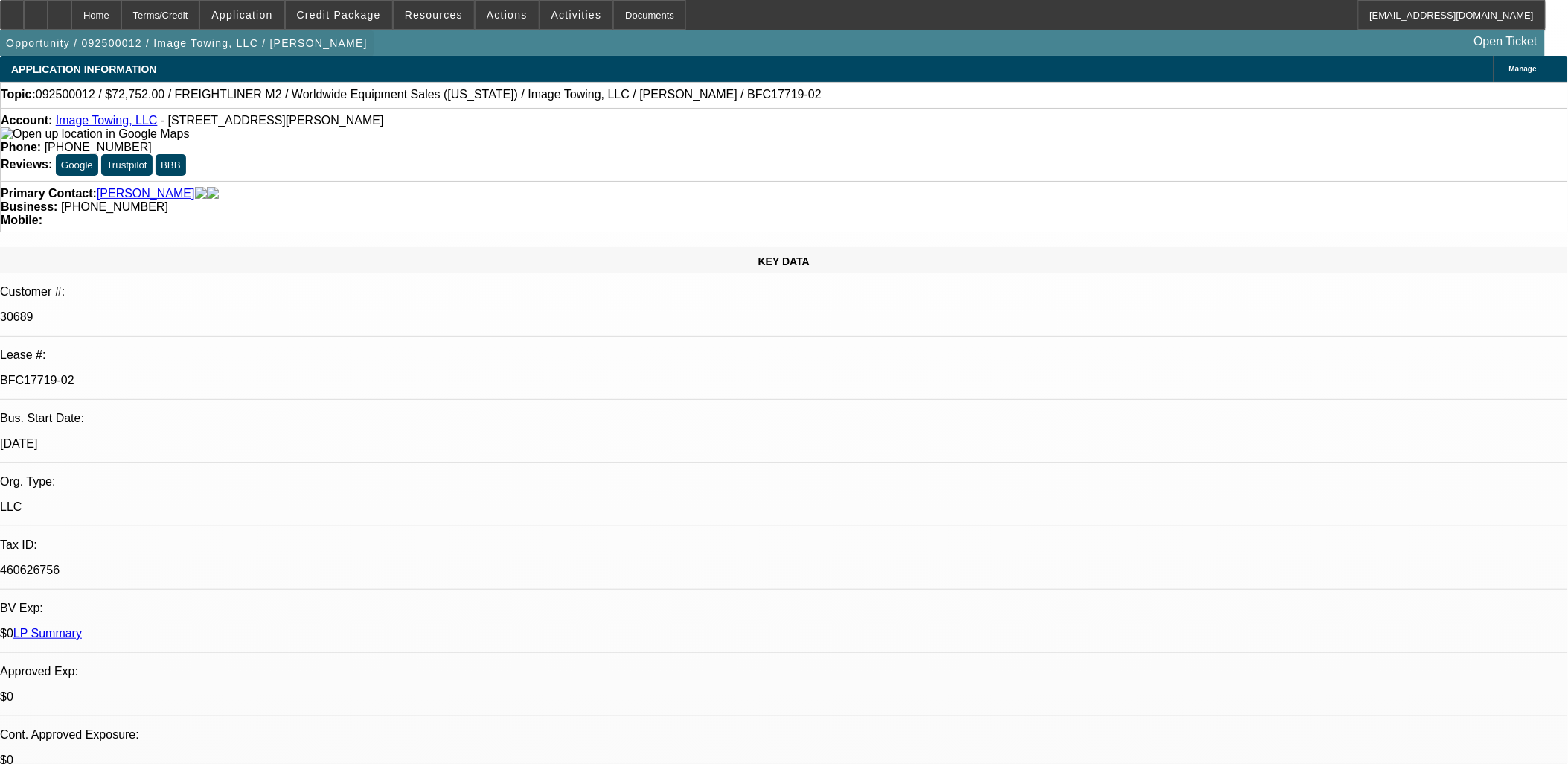
select select "6"
select select "1"
select select "6"
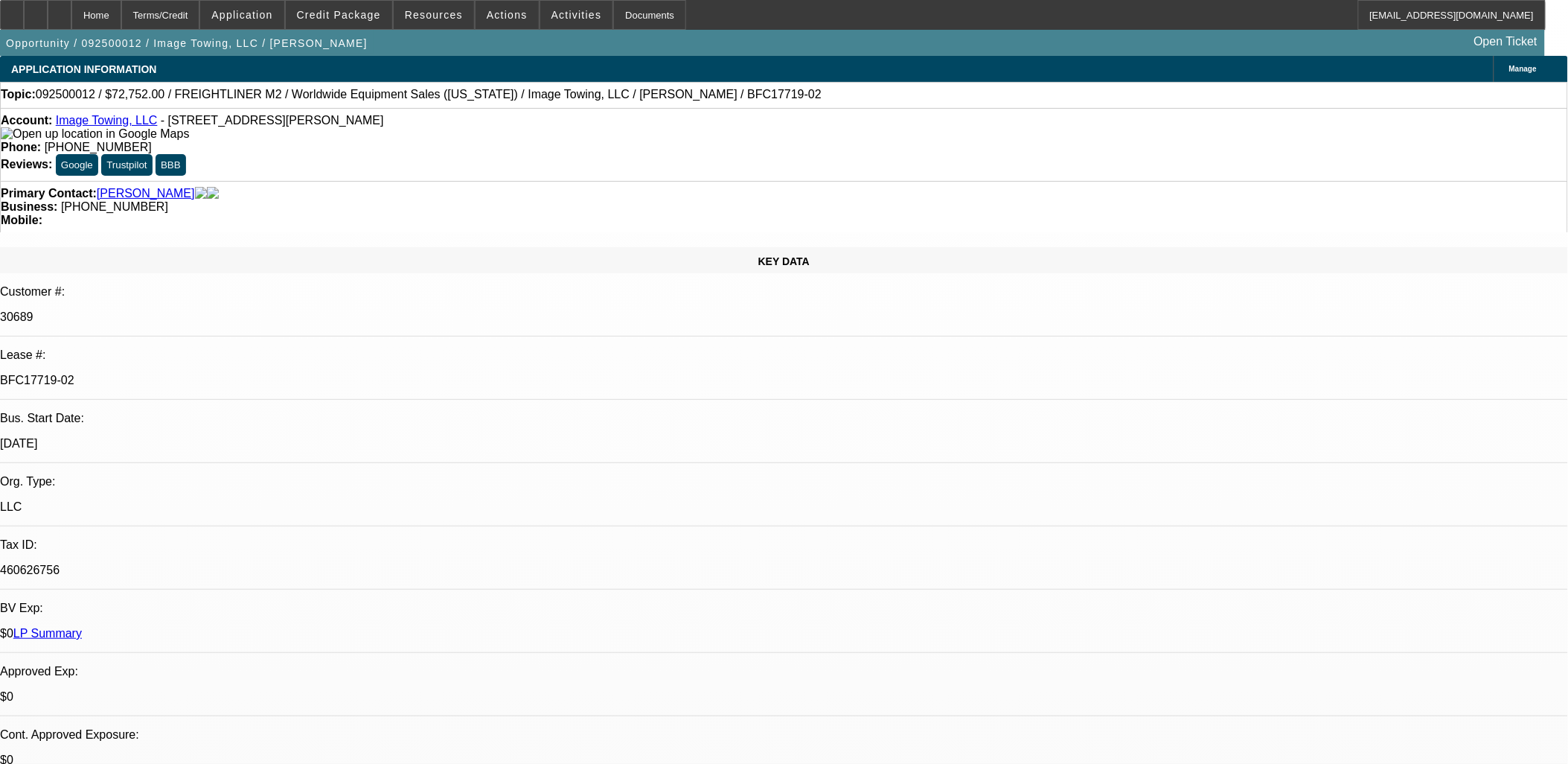
drag, startPoint x: 930, startPoint y: 387, endPoint x: 932, endPoint y: 380, distance: 7.3
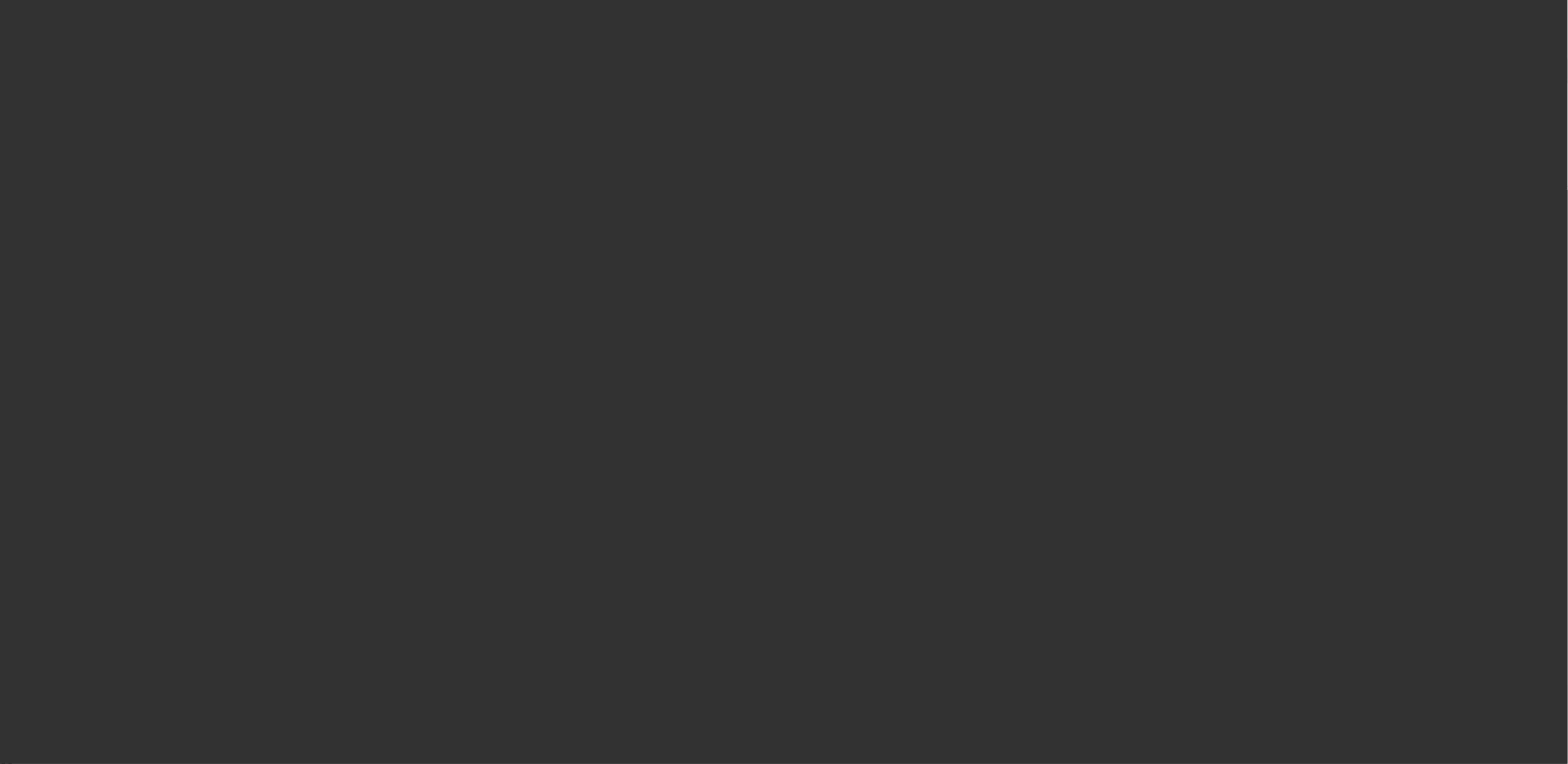
click at [763, 360] on span "Open calendar" at bounding box center [780, 342] width 35 height 35
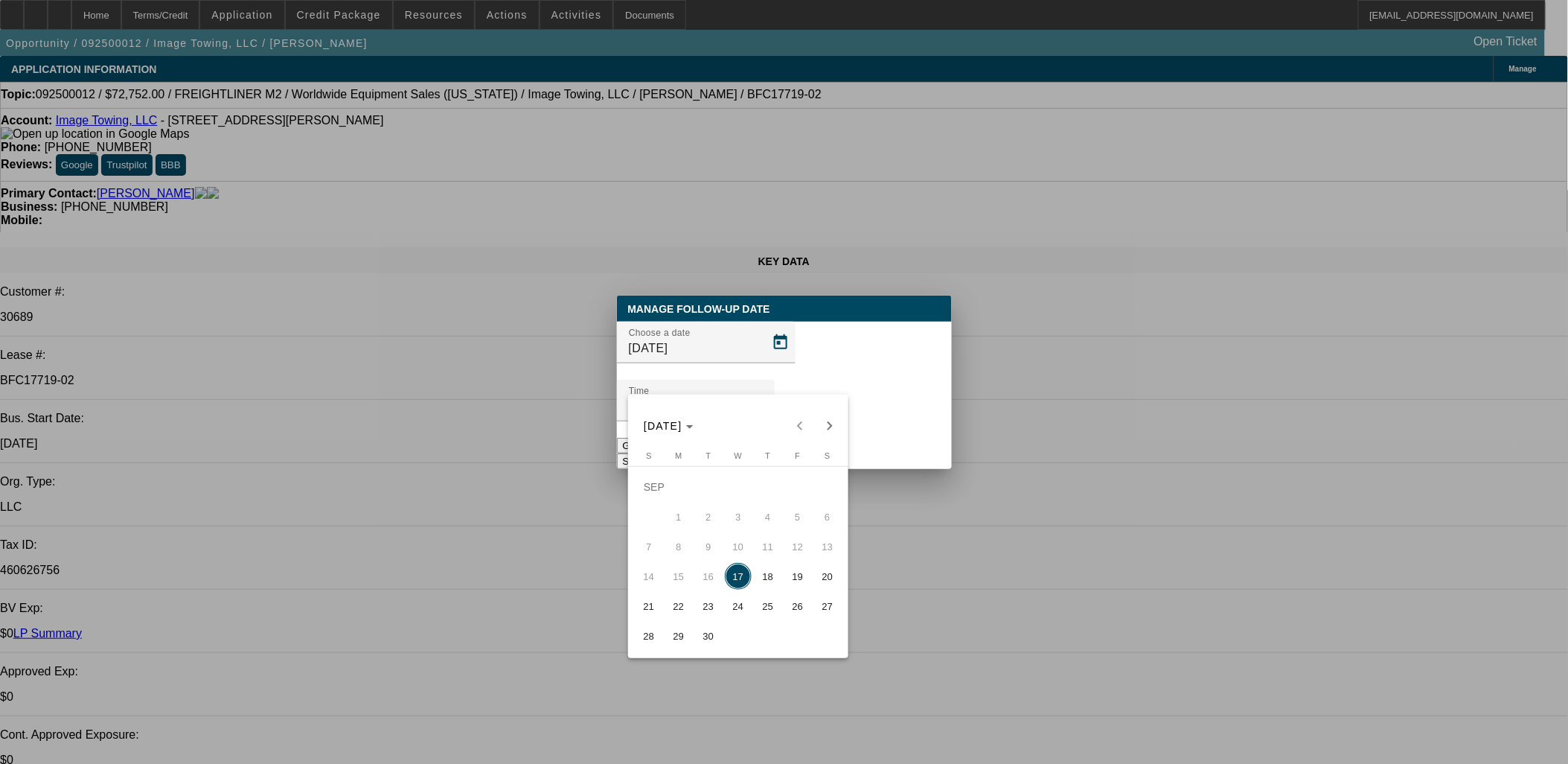
drag, startPoint x: 697, startPoint y: 615, endPoint x: 780, endPoint y: 382, distance: 247.3
click at [695, 615] on span "23" at bounding box center [708, 606] width 27 height 27
type input "9/23/2025"
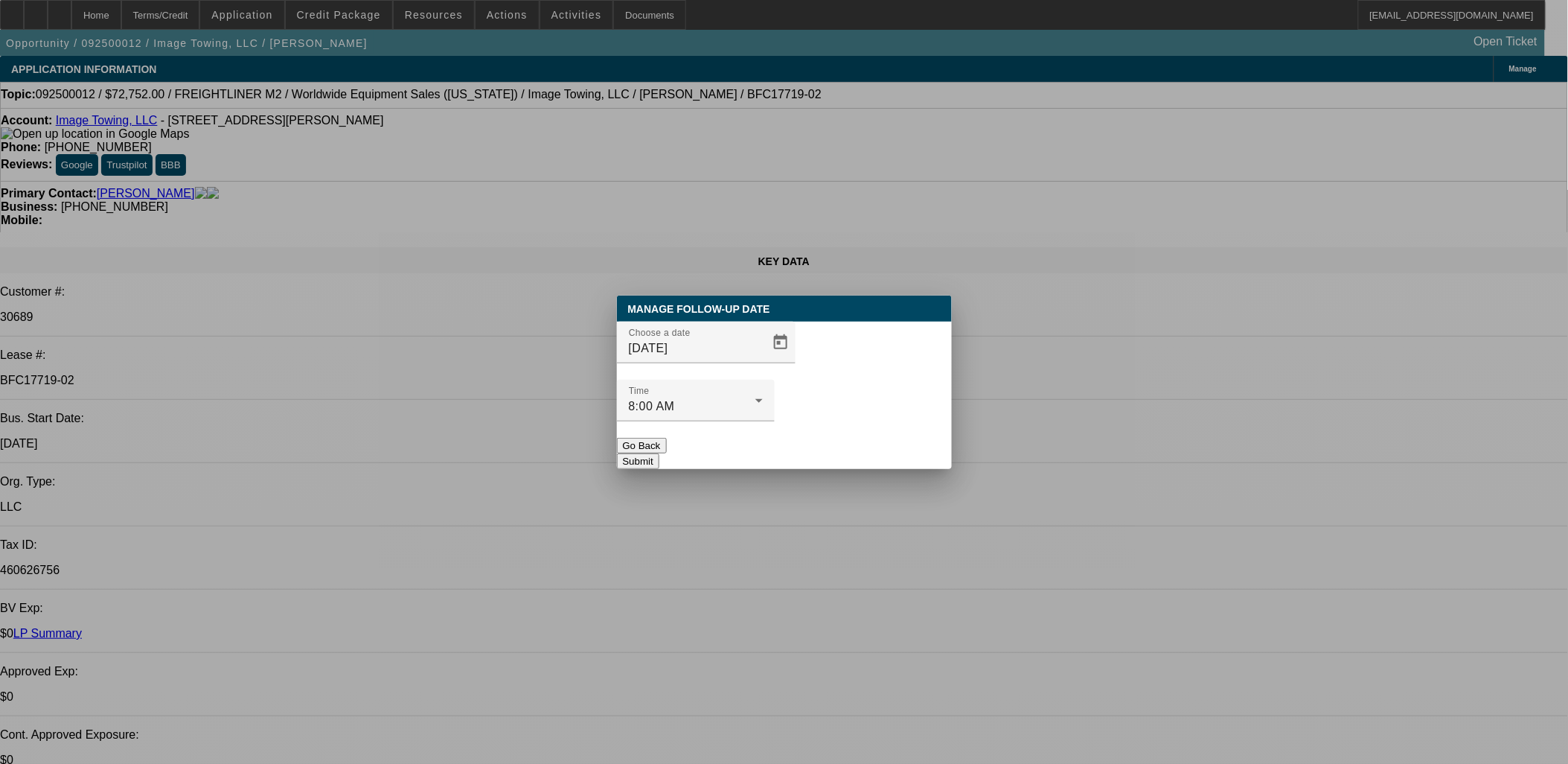
click at [659, 453] on button "Submit" at bounding box center [638, 461] width 42 height 15
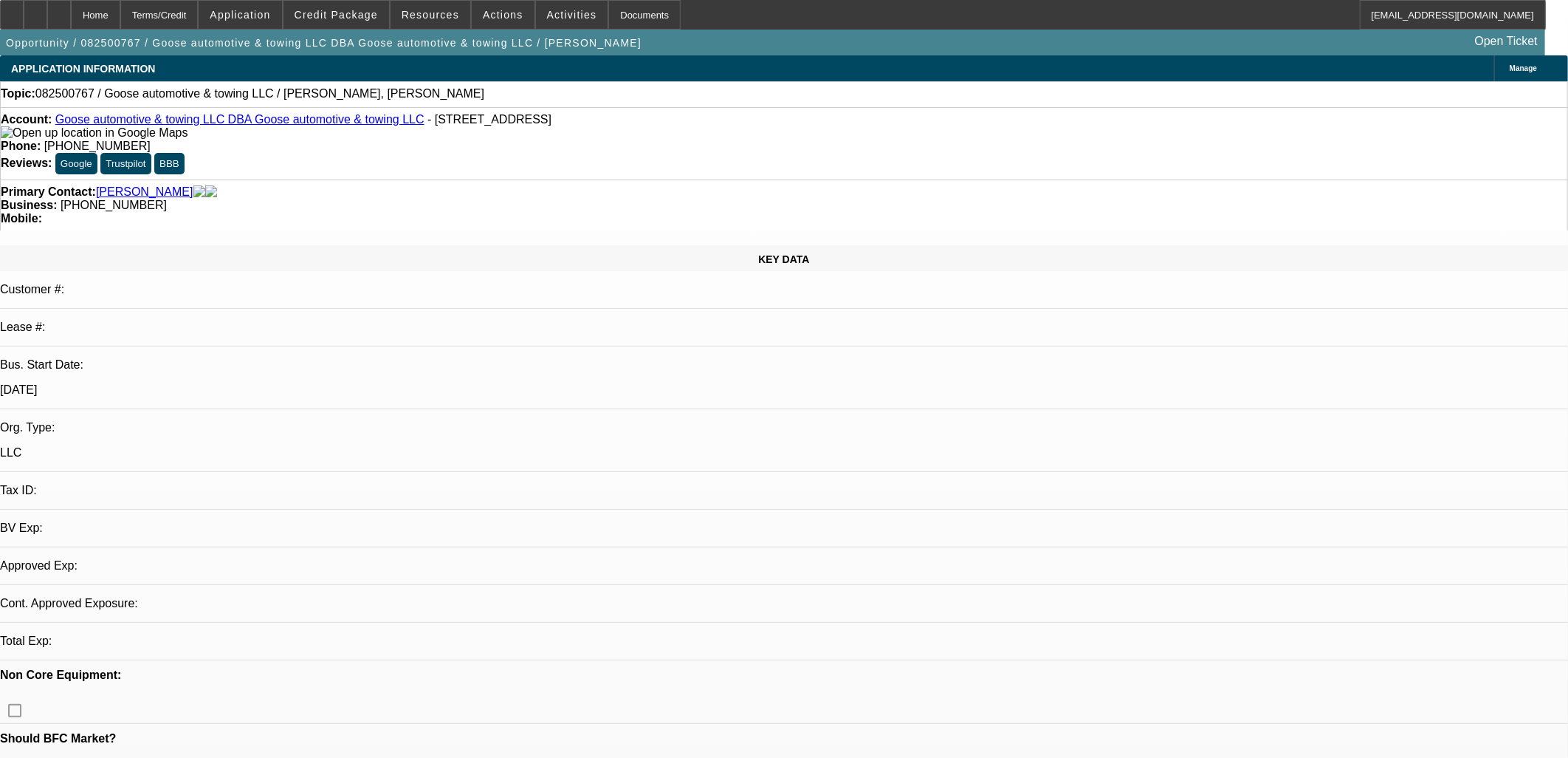
select select "0"
select select "2"
select select "0.1"
select select "4"
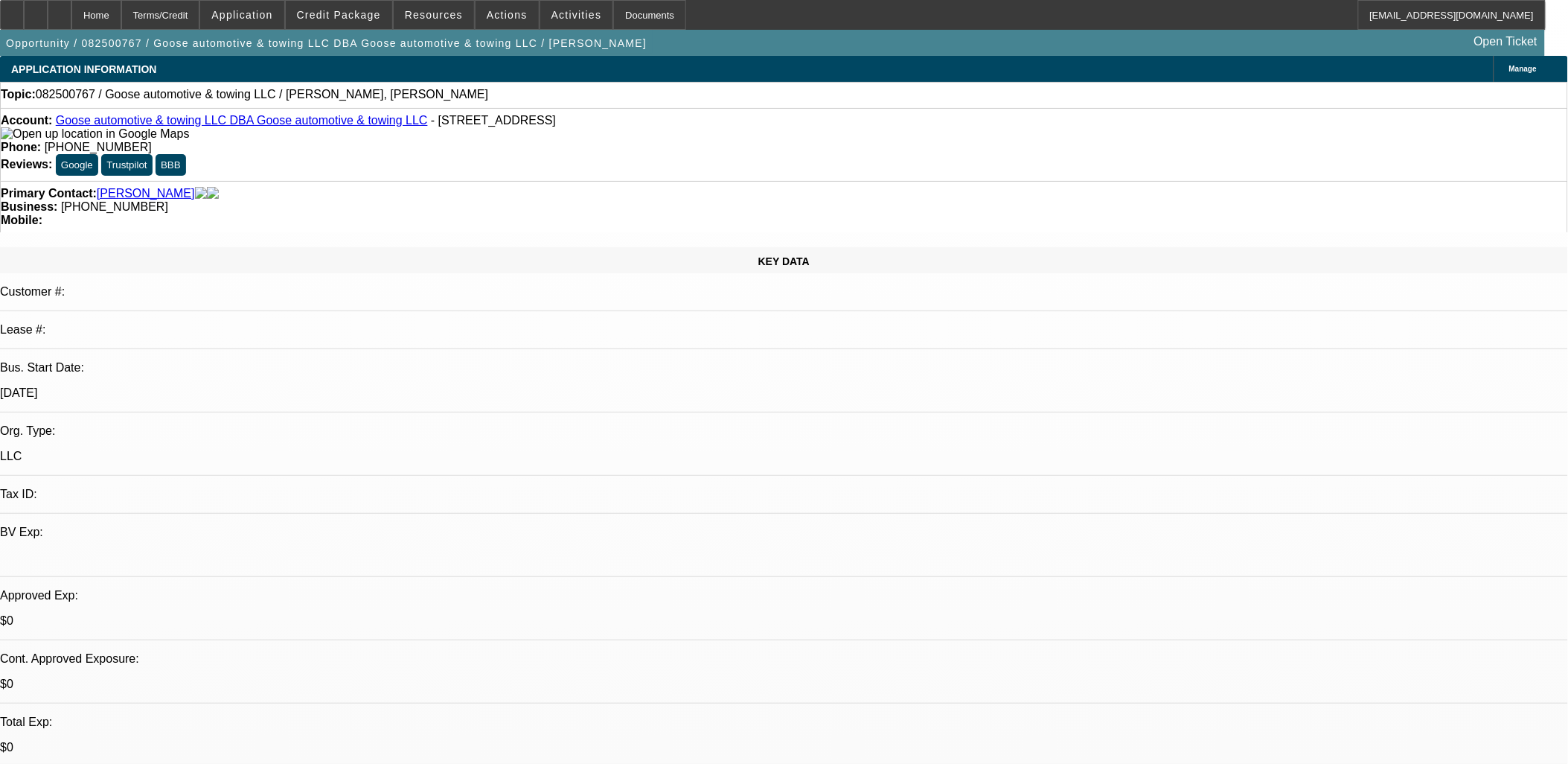
drag, startPoint x: 996, startPoint y: 382, endPoint x: -177, endPoint y: 188, distance: 1188.9
click at [0, 188] on html "Home Terms/Credit Application Credit Package Resources Actions Activities Docum…" at bounding box center [784, 382] width 1568 height 764
click at [23, 187] on strong "Primary Contact:" at bounding box center [49, 194] width 96 height 13
drag, startPoint x: 19, startPoint y: 177, endPoint x: 1021, endPoint y: 497, distance: 1051.9
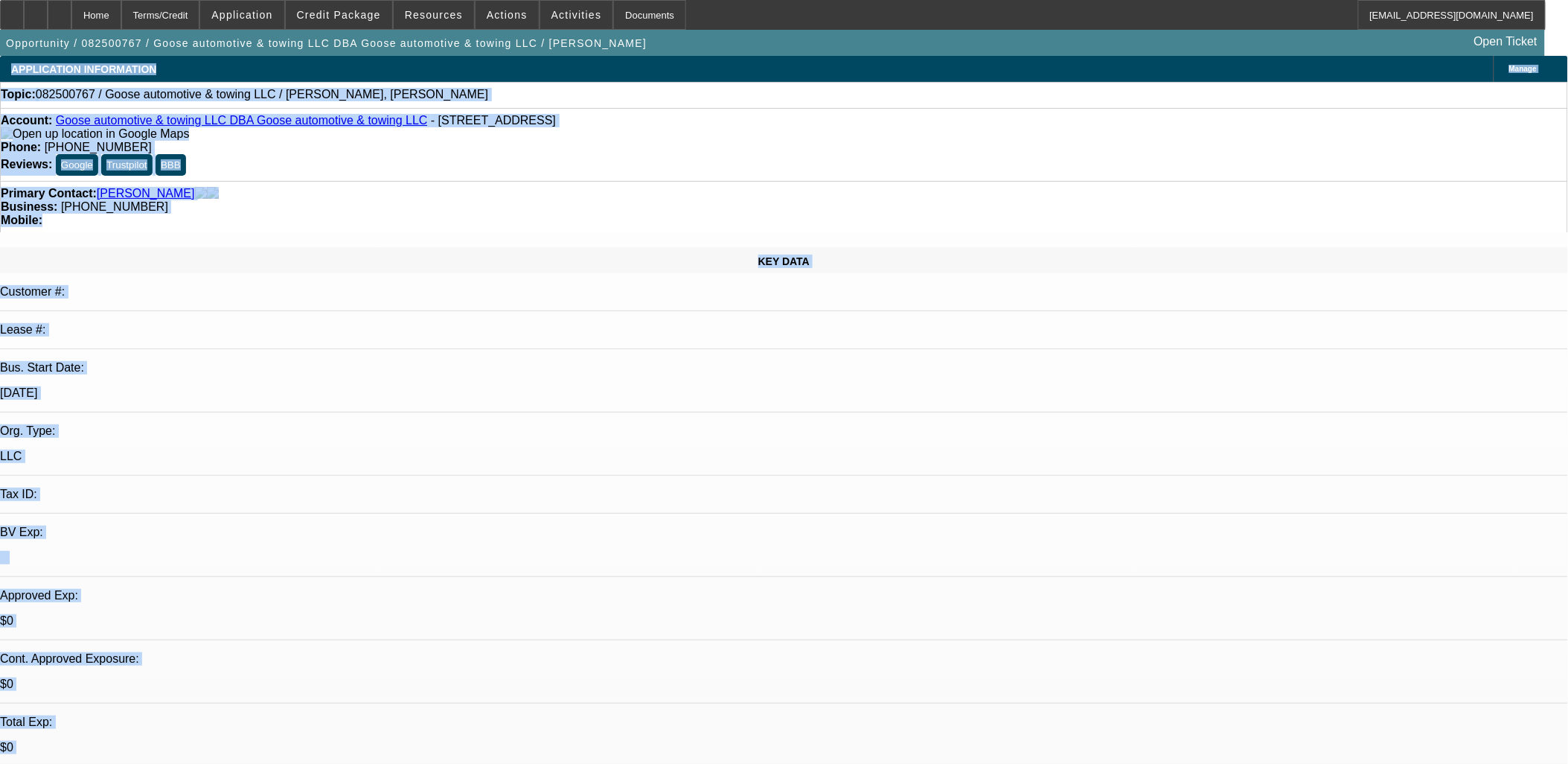
drag, startPoint x: 1020, startPoint y: 498, endPoint x: 9, endPoint y: 76, distance: 1095.5
drag, startPoint x: 9, startPoint y: 76, endPoint x: 1038, endPoint y: 514, distance: 1118.3
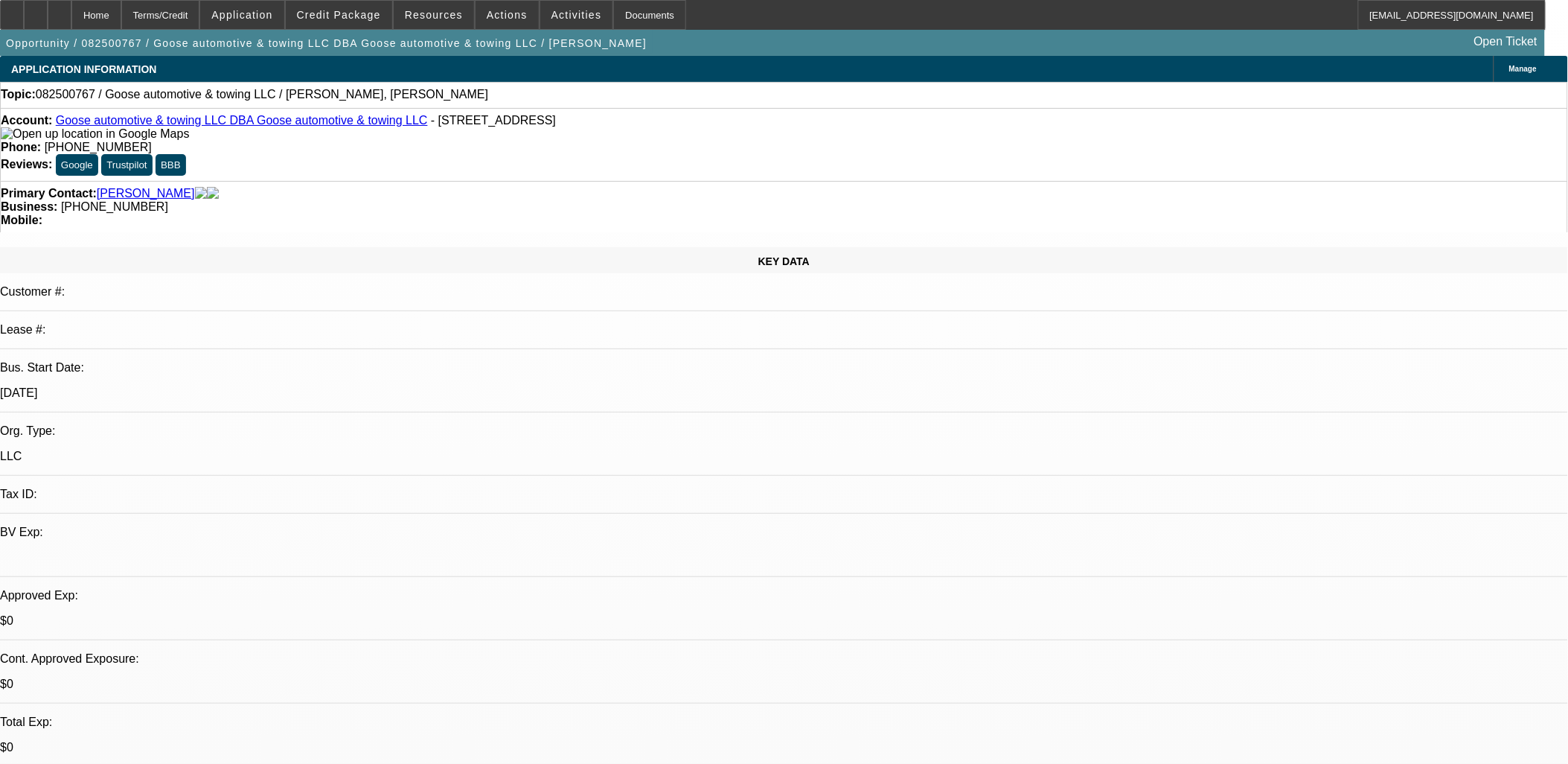
drag, startPoint x: 1038, startPoint y: 514, endPoint x: 1152, endPoint y: 504, distance: 114.4
drag, startPoint x: 1152, startPoint y: 504, endPoint x: 1125, endPoint y: 521, distance: 31.9
